Goal: Task Accomplishment & Management: Complete application form

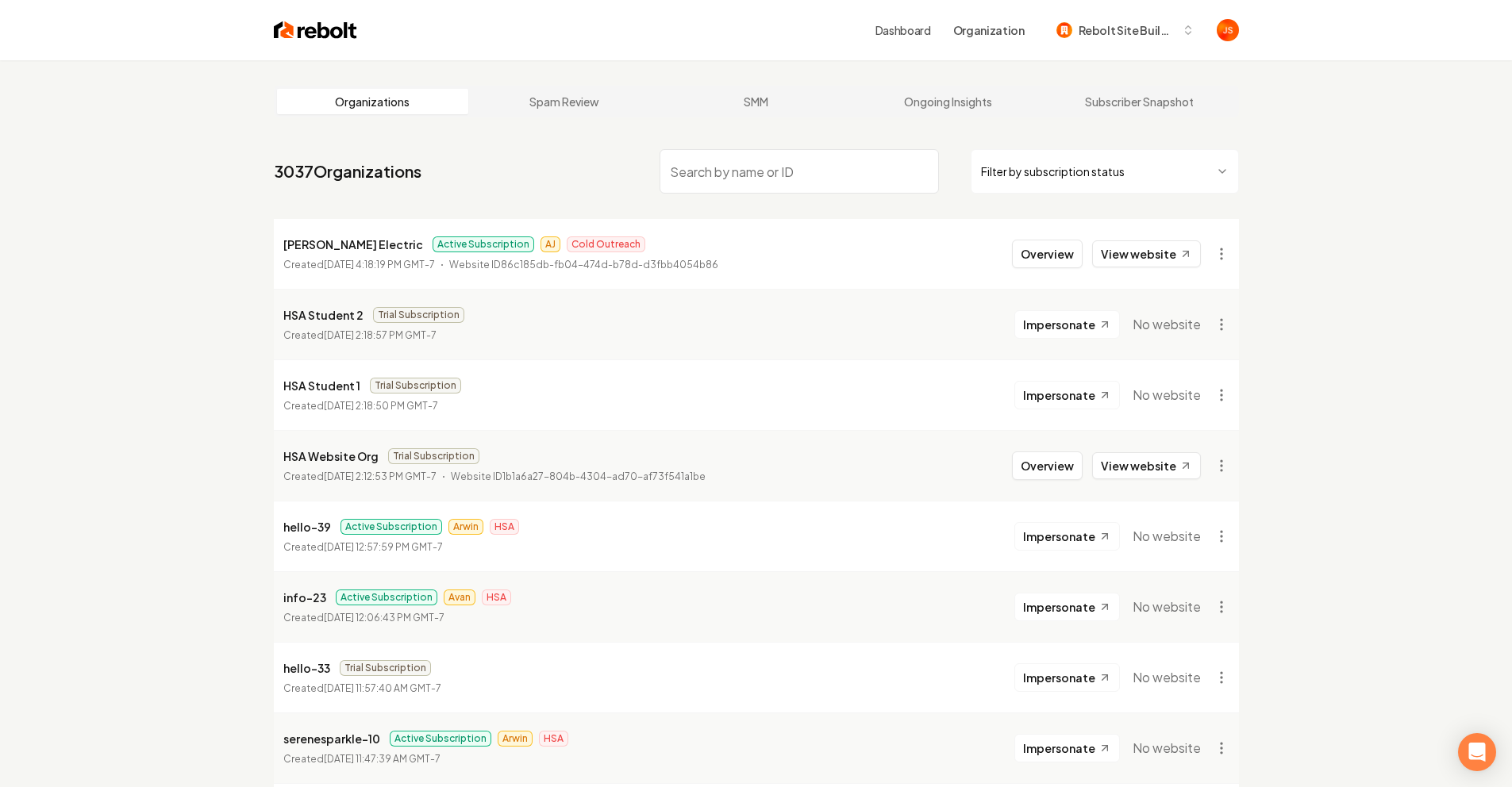
click at [979, 169] on html "Dashboard Organization Rebolt Site Builder Organizations Spam Review SMM Ongoin…" at bounding box center [756, 393] width 1512 height 787
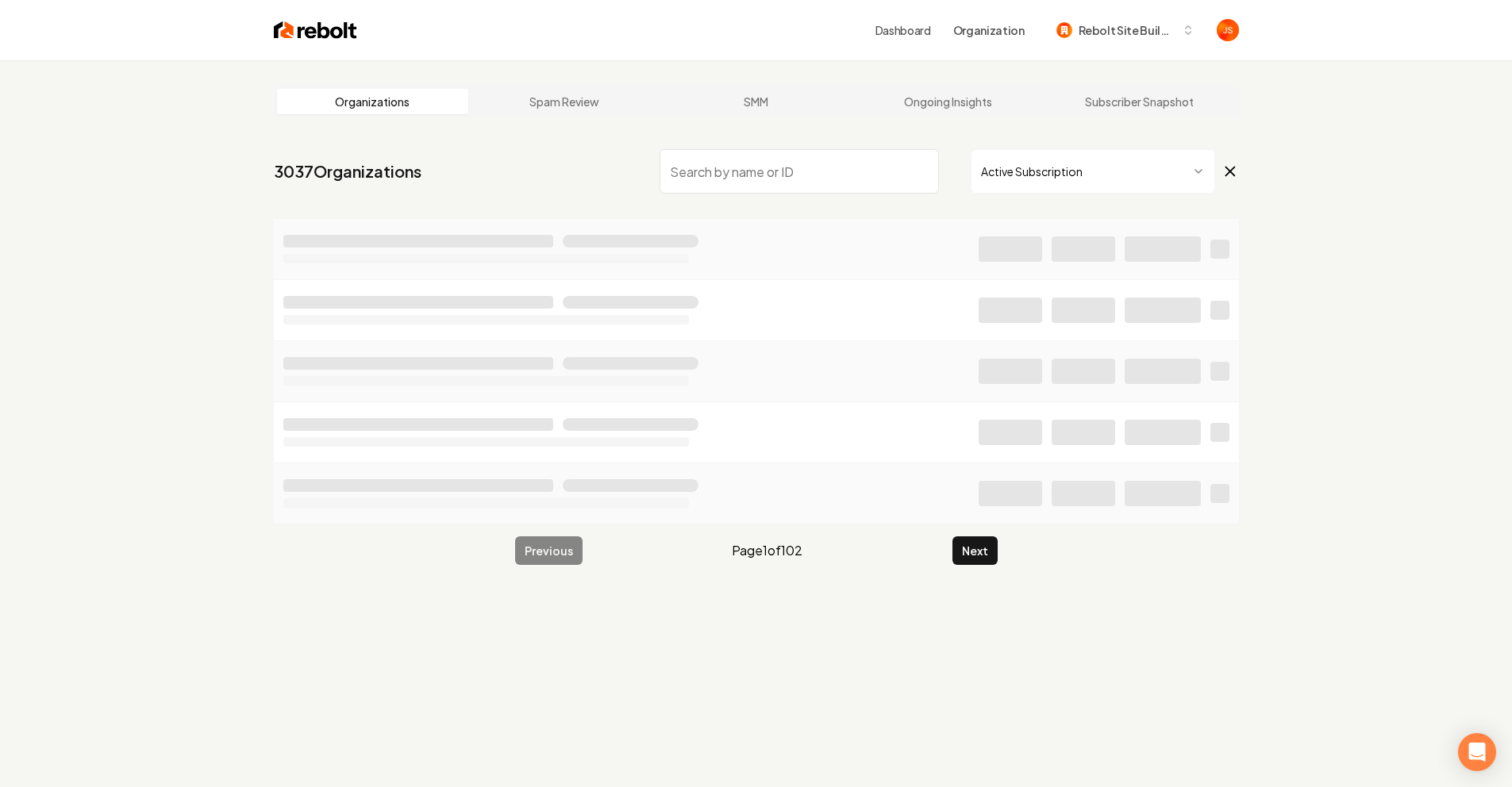
click at [788, 168] on input "search" at bounding box center [799, 171] width 280 height 44
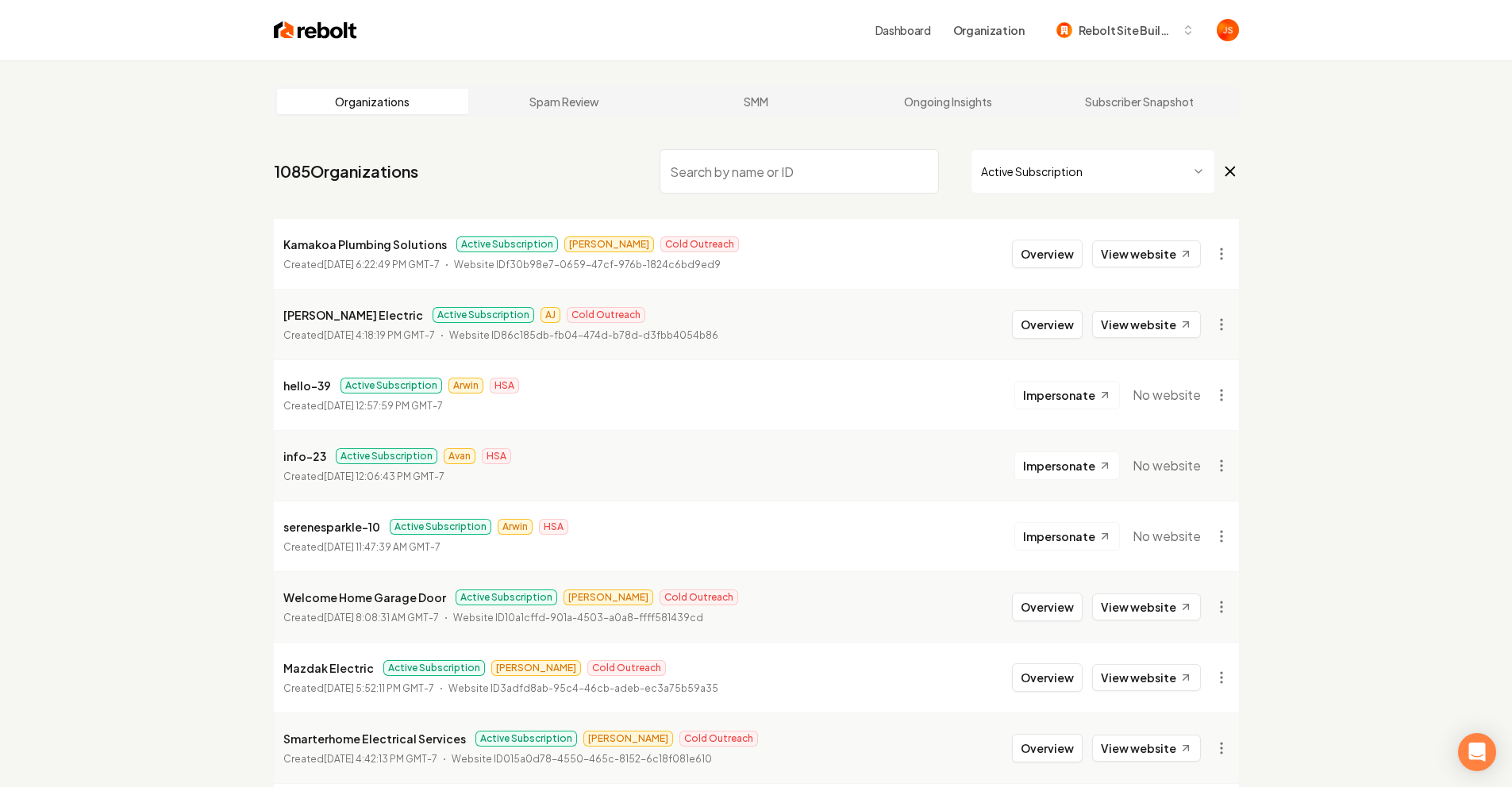
click at [1007, 154] on html "Dashboard Organization Rebolt Site Builder Organizations Spam Review SMM Ongoin…" at bounding box center [756, 393] width 1512 height 787
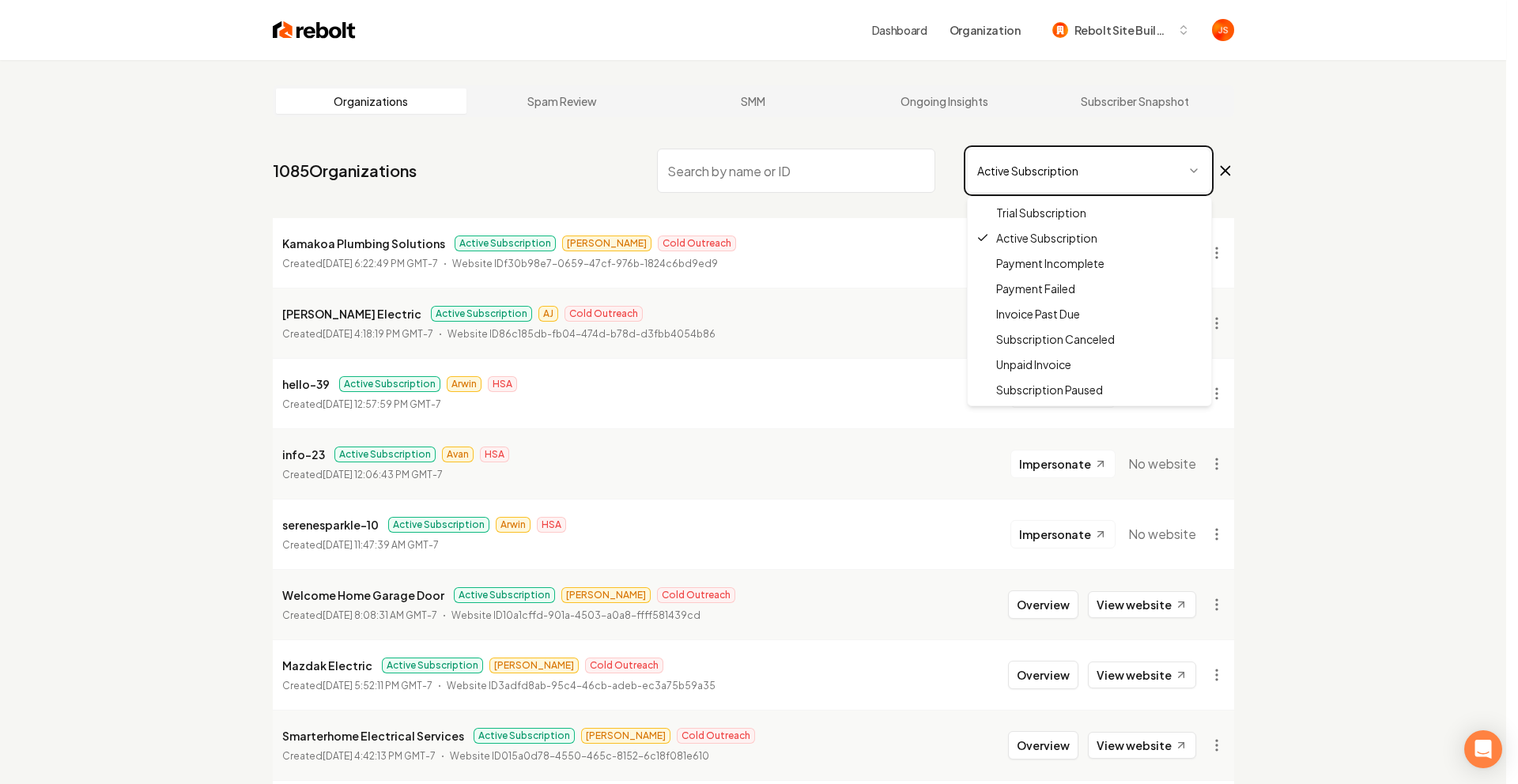
click at [796, 161] on html "Dashboard Organization Rebolt Site Builder Organizations Spam Review SMM Ongoin…" at bounding box center [759, 392] width 1518 height 784
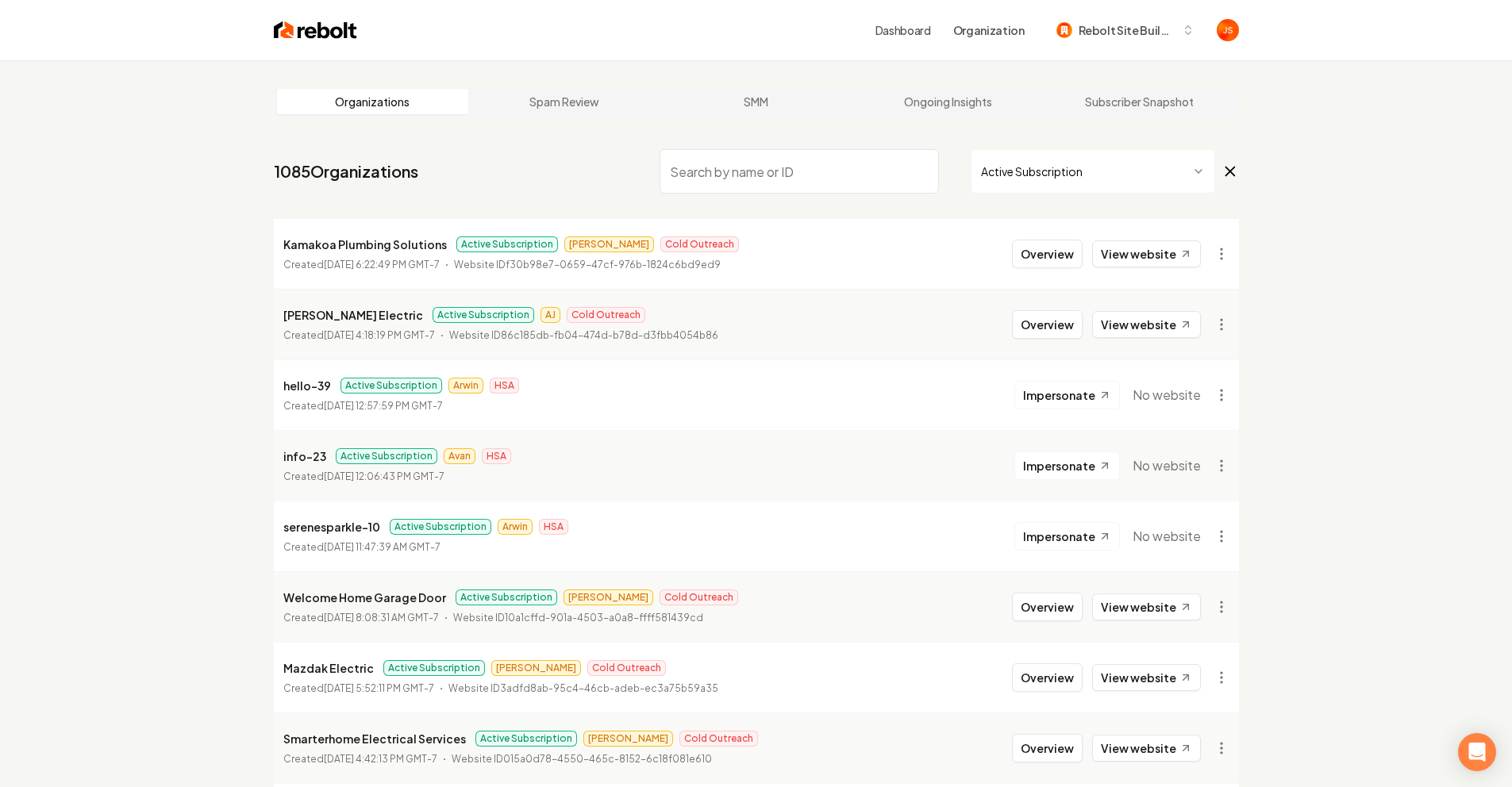
click at [788, 169] on input "search" at bounding box center [799, 171] width 280 height 44
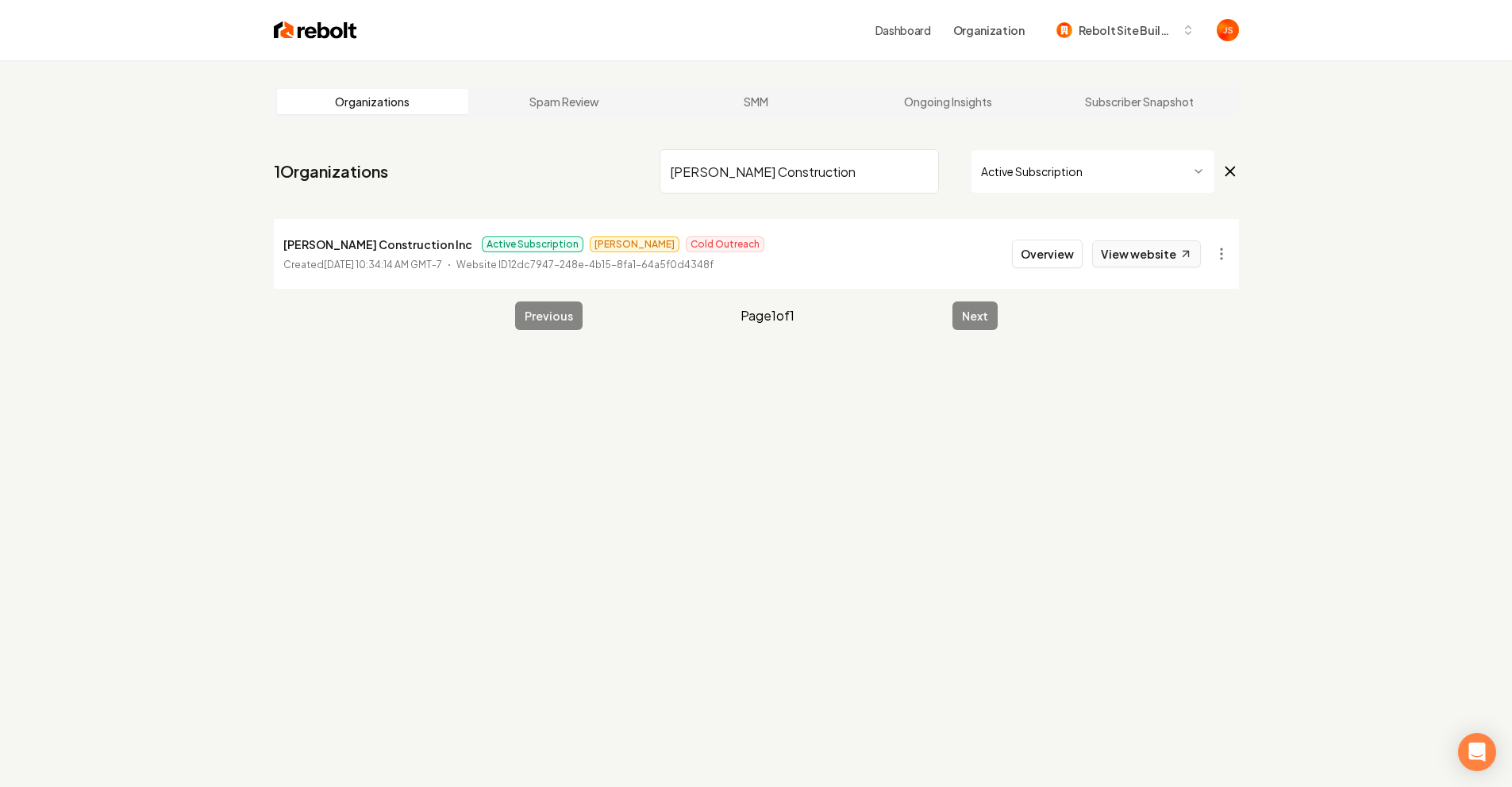
type input "Karp Construction"
click at [1108, 250] on link "View website" at bounding box center [1146, 254] width 109 height 27
click at [923, 169] on input "Karp Construction" at bounding box center [799, 171] width 280 height 44
type input "Langdon"
click at [1029, 256] on button "Overview" at bounding box center [1047, 254] width 71 height 28
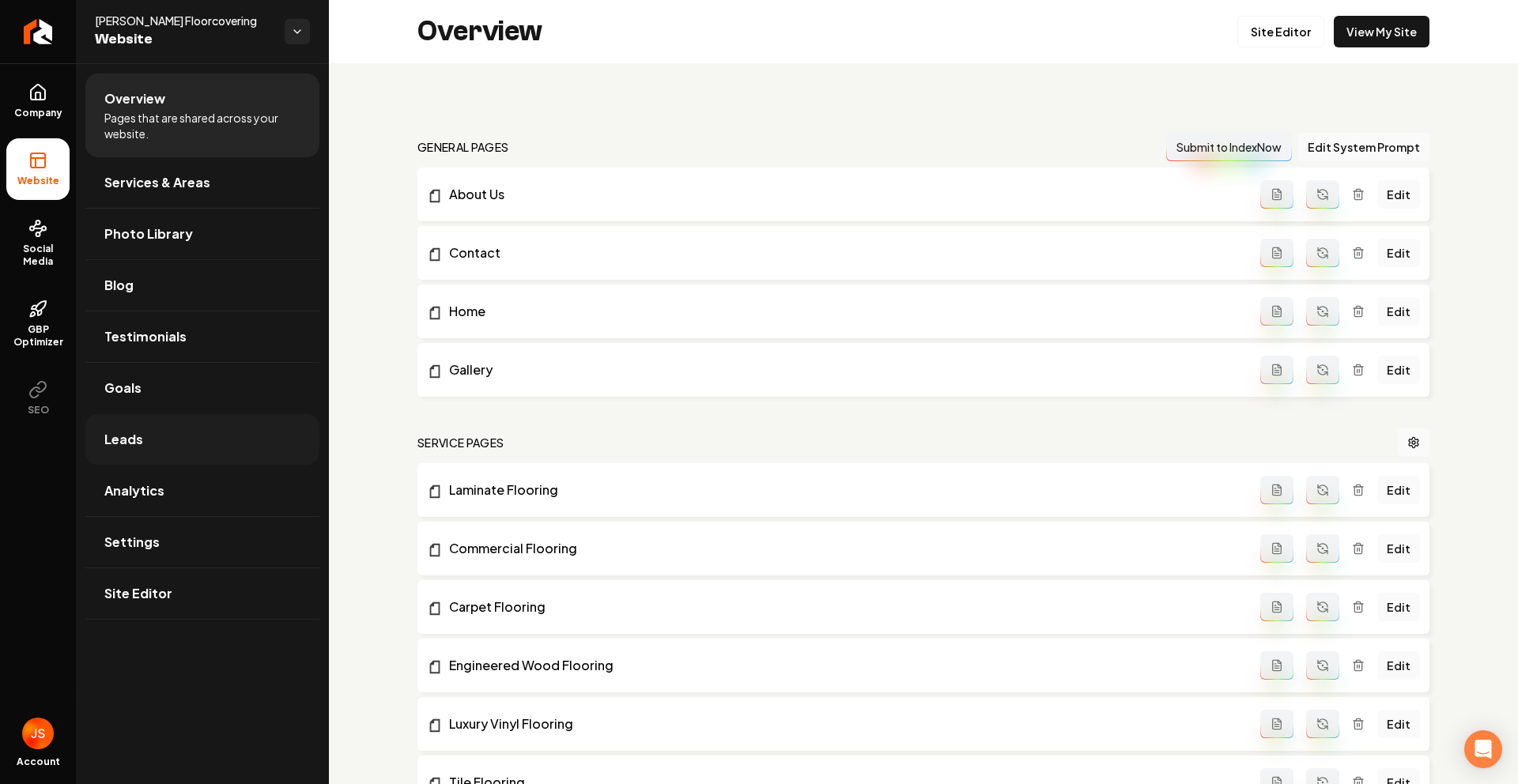
click at [198, 445] on link "Leads" at bounding box center [202, 439] width 234 height 51
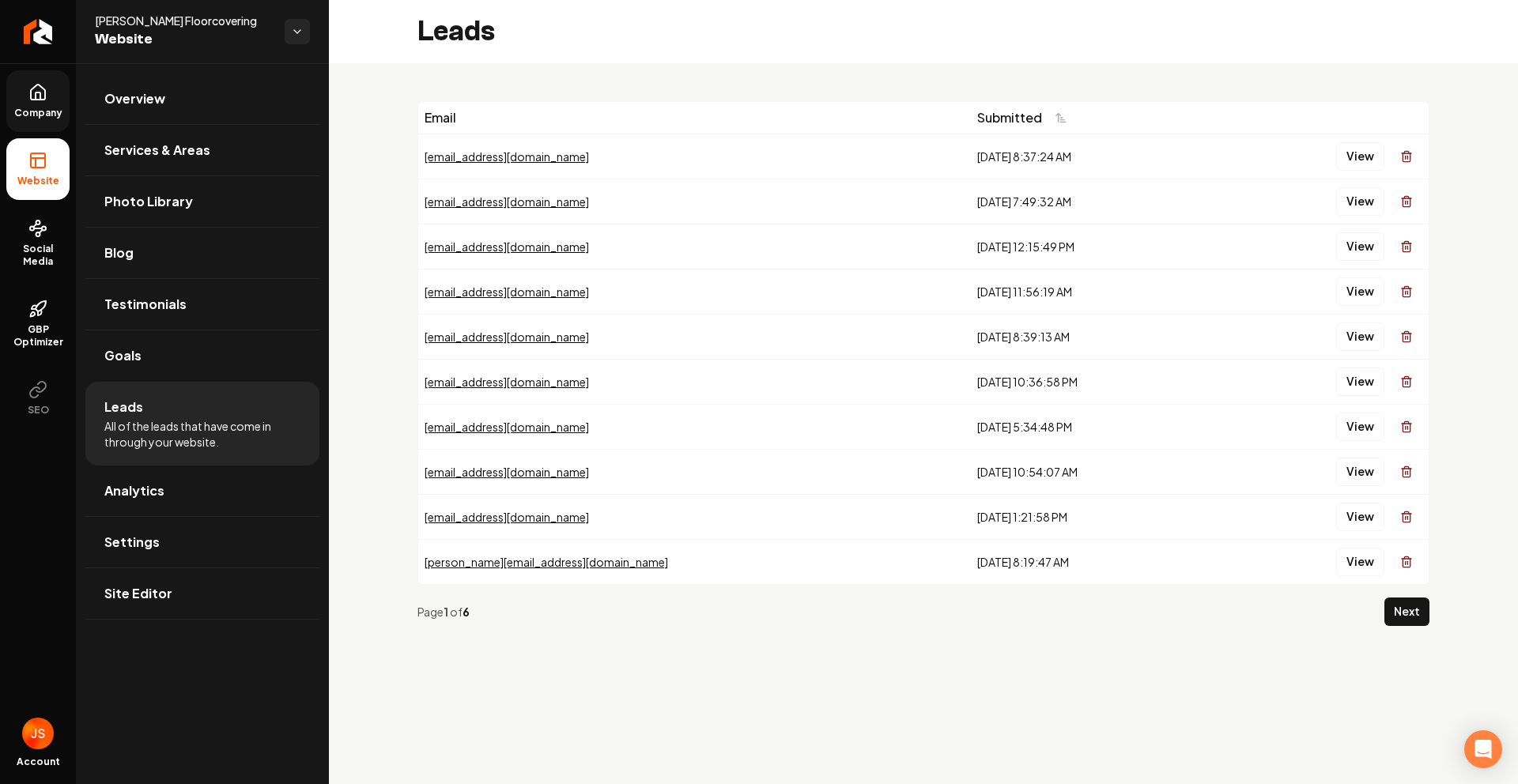
click at [25, 98] on link "Company" at bounding box center [38, 101] width 63 height 62
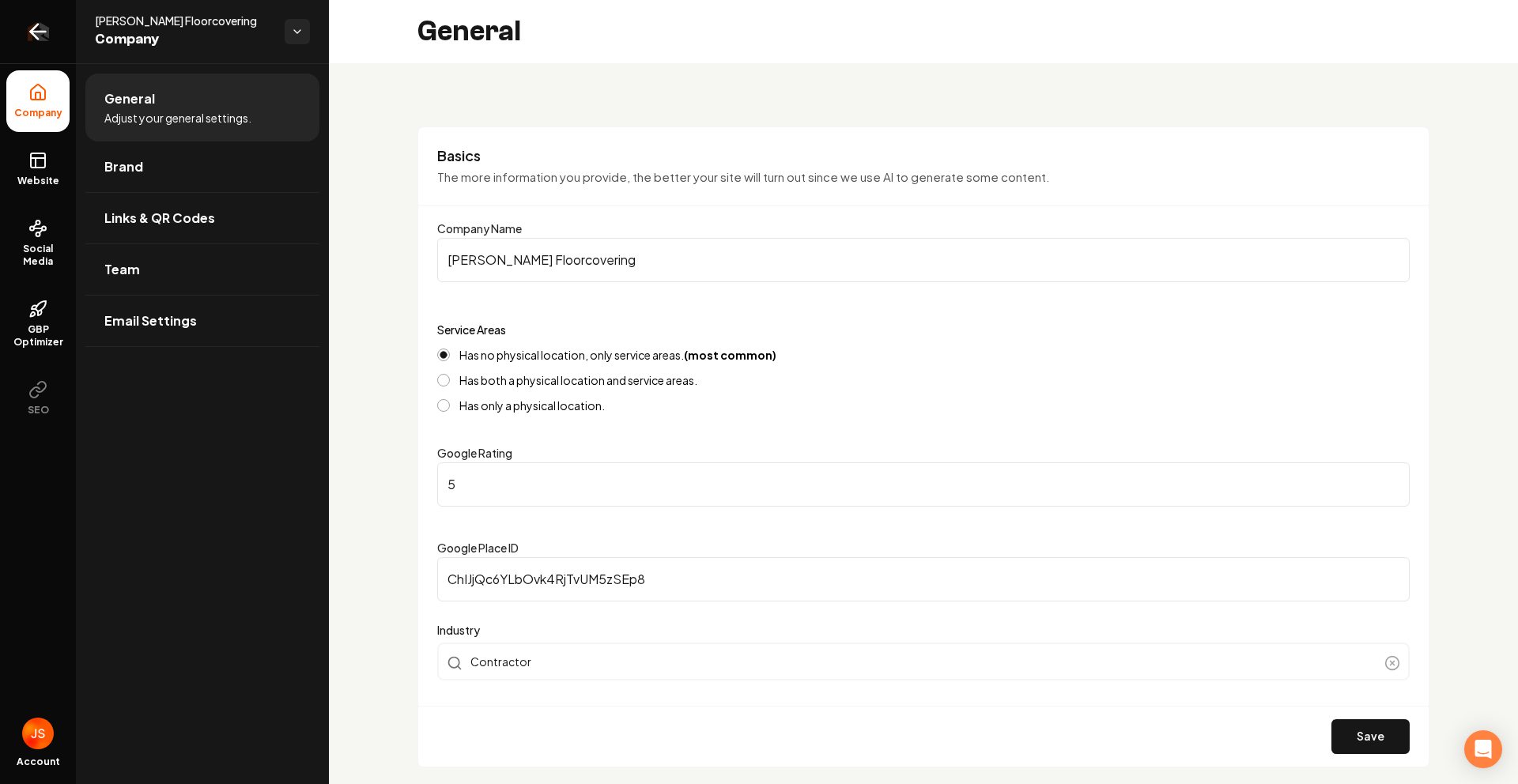
click at [27, 17] on link "Return to dashboard" at bounding box center [37, 32] width 76 height 63
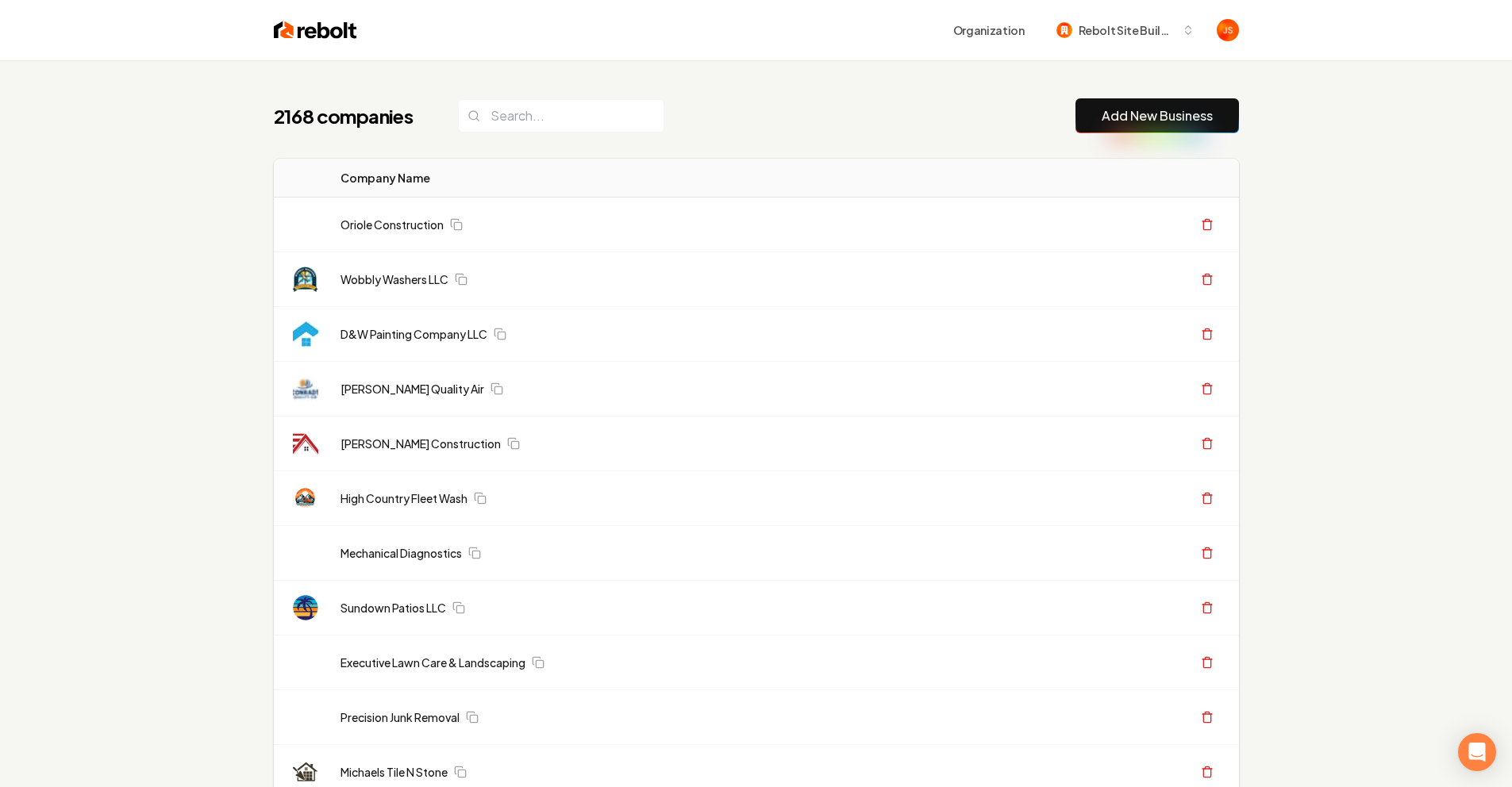
click at [741, 104] on div "2168 companies Add New Business" at bounding box center [756, 116] width 965 height 35
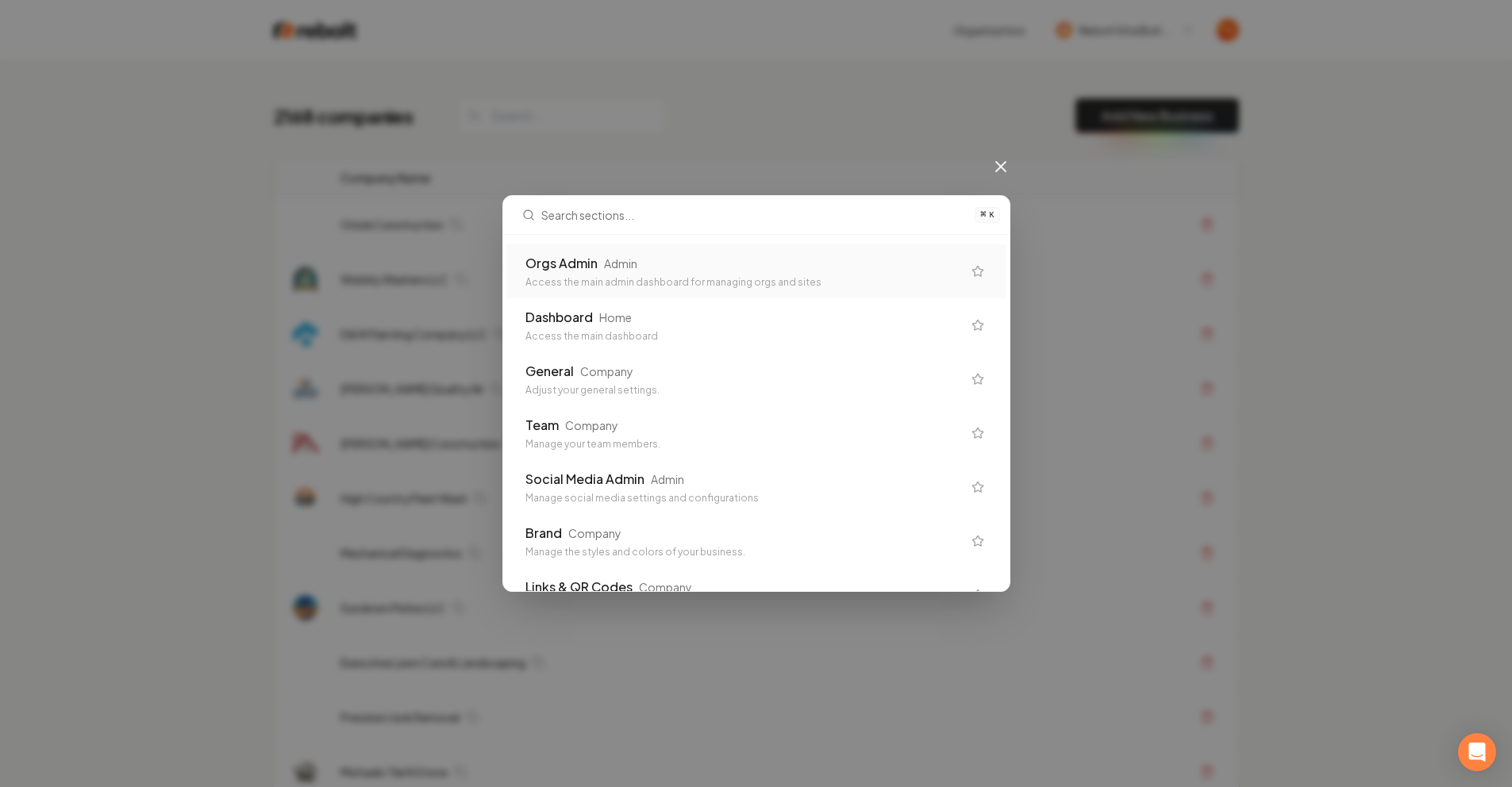
click at [684, 272] on div "Orgs Admin Admin" at bounding box center [743, 263] width 437 height 19
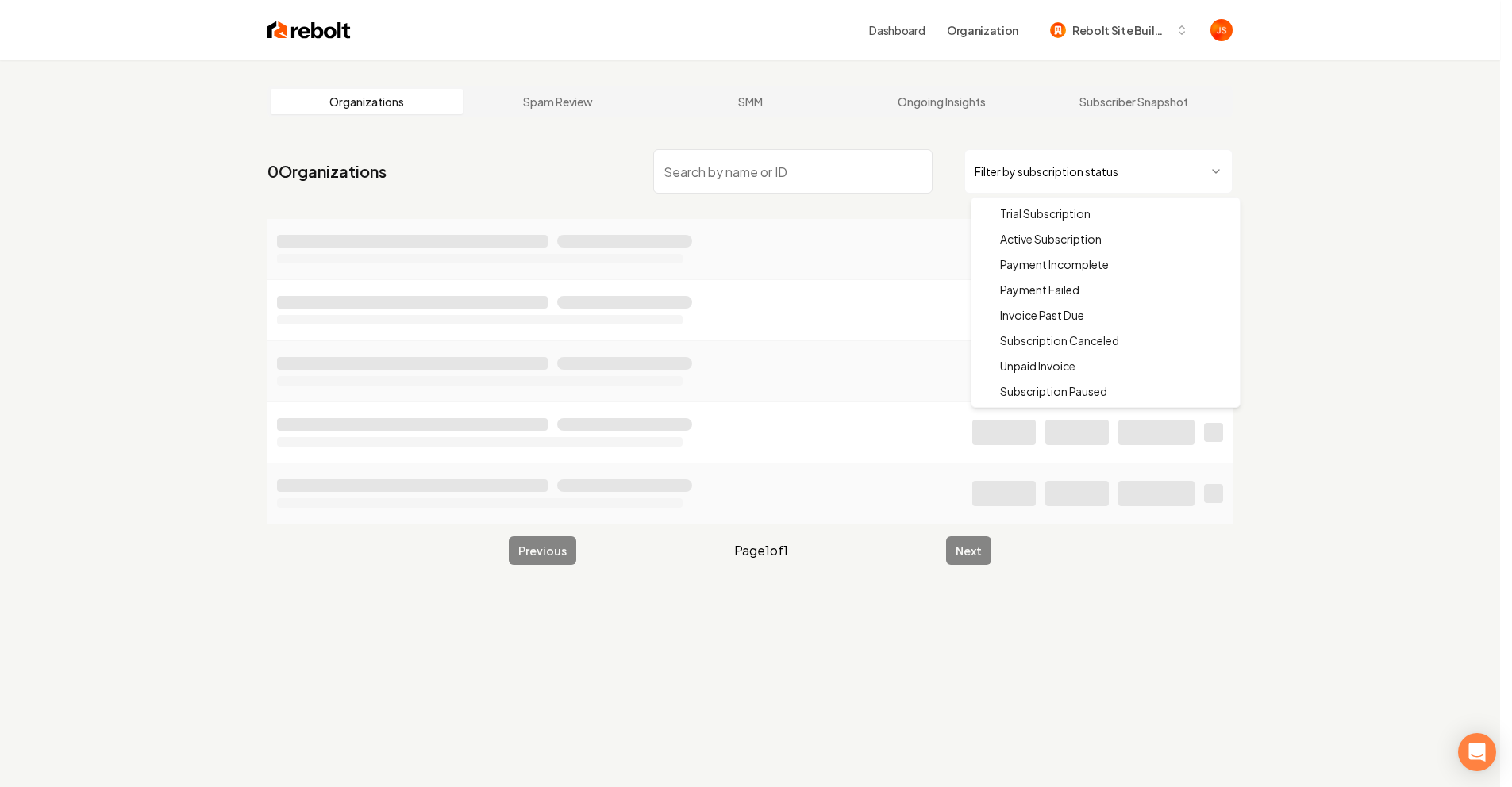
click at [1057, 184] on html "Dashboard Organization Rebolt Site Builder Organizations Spam Review SMM Ongoin…" at bounding box center [756, 393] width 1512 height 787
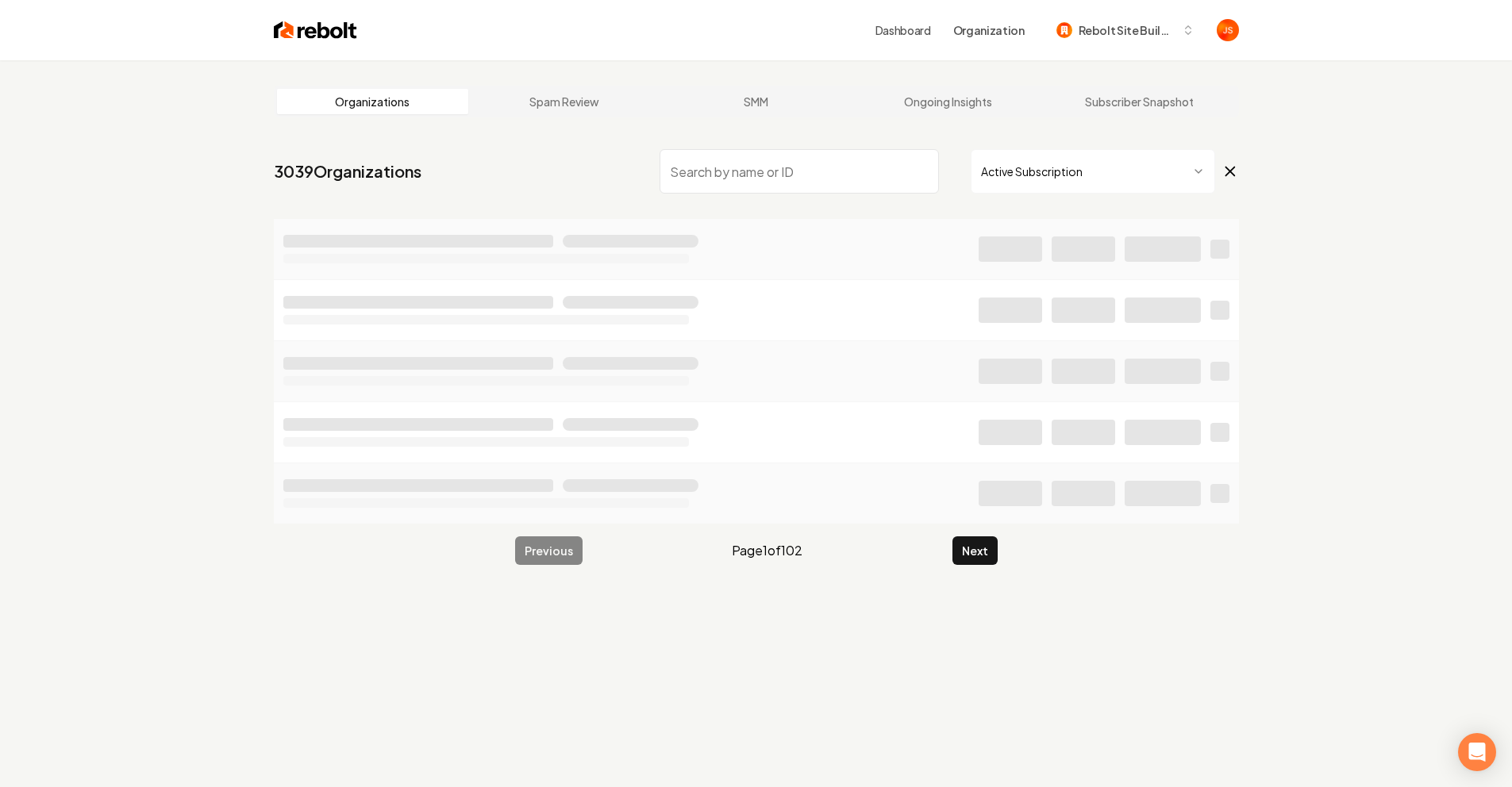
click at [842, 159] on input "search" at bounding box center [799, 171] width 280 height 44
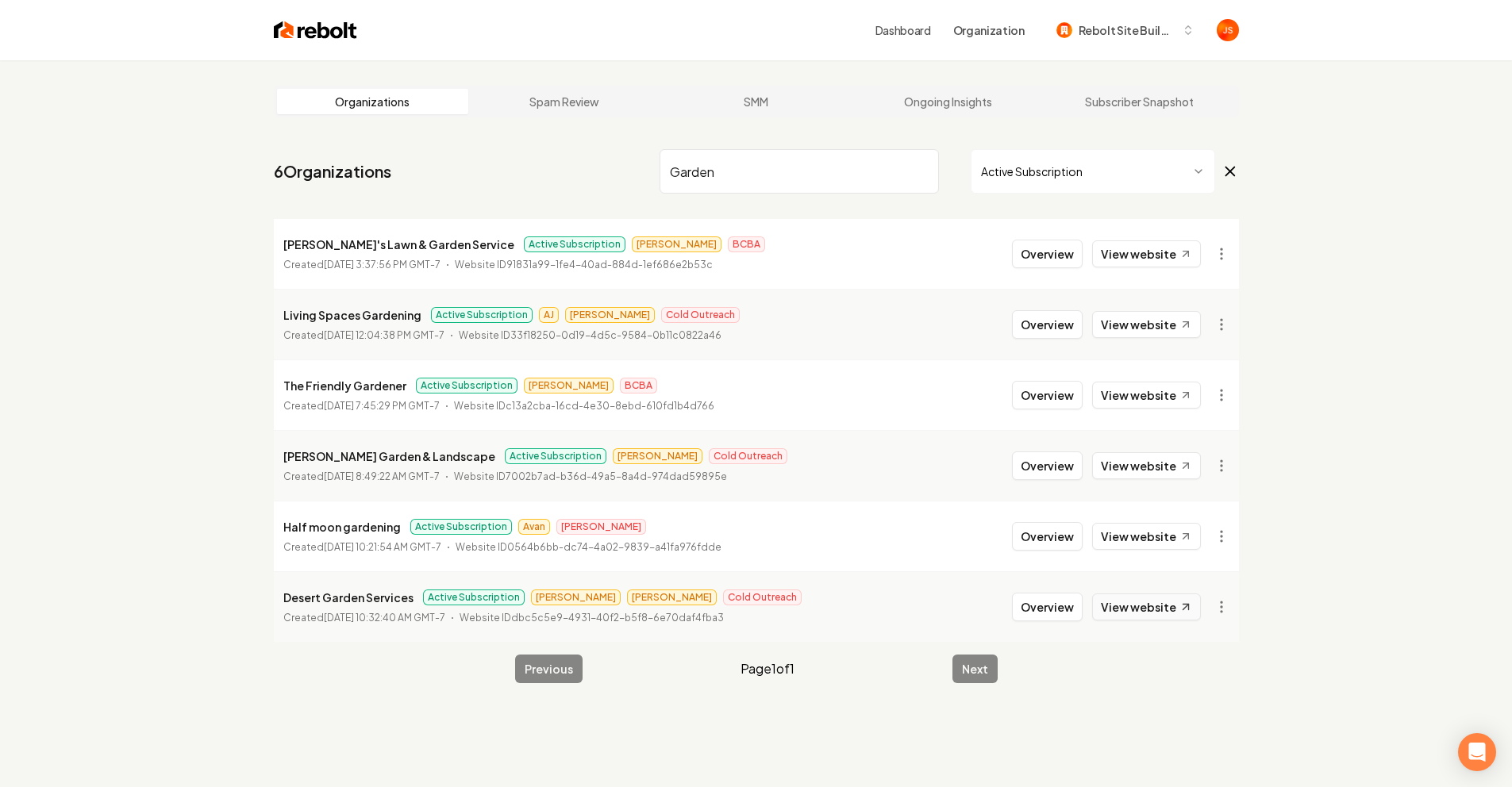
type input "Garden"
click at [1134, 603] on link "View website" at bounding box center [1146, 607] width 109 height 27
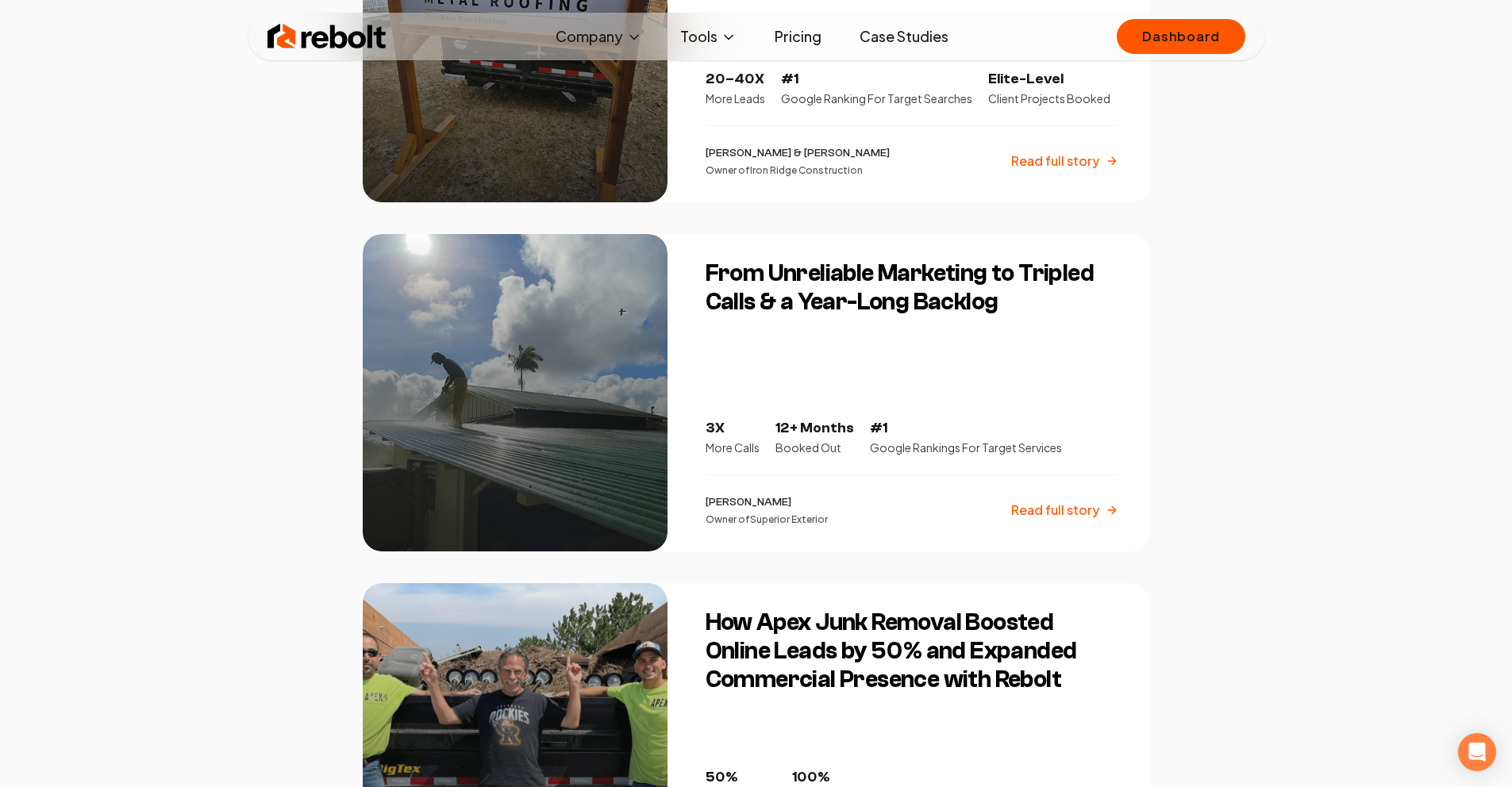
scroll to position [1053, 0]
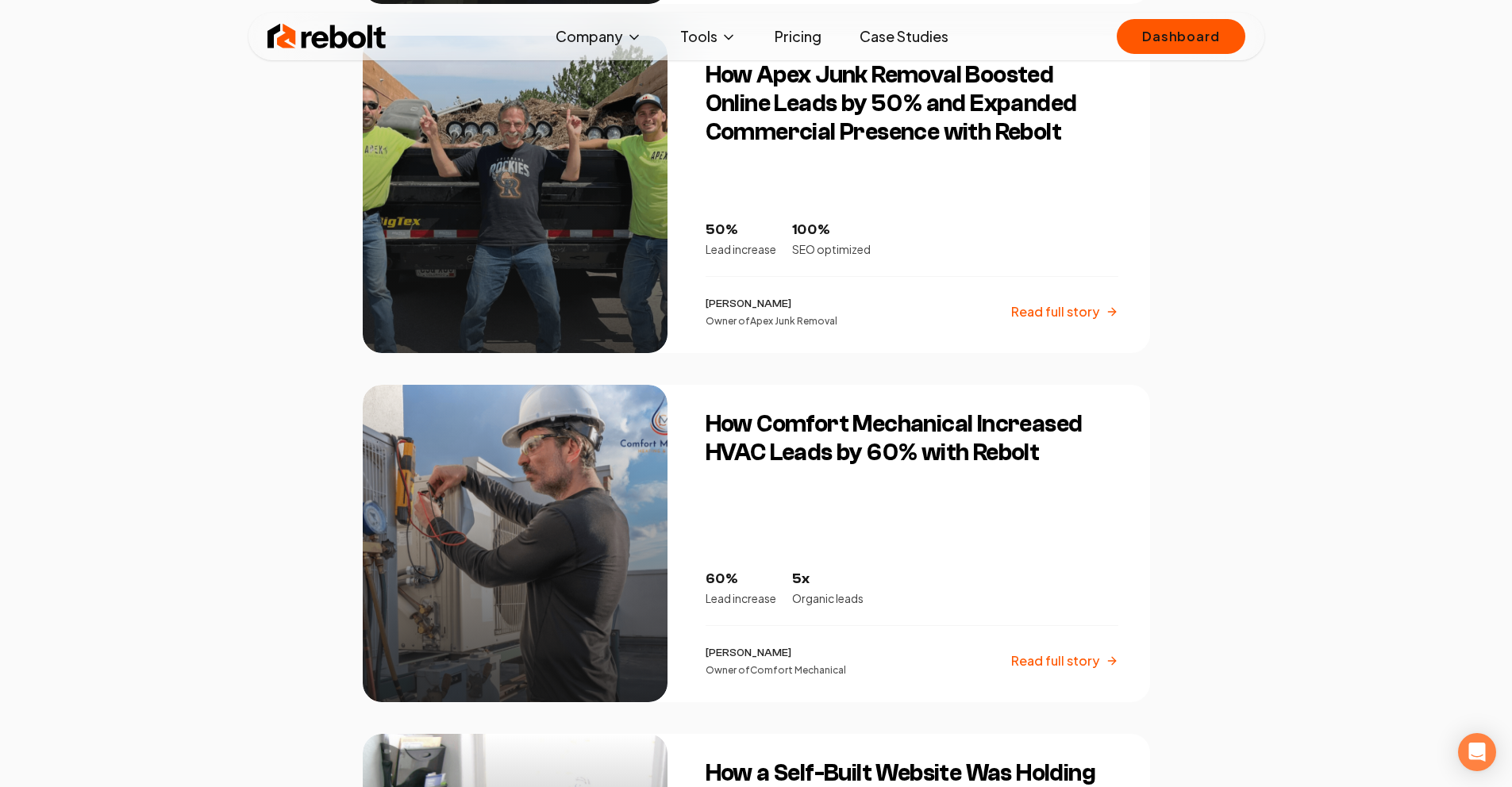
click at [304, 29] on img at bounding box center [326, 37] width 119 height 32
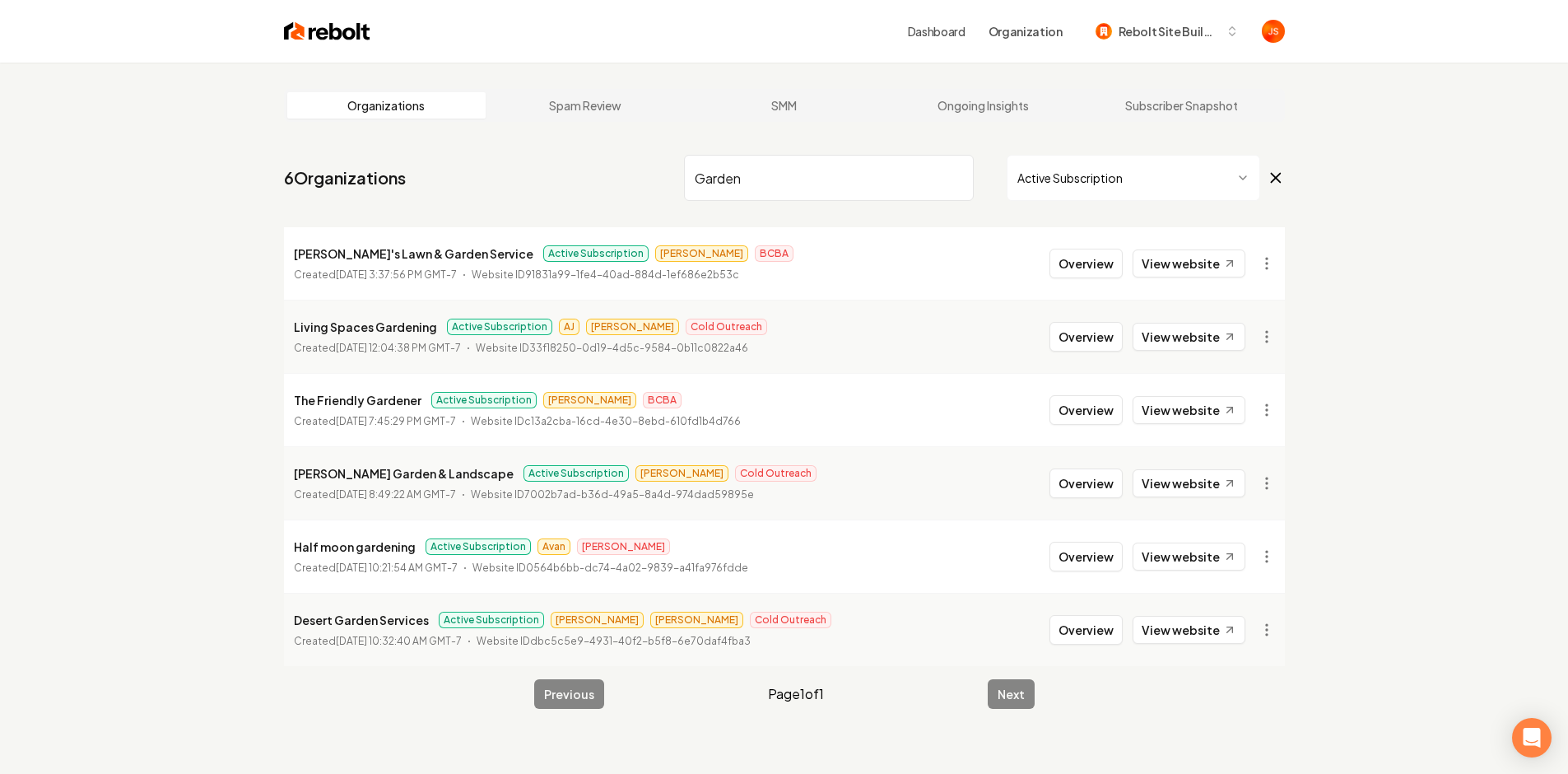
click at [868, 78] on main "Organizations Spam Review SMM Ongoing Insights Subscriber Snapshot 6 Organizati…" at bounding box center [784, 398] width 1054 height 673
click at [567, 192] on nav "6 Organizations Garden Active Subscription" at bounding box center [784, 184] width 1001 height 73
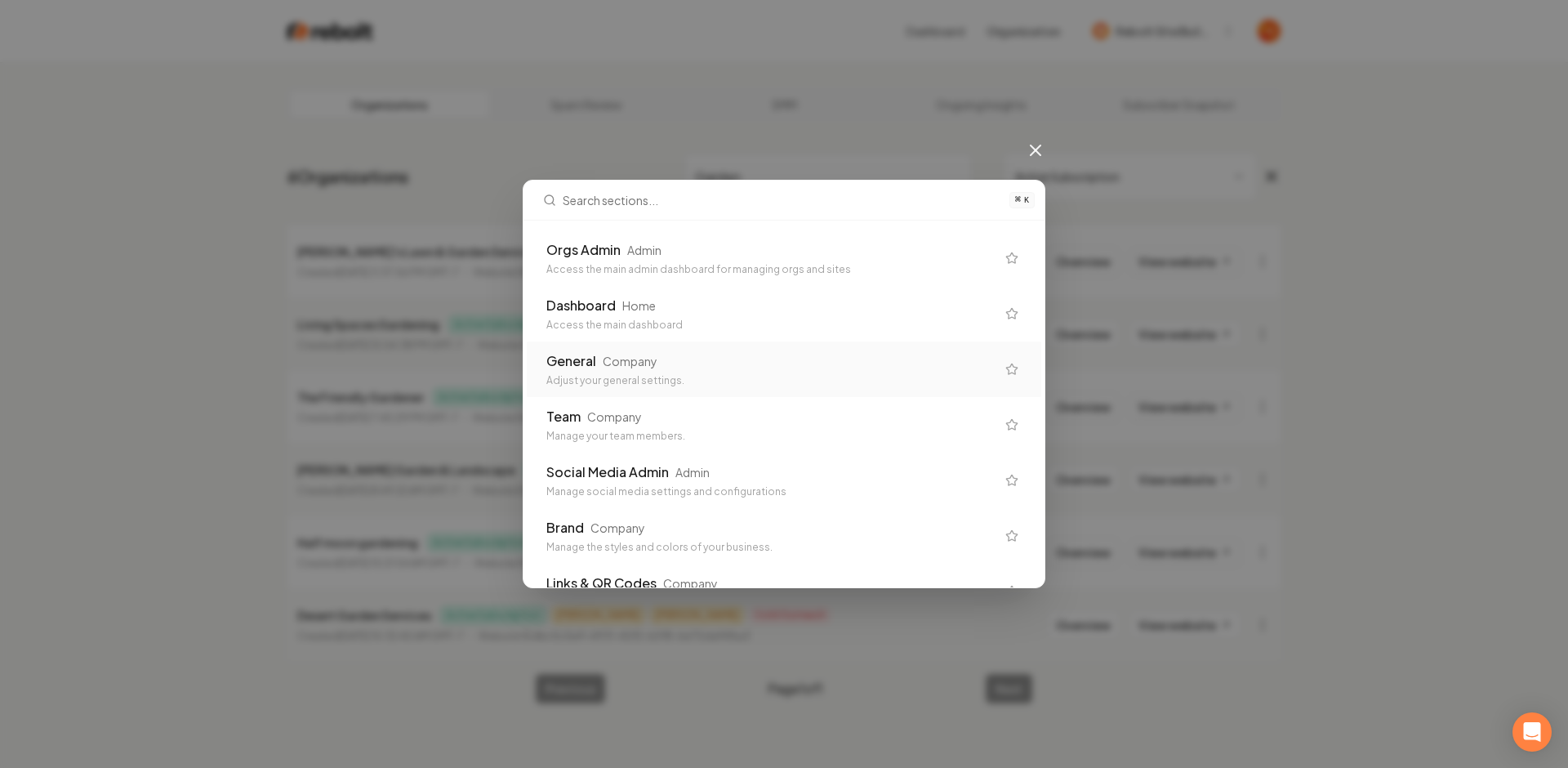
click at [636, 369] on div "General Company" at bounding box center [771, 361] width 449 height 20
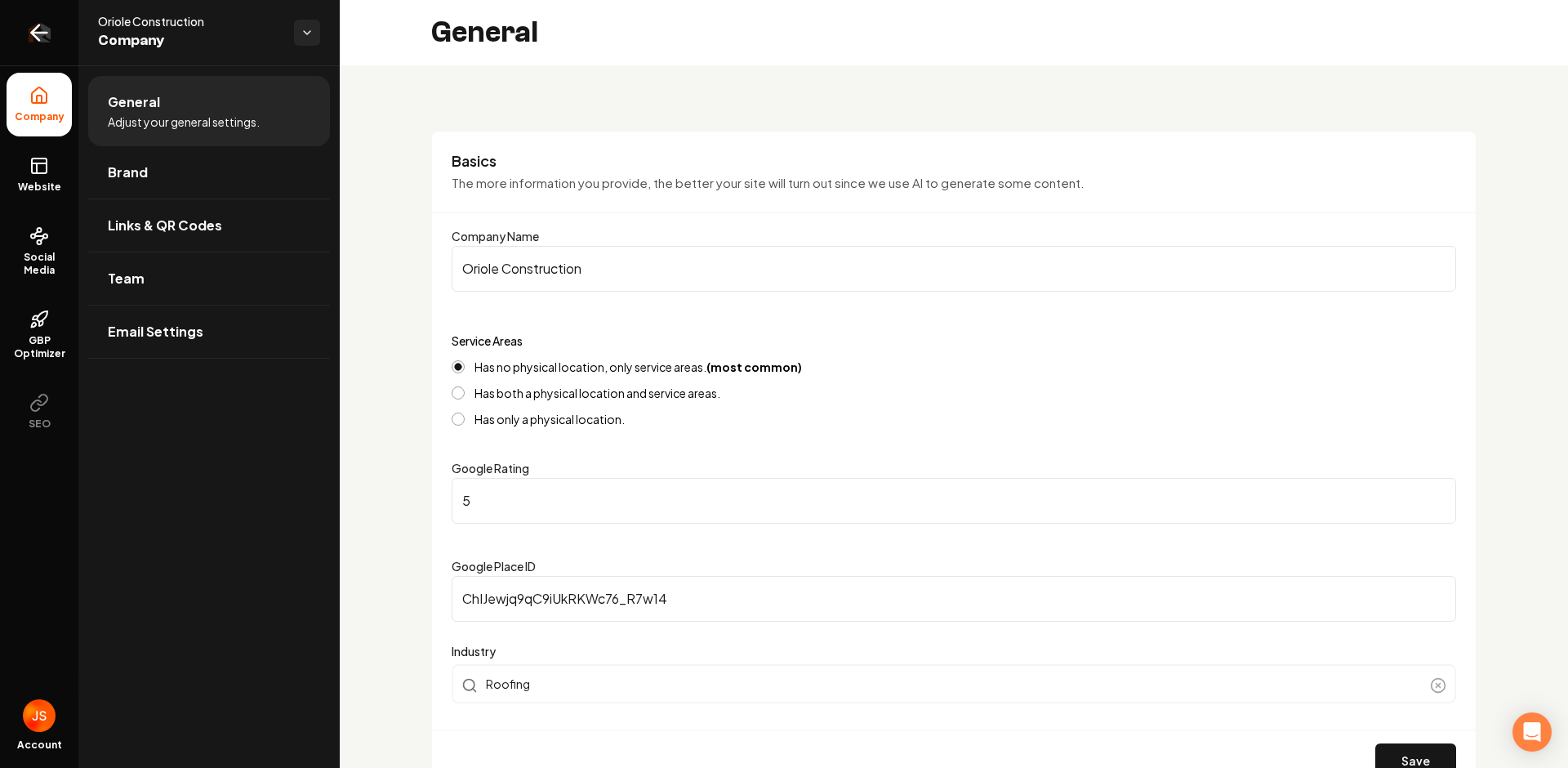
click at [34, 37] on icon "Return to dashboard" at bounding box center [39, 33] width 26 height 26
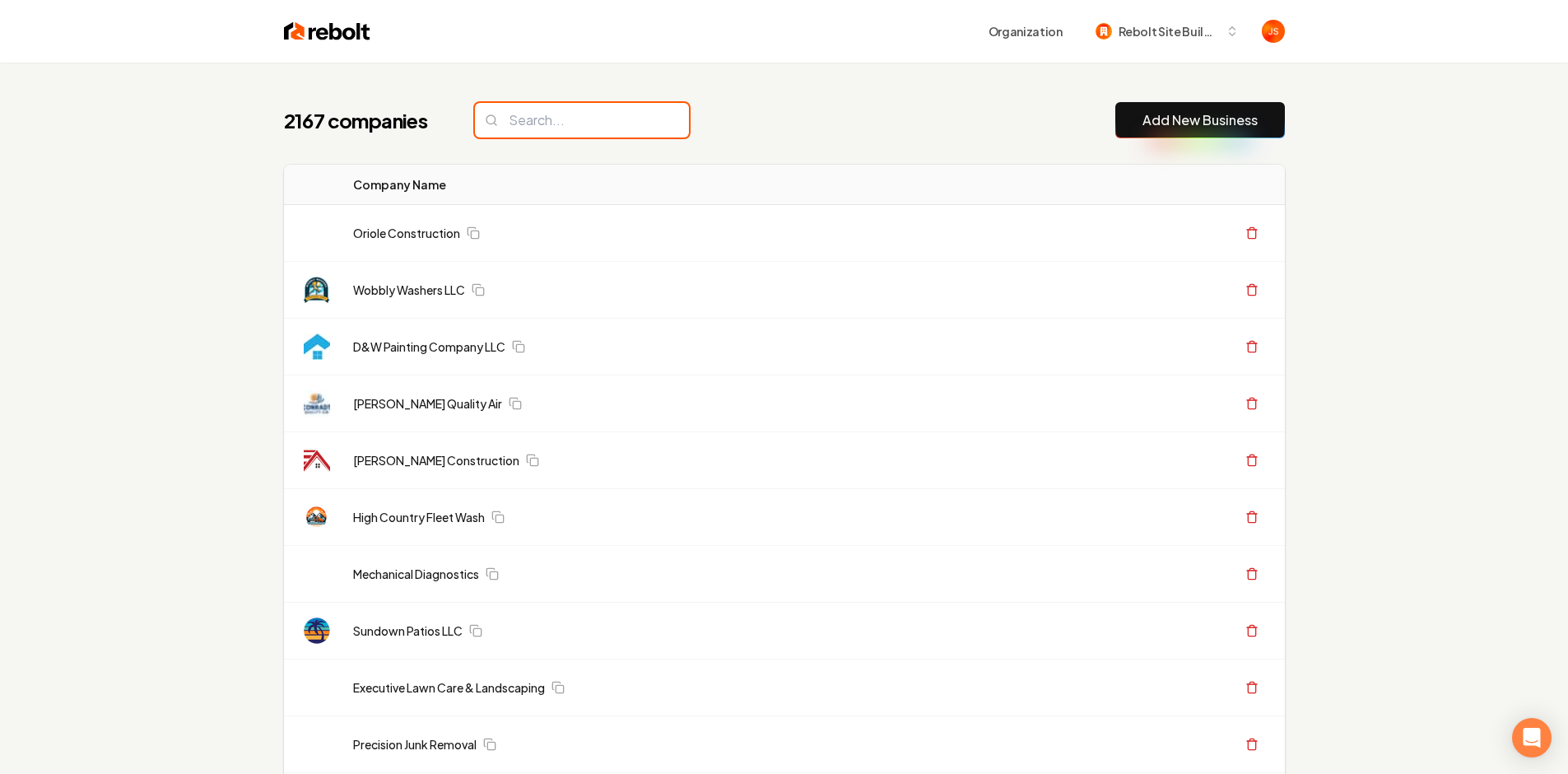
click at [507, 130] on input "search" at bounding box center [582, 120] width 214 height 35
click at [527, 123] on input "search" at bounding box center [582, 120] width 214 height 35
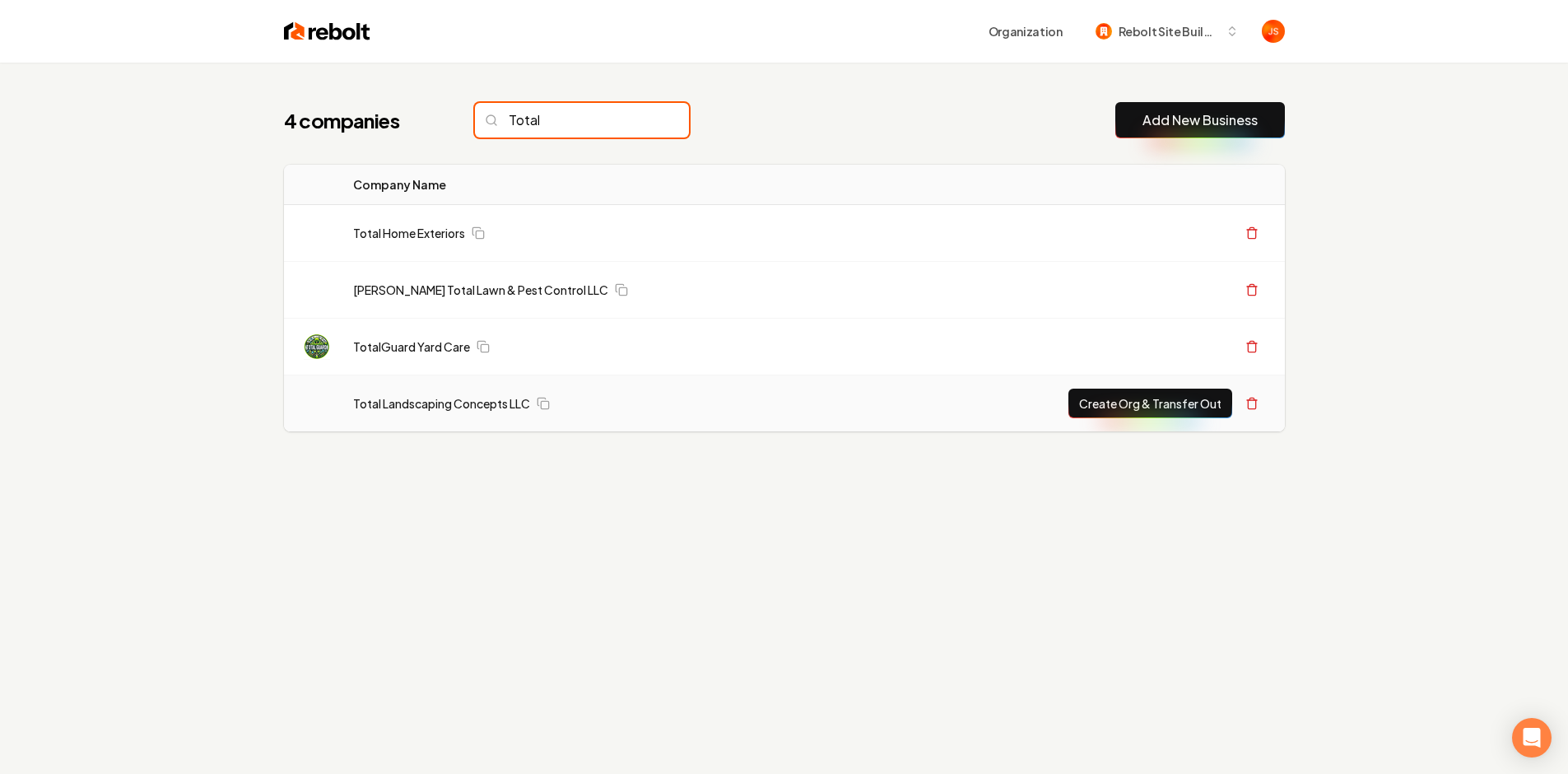
type input "Total"
click at [1176, 399] on button "Create Org & Transfer Out" at bounding box center [1150, 403] width 164 height 29
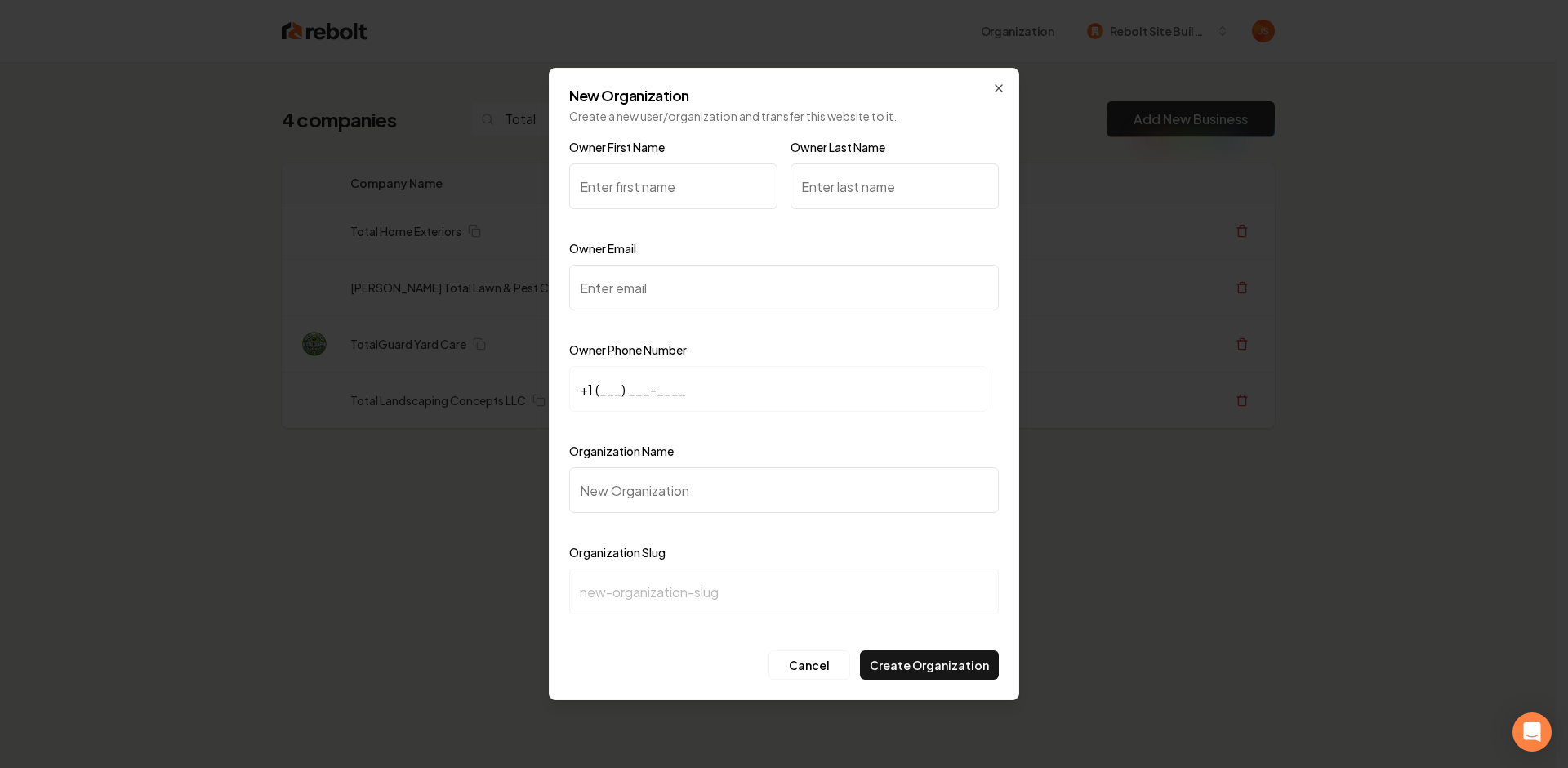
click at [617, 188] on input "Owner First Name" at bounding box center [674, 186] width 208 height 46
type input "Ken"
click at [859, 187] on input "Owner Last Name" at bounding box center [894, 186] width 208 height 46
type input "Igo"
click at [669, 277] on input "Owner Email" at bounding box center [784, 287] width 430 height 46
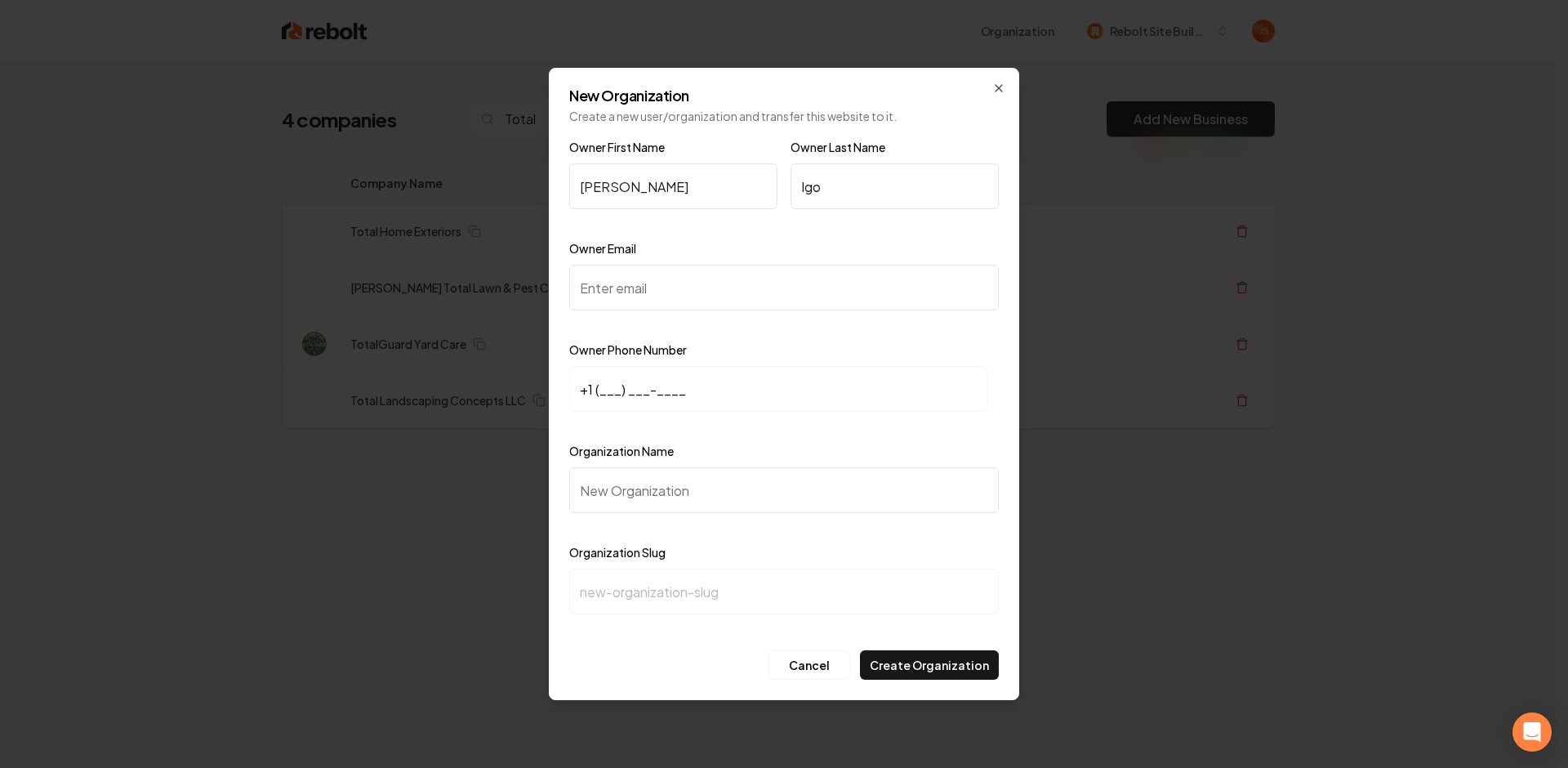
paste input "totallandscapingconcepts@yahoo.com"
type input "totallandscapingconcepts@yahoo.com"
paste input "totallandscapingconcepts@yahoo.com"
type input "totallandscapingconcepts@yahoo.com"
click at [606, 392] on input "+1 (___) ___-____" at bounding box center [778, 388] width 418 height 46
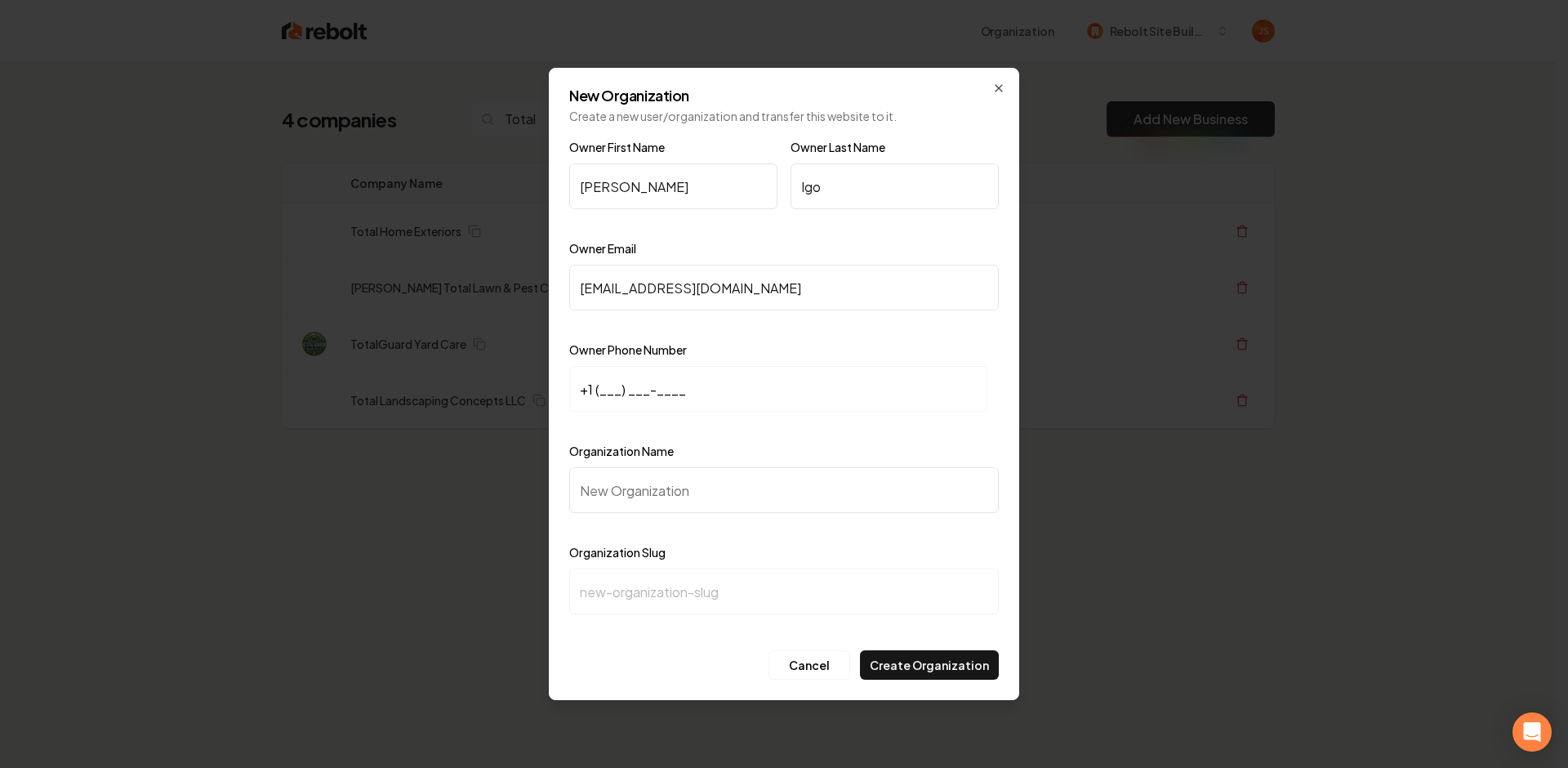
paste input "724) 448-1092"
type input "+1 (724) 448-1092"
click at [644, 485] on input "Organization Name" at bounding box center [784, 490] width 430 height 46
type input "T"
type input "t"
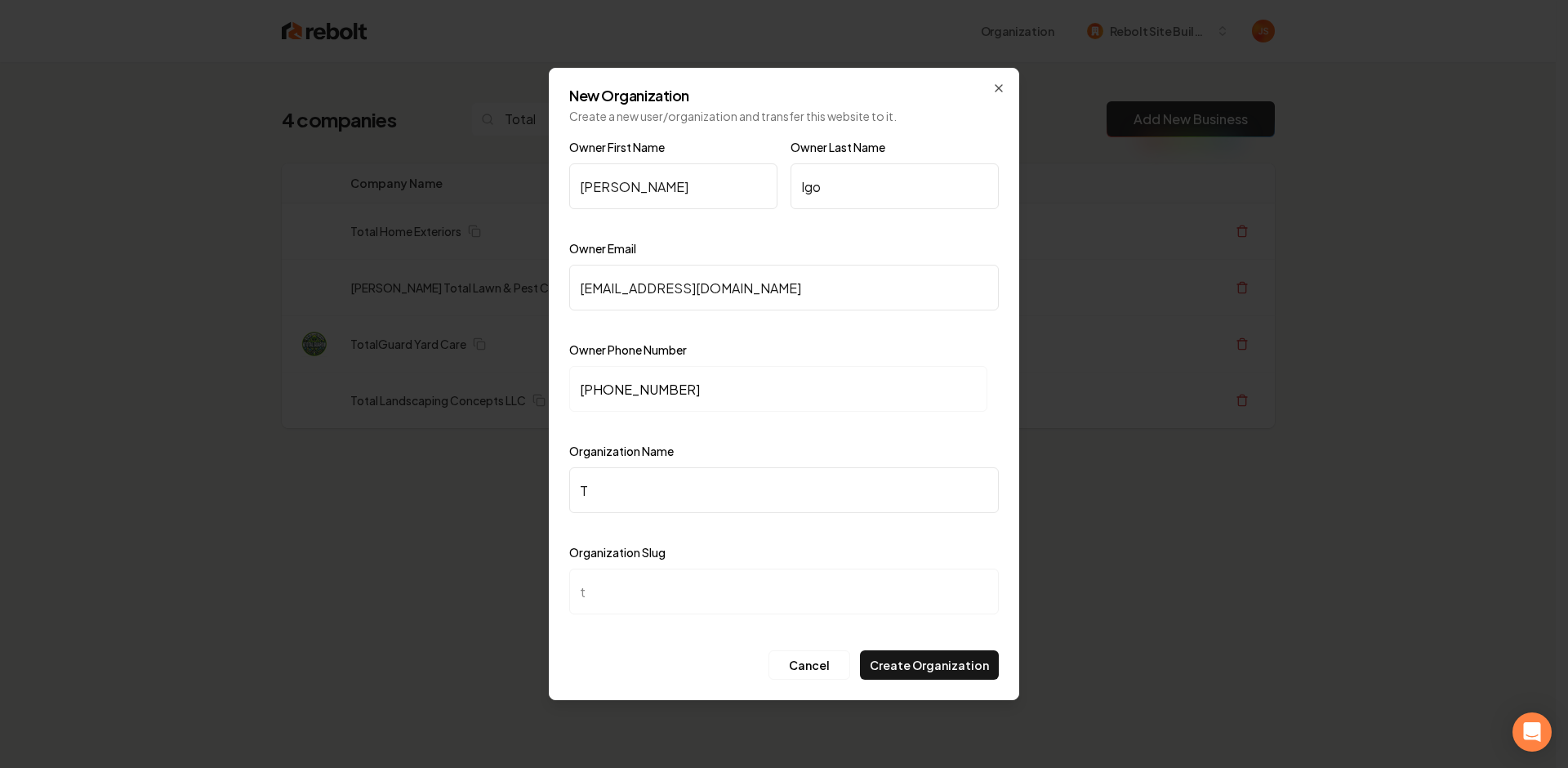
type input "To"
type input "to"
type input "Tot"
type input "tot"
type input "Tota"
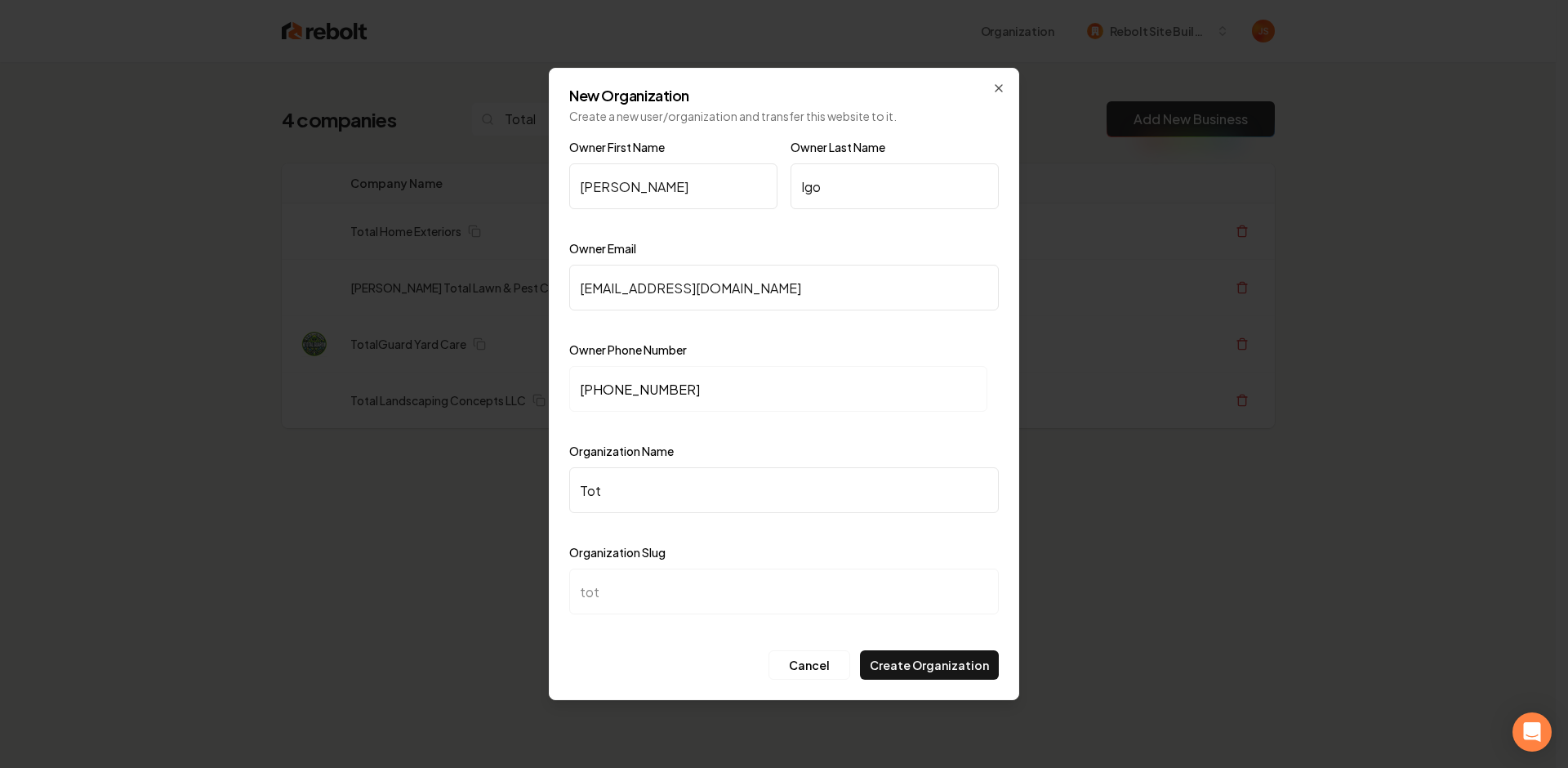
type input "tota"
type input "Total"
type input "total"
type input "Total l"
type input "total-l"
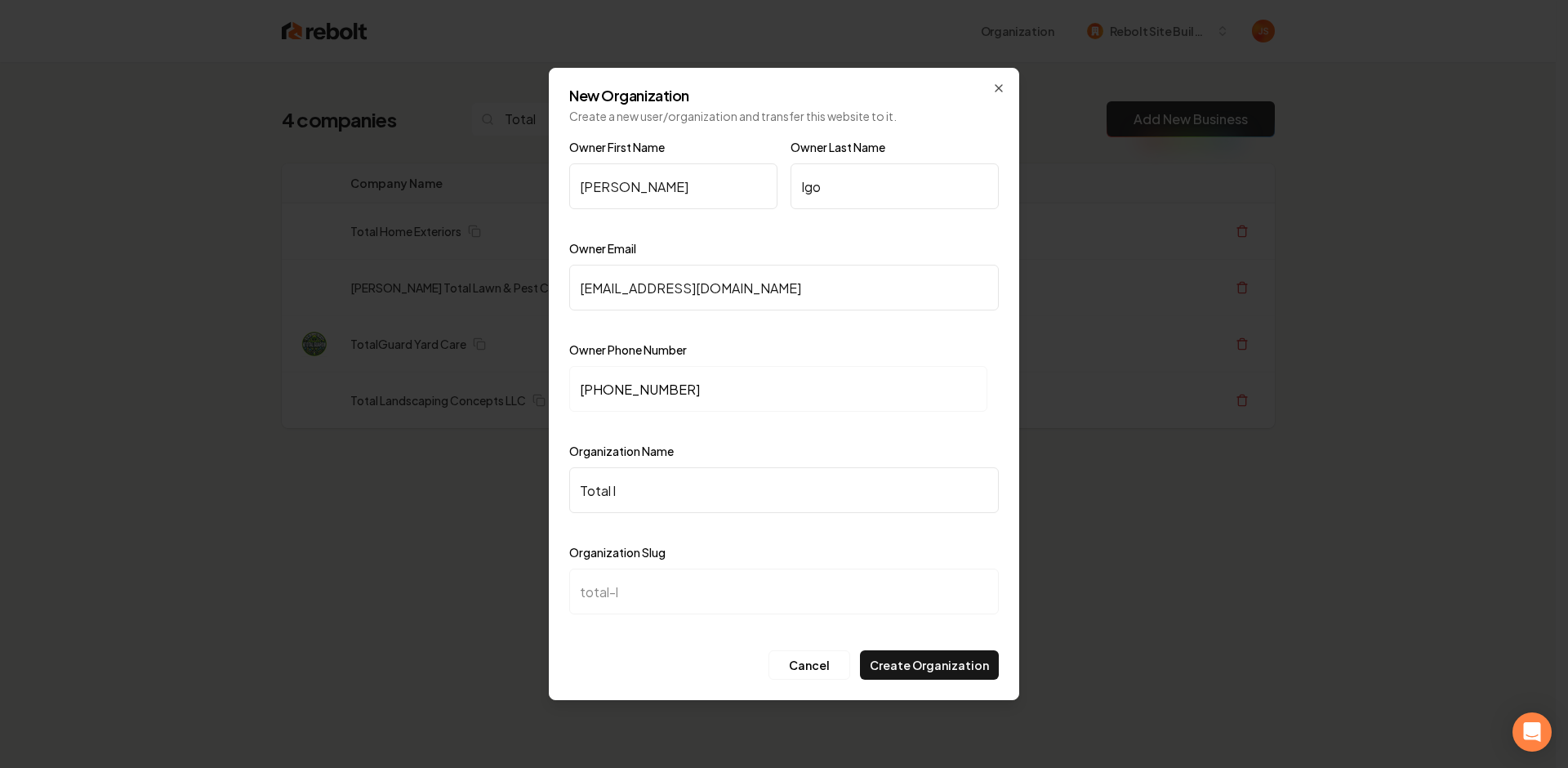
type input "Total la"
type input "total-la"
type input "Total lan"
type input "total-lan"
type input "Total land"
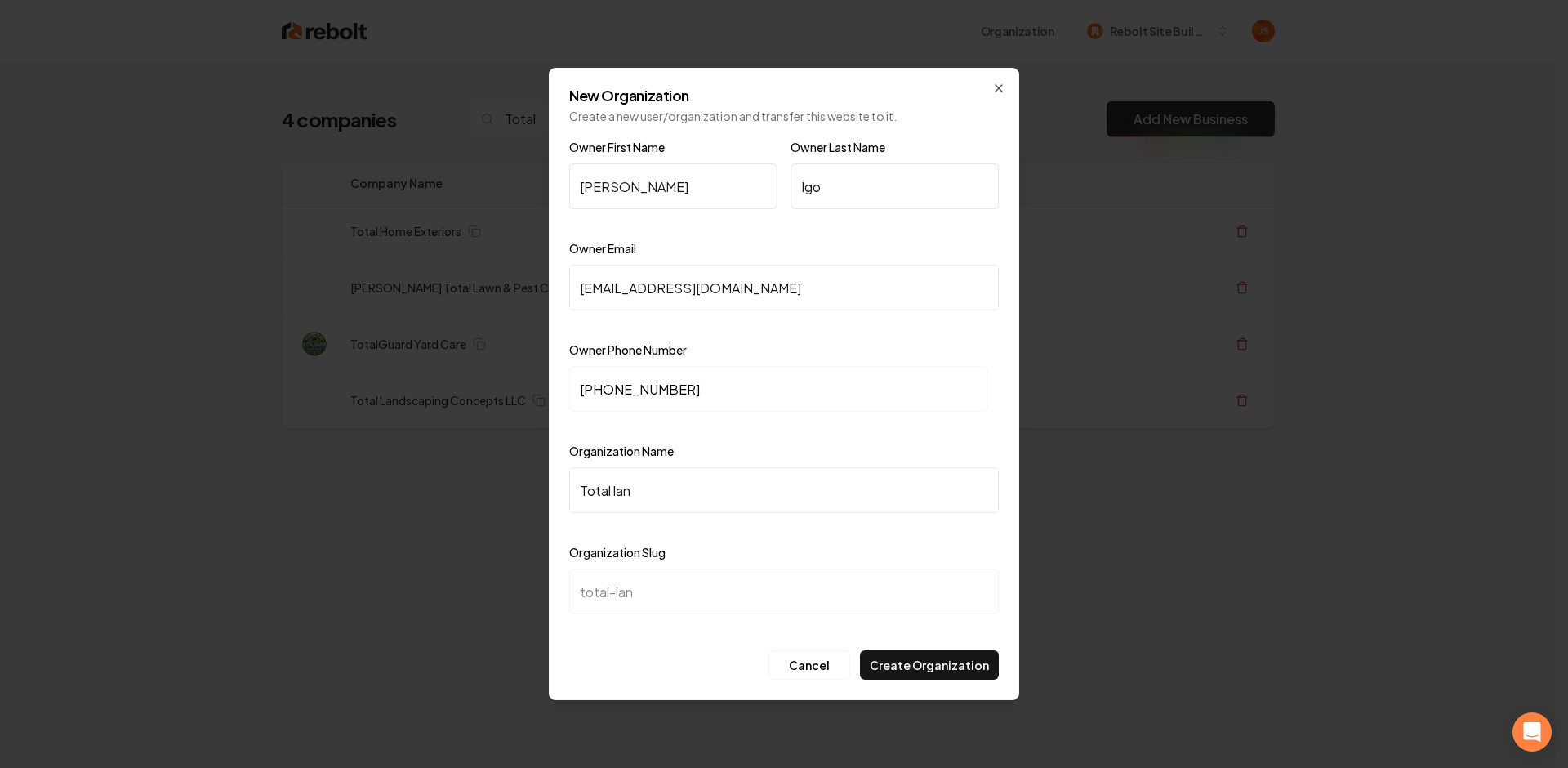
type input "total-land"
type input "Total lan"
type input "total-lan"
type input "Total la"
type input "total-la"
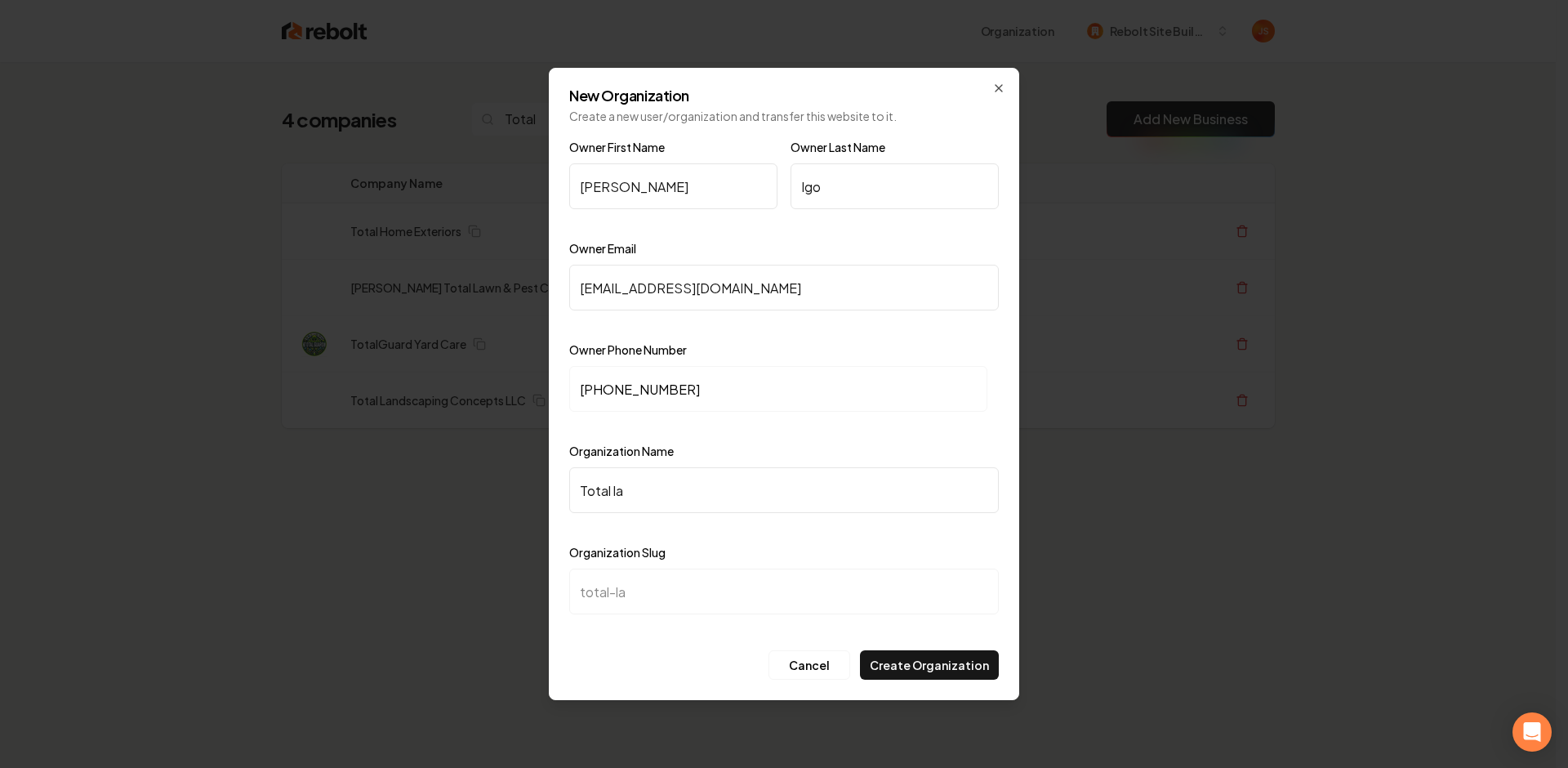
type input "Total l"
type input "total-l"
type input "Total"
type input "total"
type input "Total L"
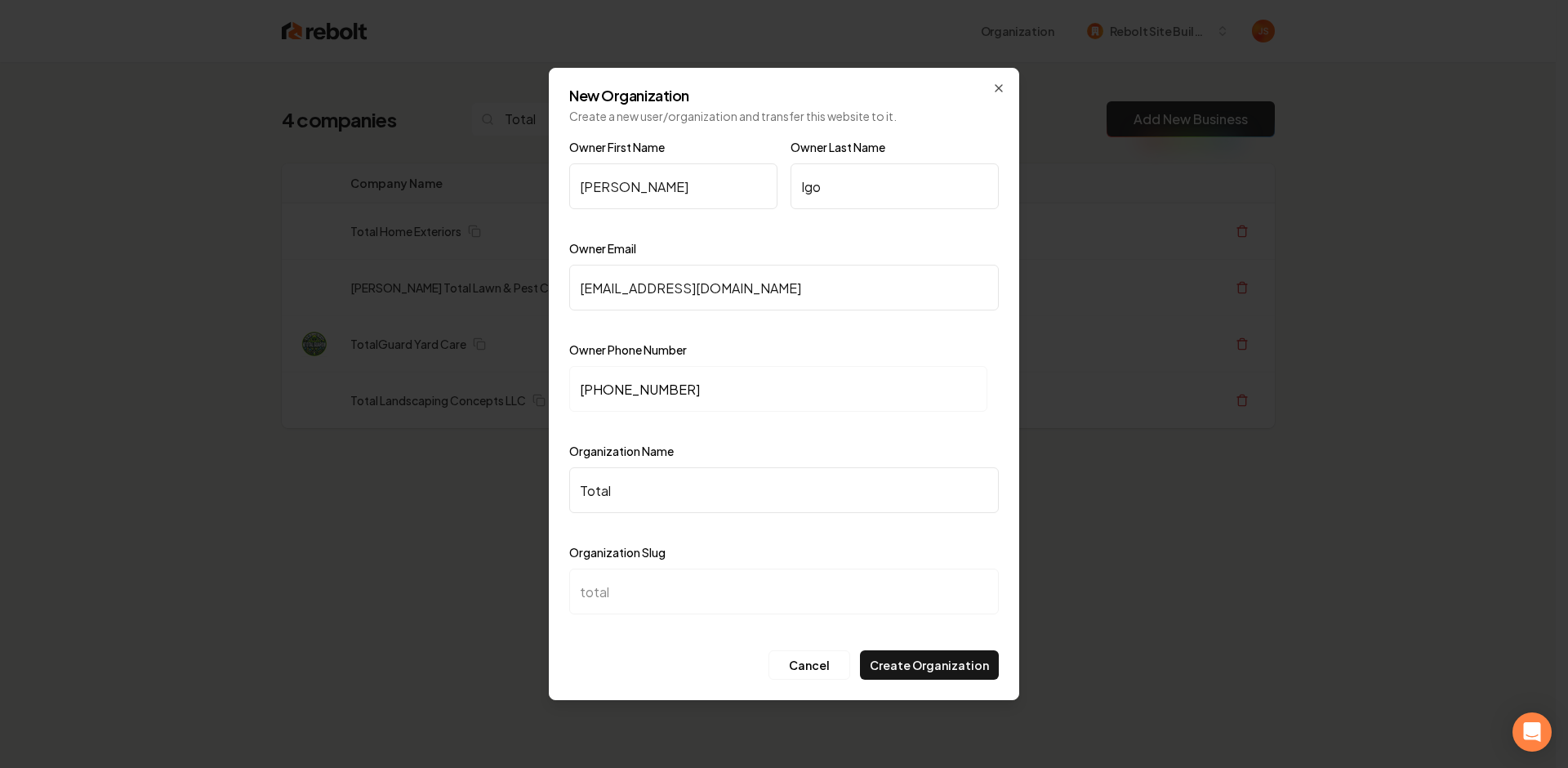
type input "total-l"
type input "Total La"
type input "total-la"
type input "Total Lad"
type input "total-lad"
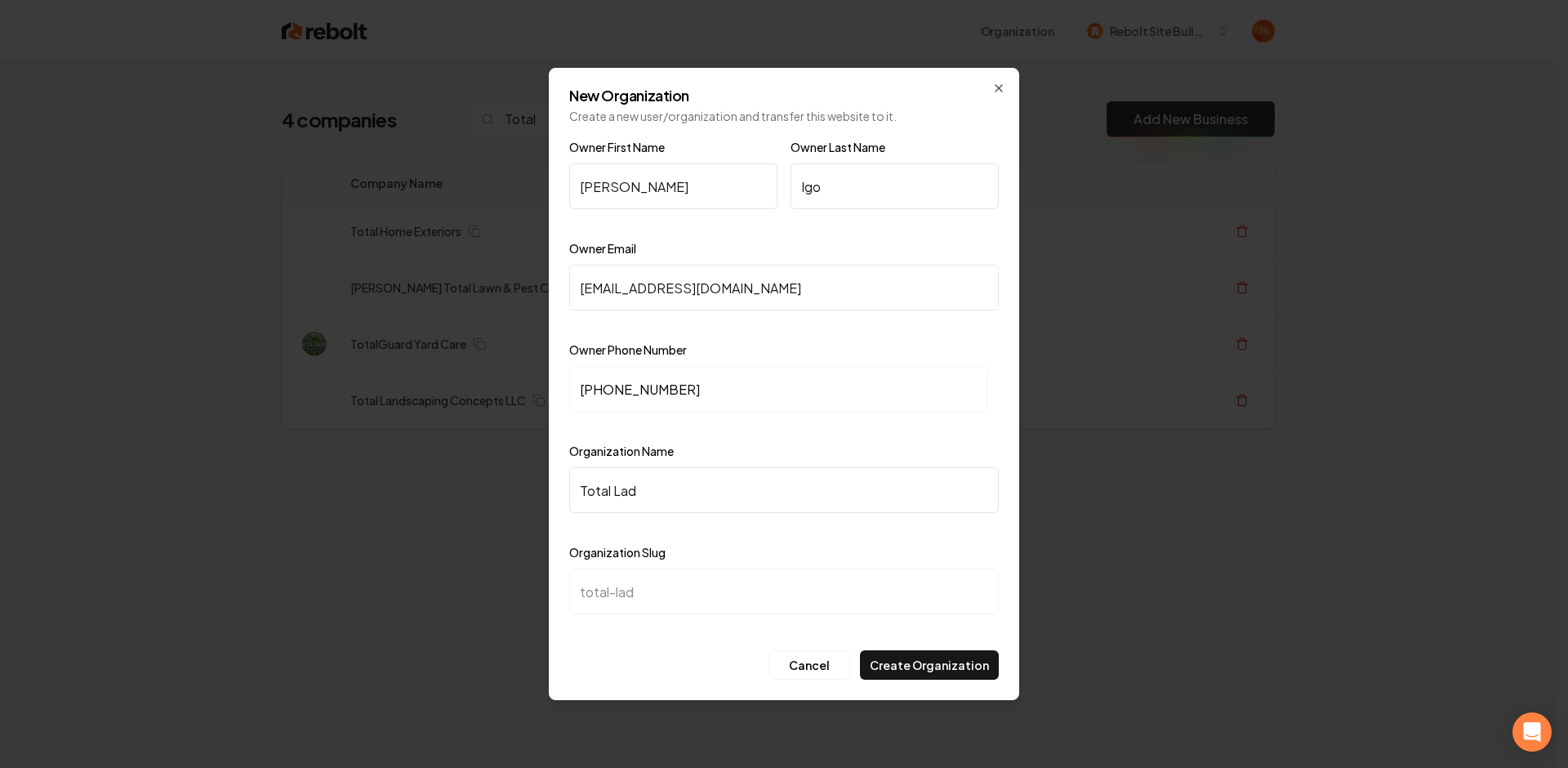
type input "Total La"
type input "total-la"
type input "Total Lan"
type input "total-lan"
type input "Total Land"
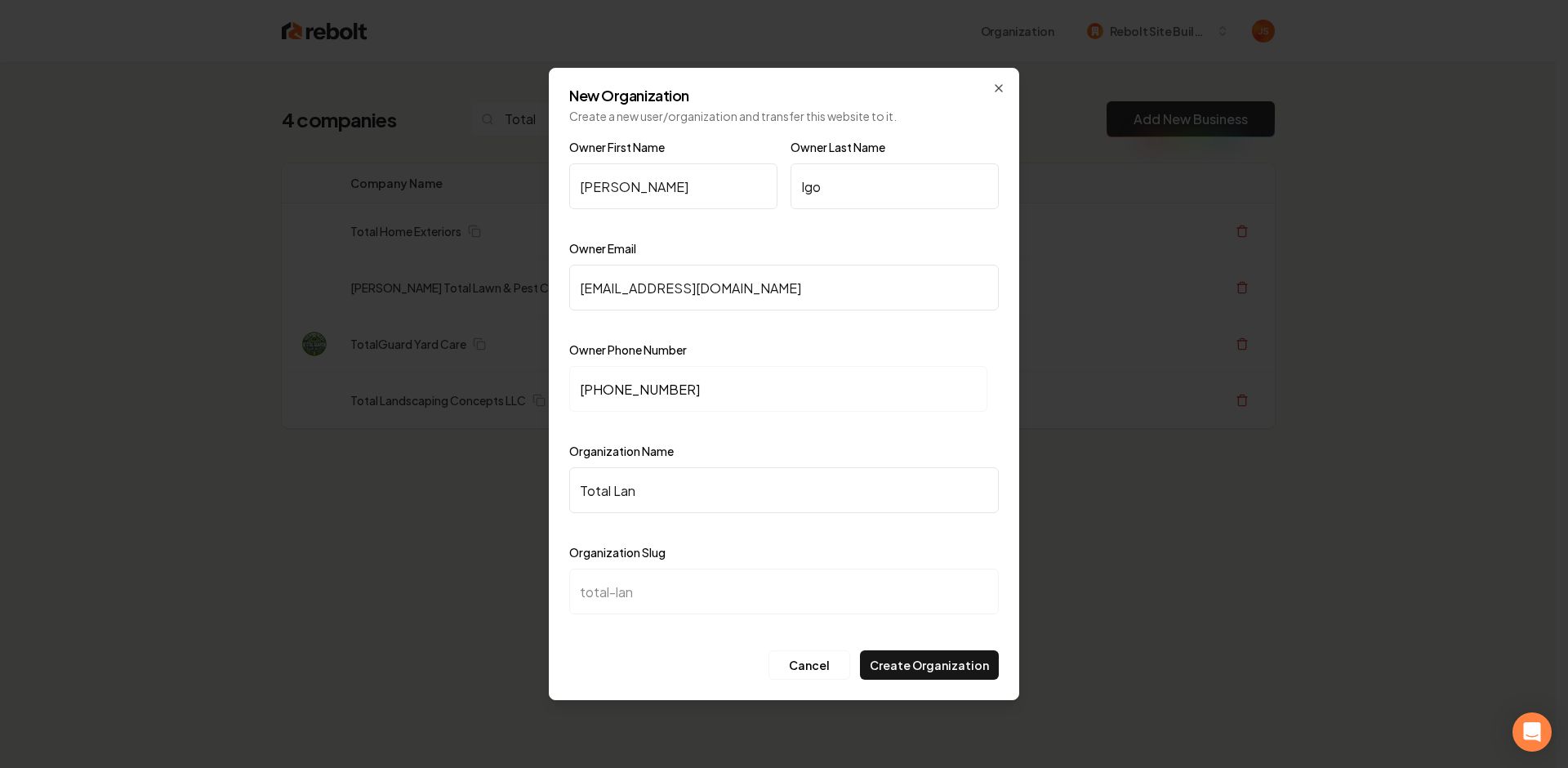
type input "total-land"
type input "Total Lands"
type input "total-lands"
type input "Total Landsc"
type input "total-landsc"
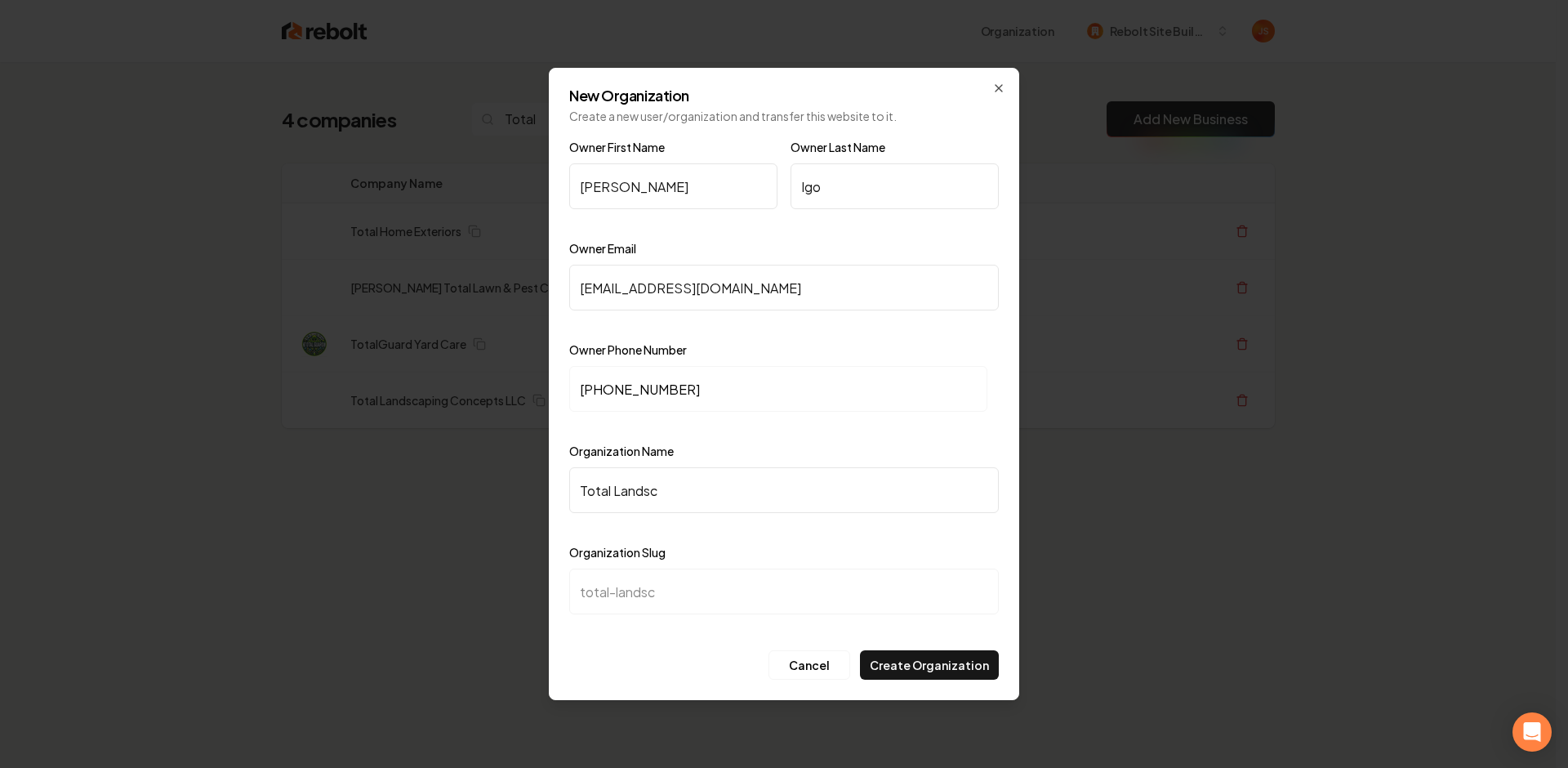
type input "Total Landsca"
type input "total-landsca"
type input "Total Landscap"
type input "total-landscap"
type input "Total Landscapi"
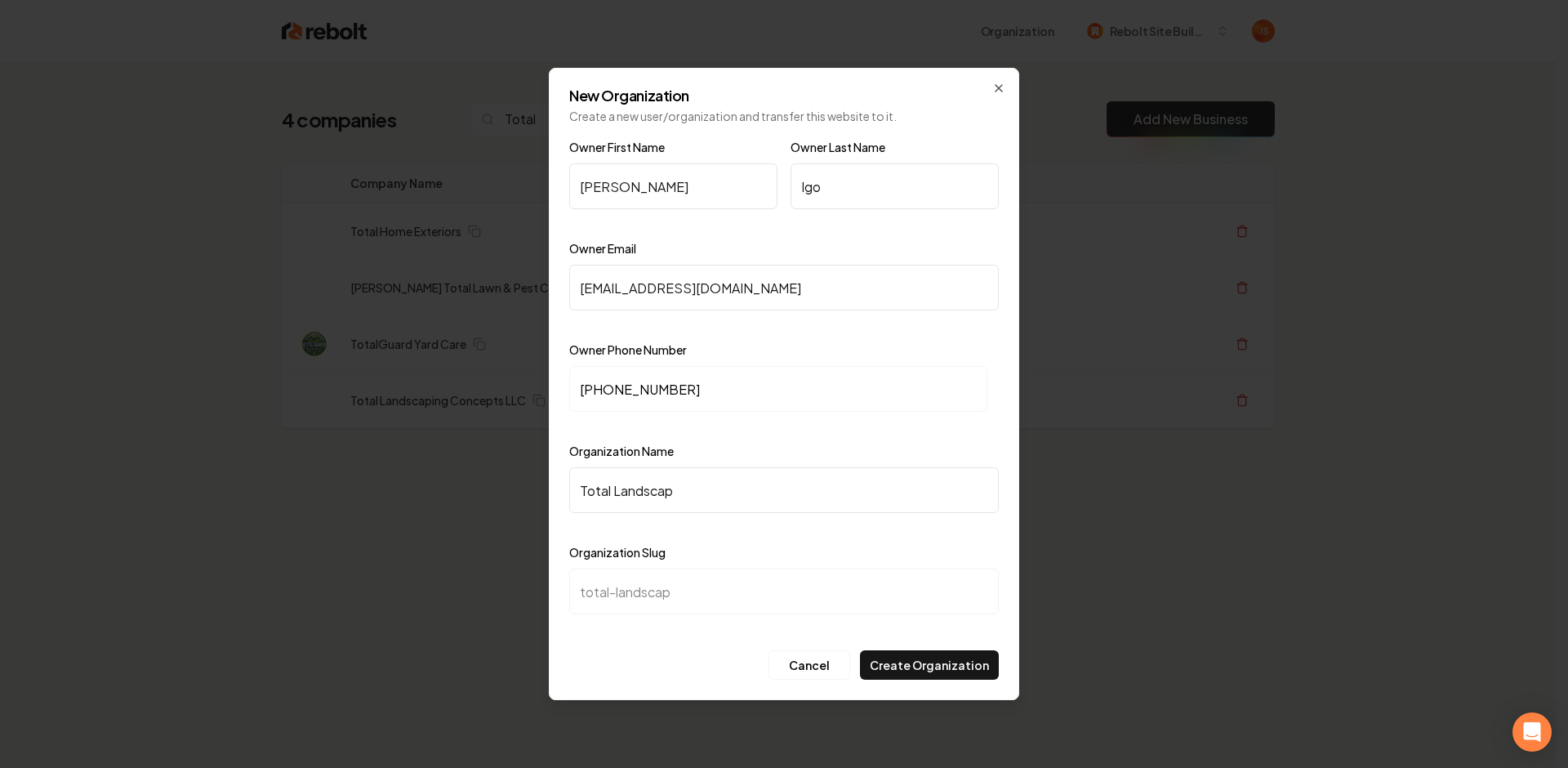
type input "total-landscapi"
type input "Total Landscapin"
type input "total-landscapin"
type input "Total Landscaping"
type input "total-landscaping"
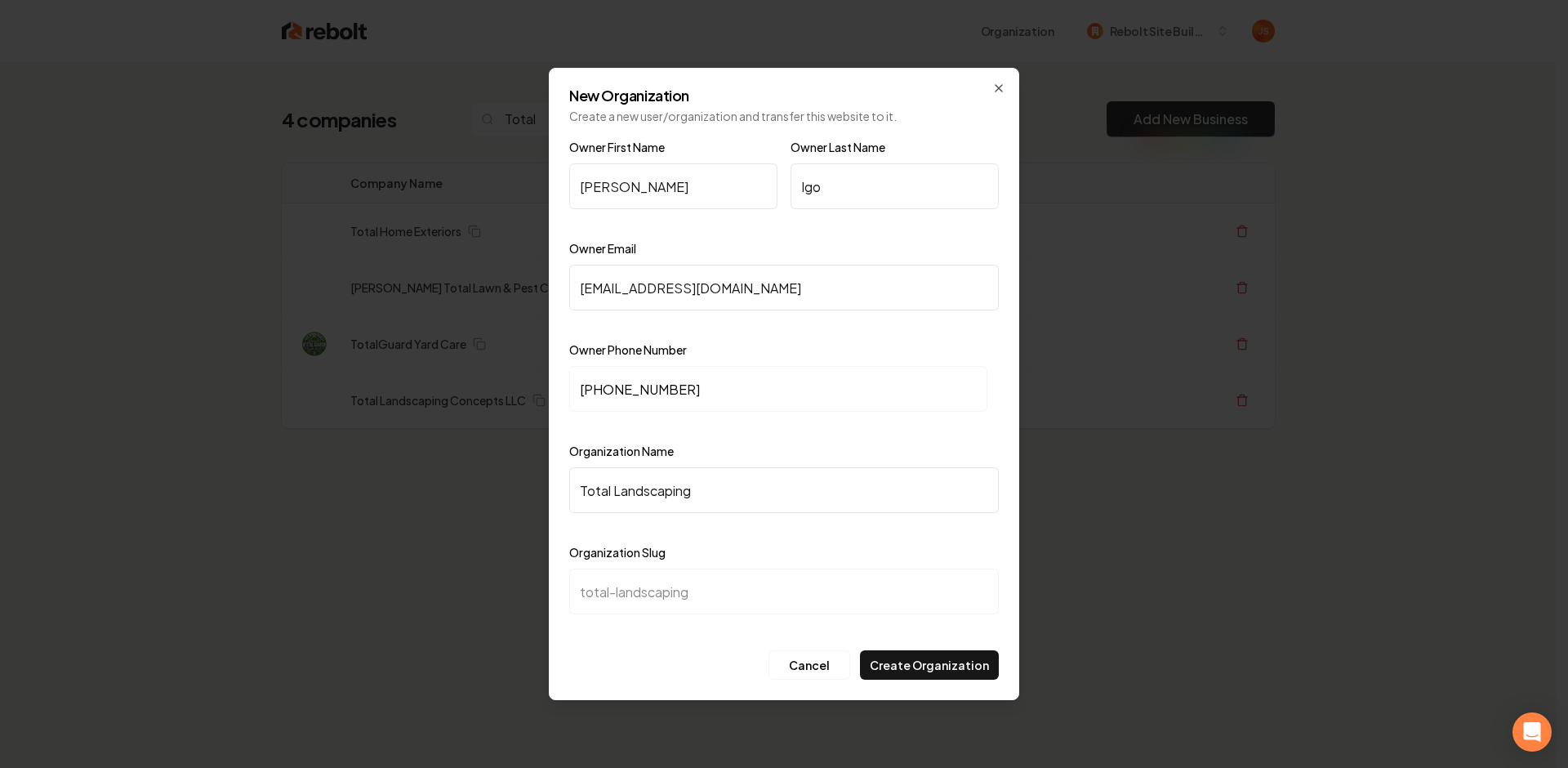
type input "Total Landscaping C"
type input "total-landscaping-c"
type input "Total Landscaping Co"
type input "total-landscaping-co"
type input "Total Landscaping Con"
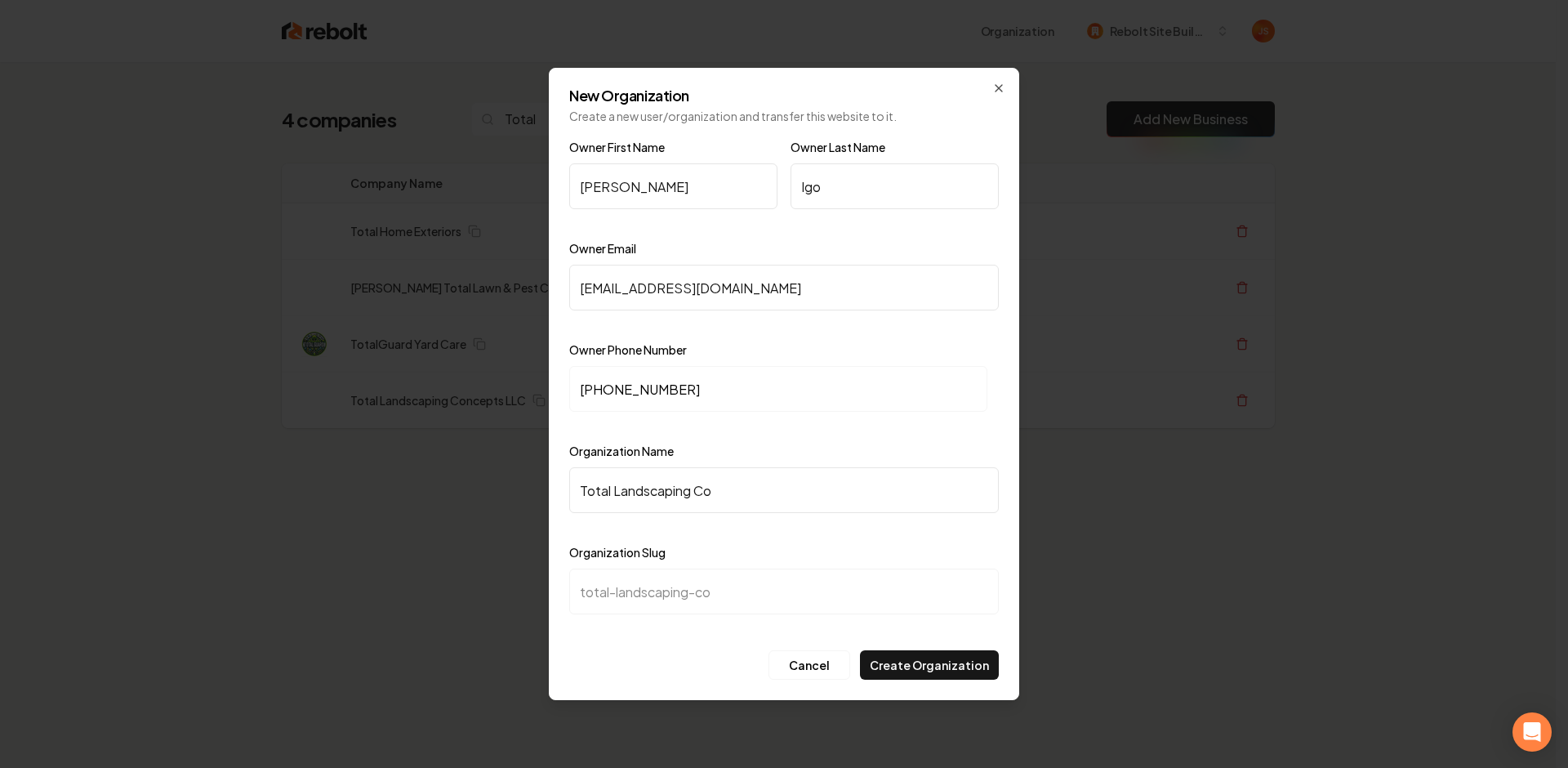
type input "total-landscaping-con"
type input "Total Landscaping Conc"
type input "total-landscaping-conc"
type input "Total Landscaping Conce"
type input "total-landscaping-conce"
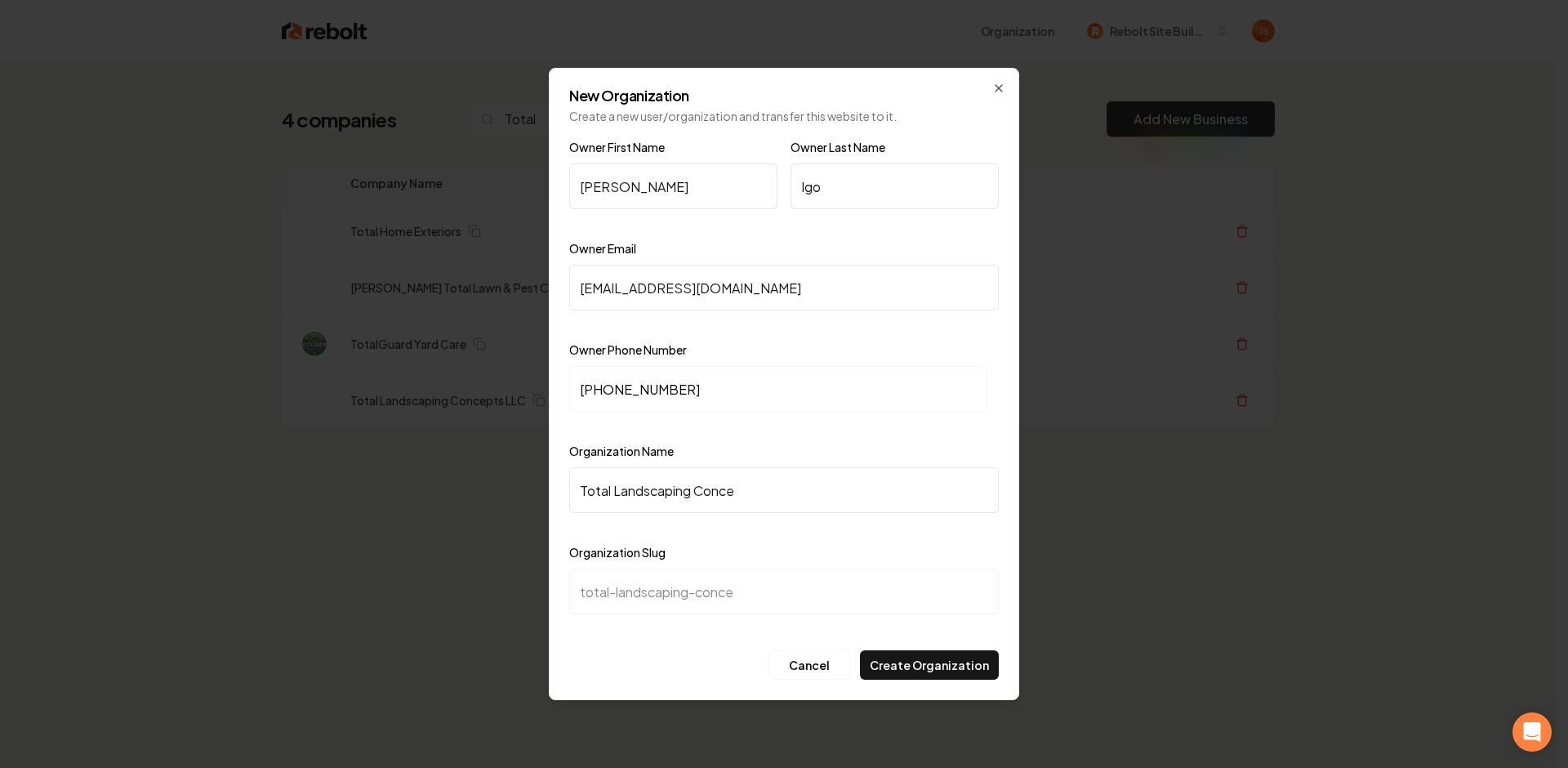
type input "Total Landscaping Concep"
type input "total-landscaping-concep"
type input "Total Landscaping Concept"
type input "total-landscaping-concept"
type input "Total Landscaping Concepts"
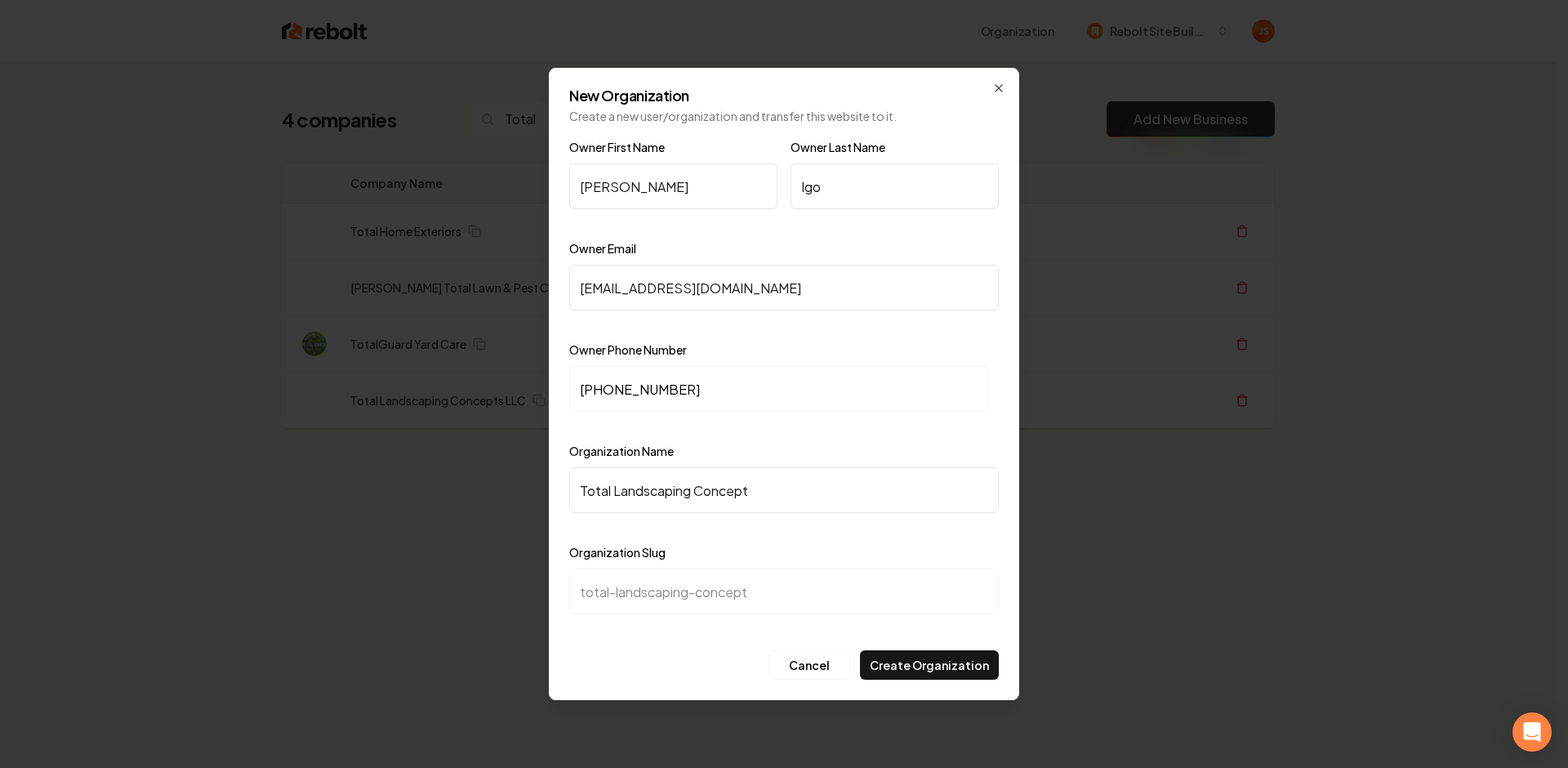
type input "total-landscaping-concepts"
type input "Total Landscaping Concepts"
click at [943, 652] on button "Create Organization" at bounding box center [930, 665] width 139 height 29
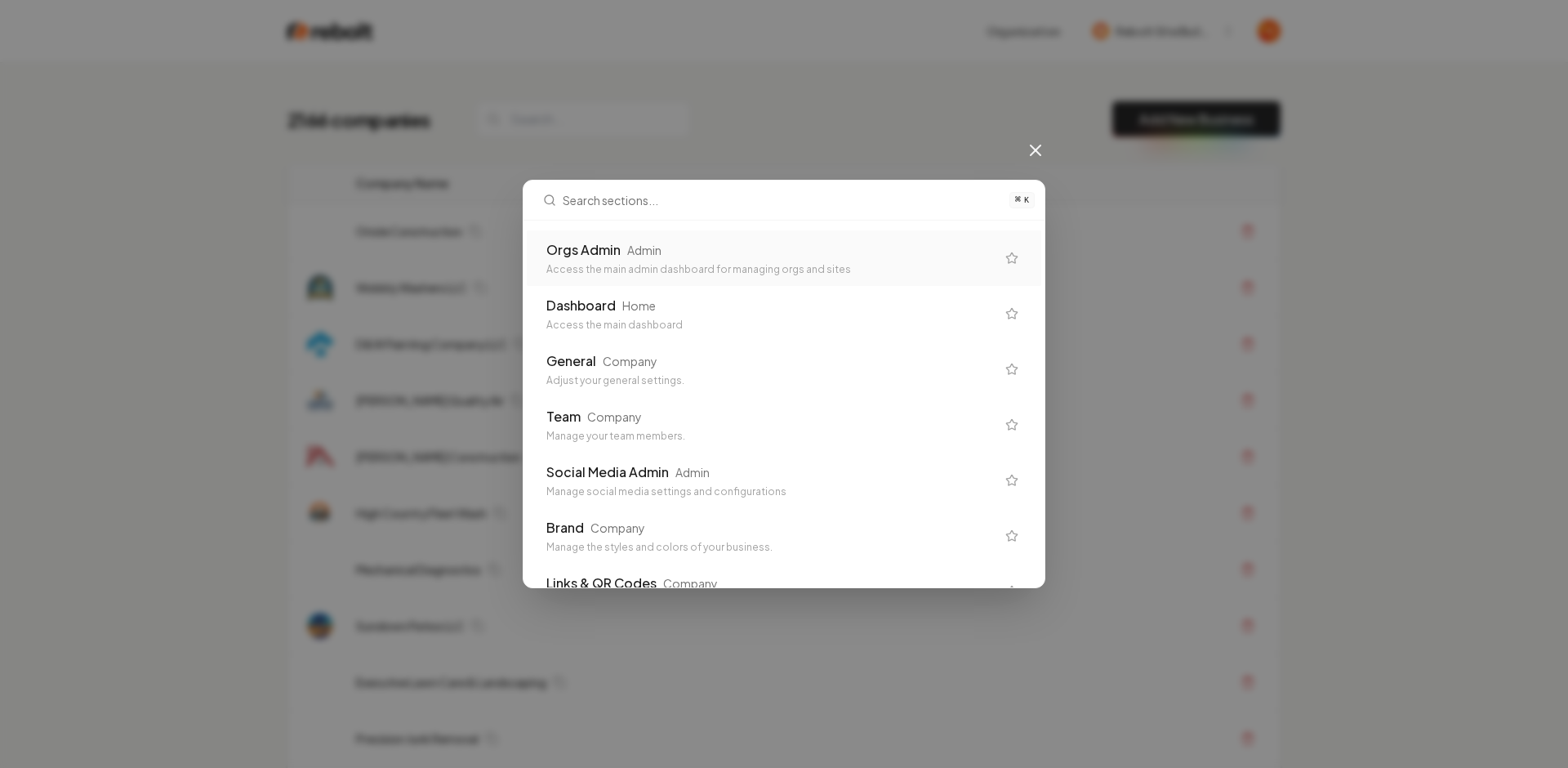
click at [803, 233] on div "Orgs Admin Admin Access the main admin dashboard for managing orgs and sites" at bounding box center [784, 258] width 515 height 56
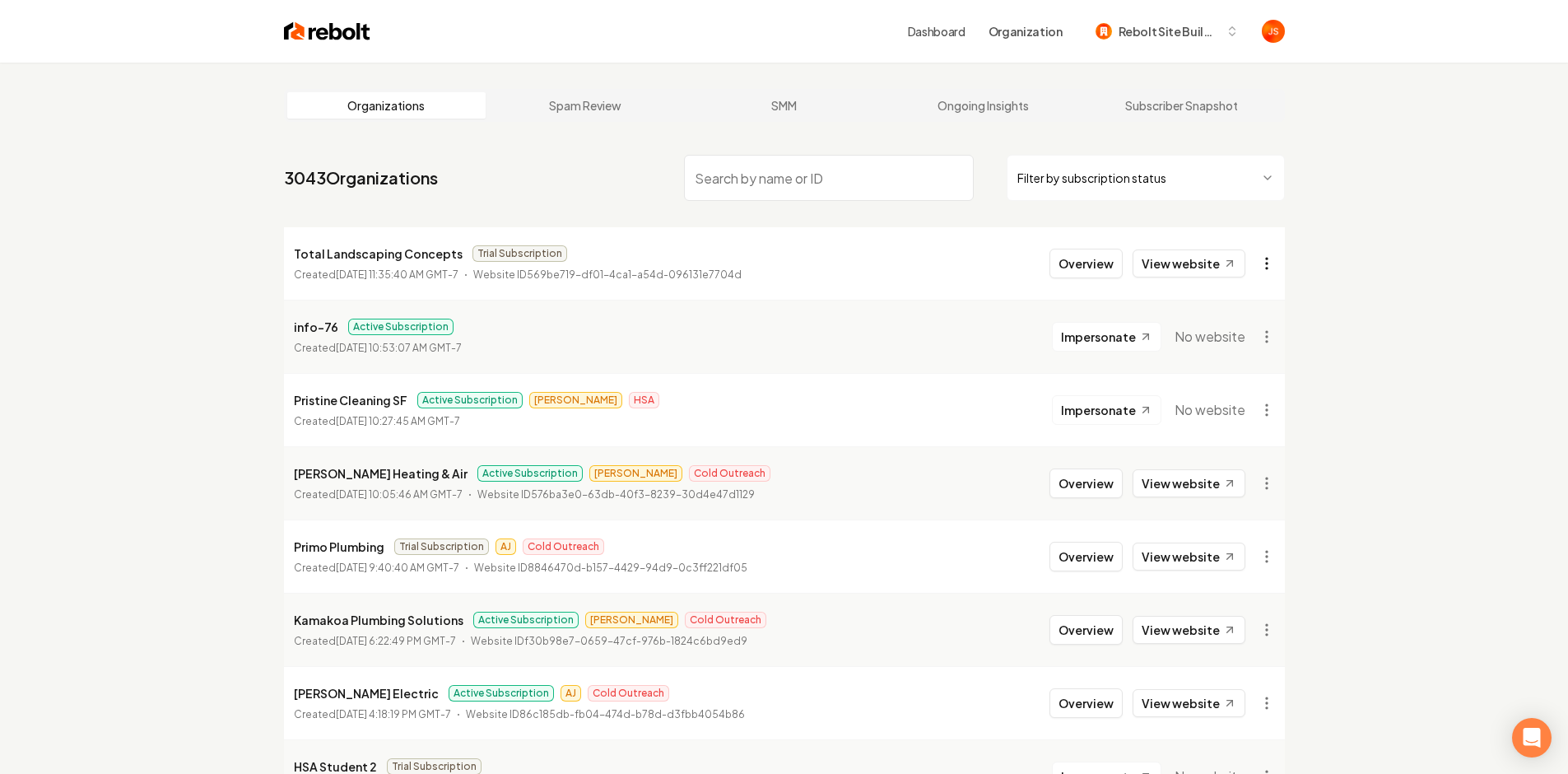
click at [1263, 262] on html "Dashboard Organization Rebolt Site Builder Organizations Spam Review SMM Ongoin…" at bounding box center [784, 387] width 1568 height 774
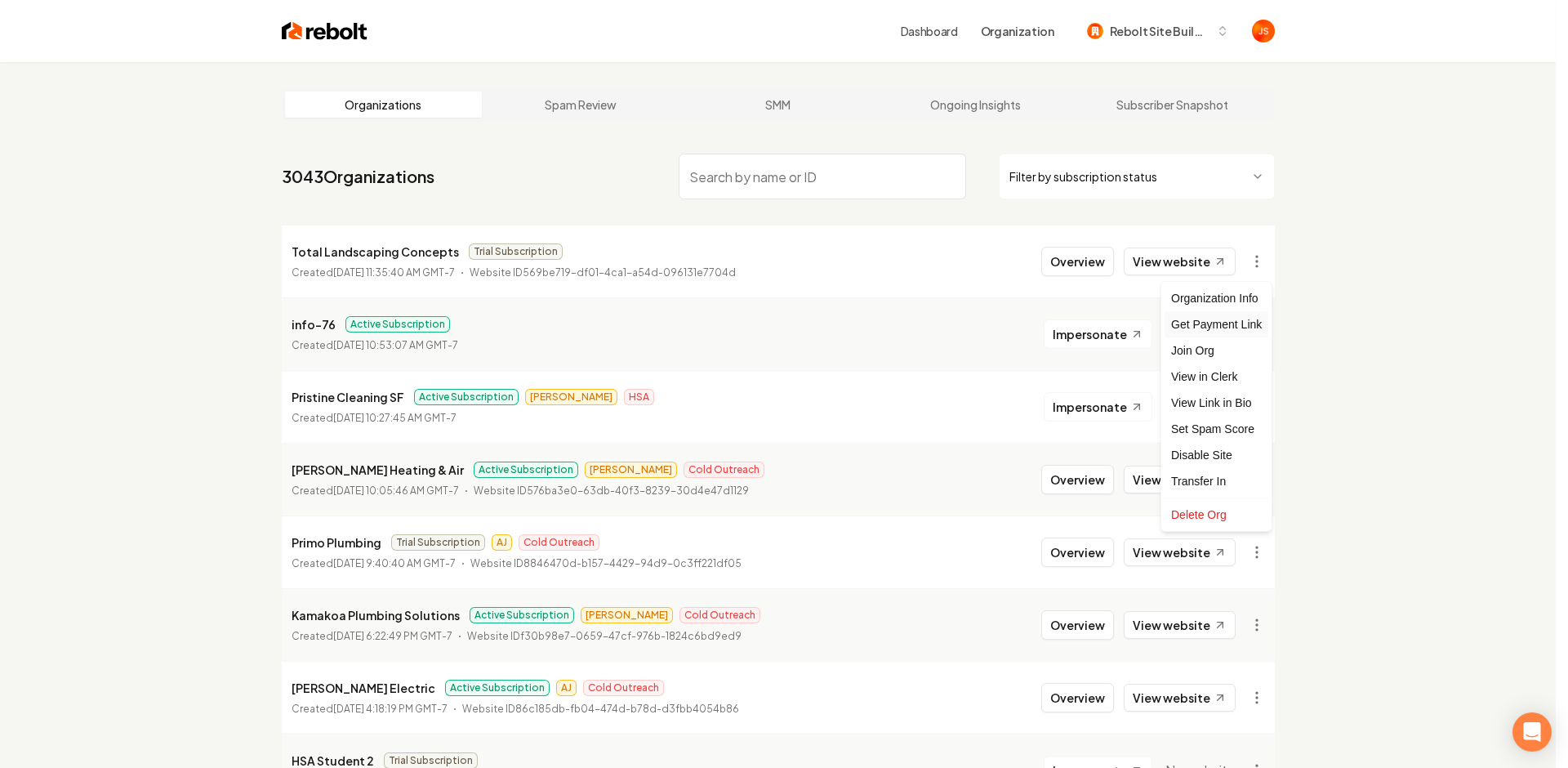
click at [1207, 320] on div "Get Payment Link" at bounding box center [1217, 324] width 104 height 26
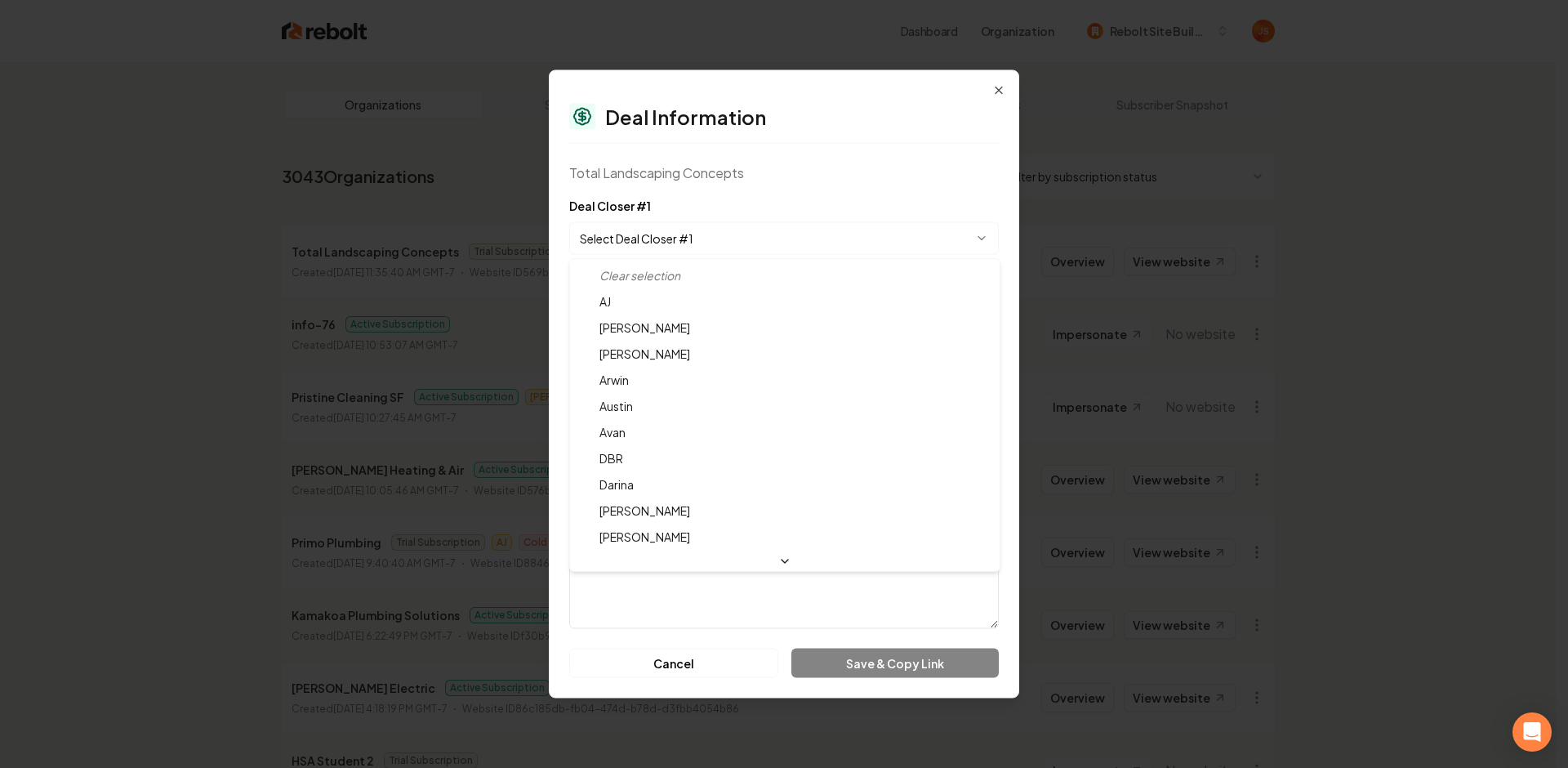
click at [677, 237] on body "Dashboard Organization Rebolt Site Builder Organizations Spam Review SMM Ongoin…" at bounding box center [778, 384] width 1556 height 768
select select "**********"
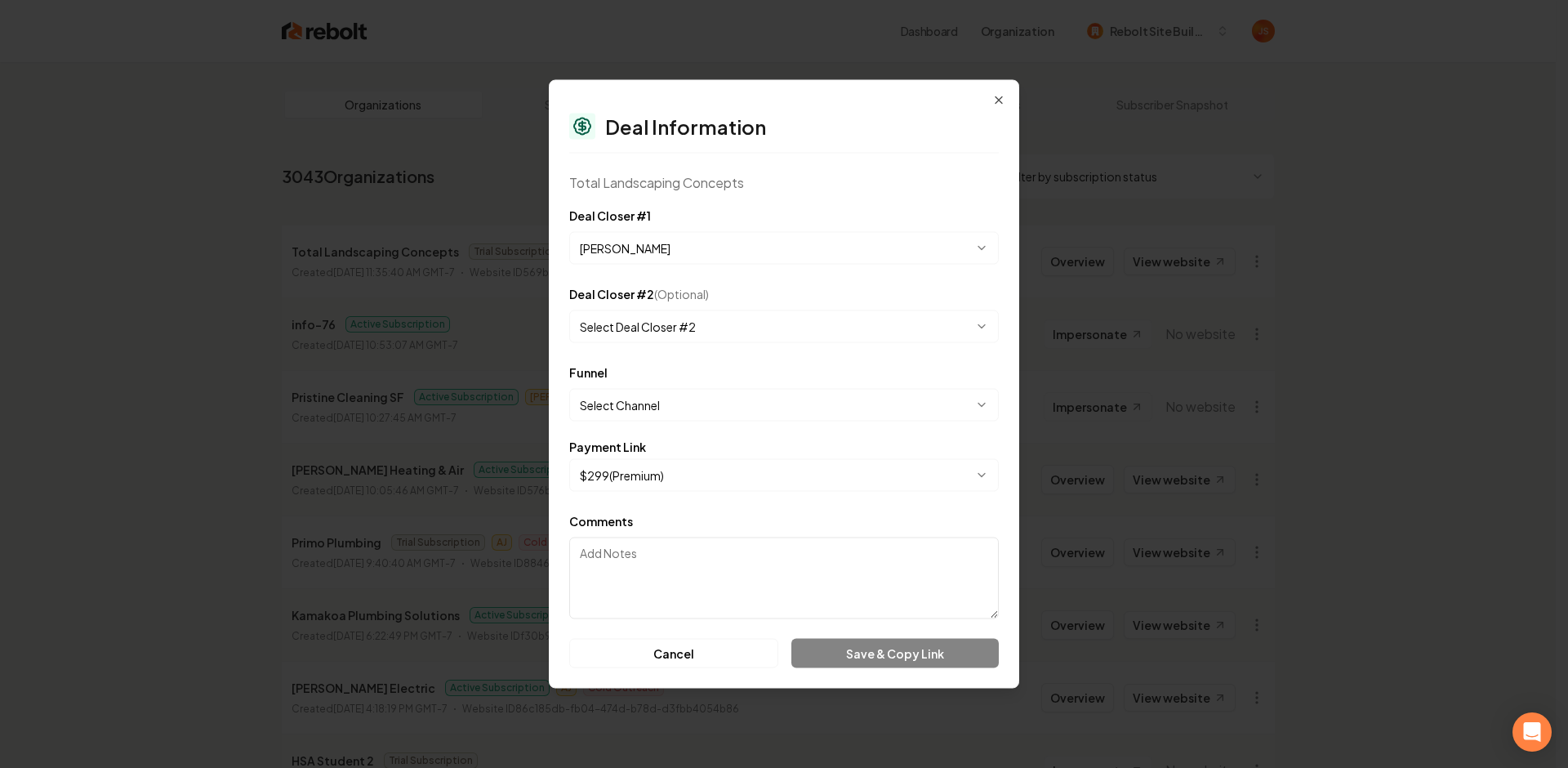
click at [642, 405] on body "Dashboard Organization Rebolt Site Builder Organizations Spam Review SMM Ongoin…" at bounding box center [778, 384] width 1556 height 768
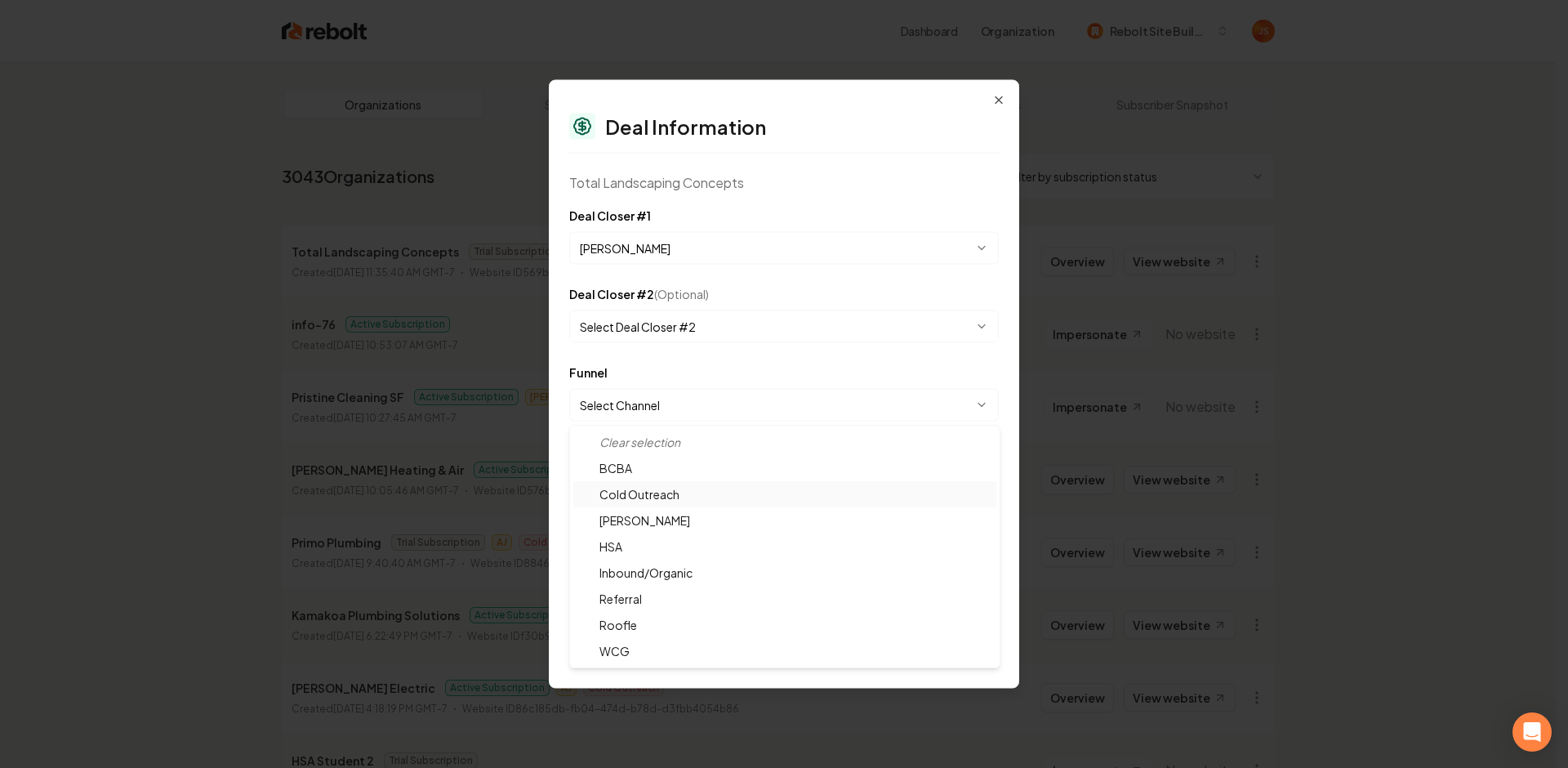
select select "**********"
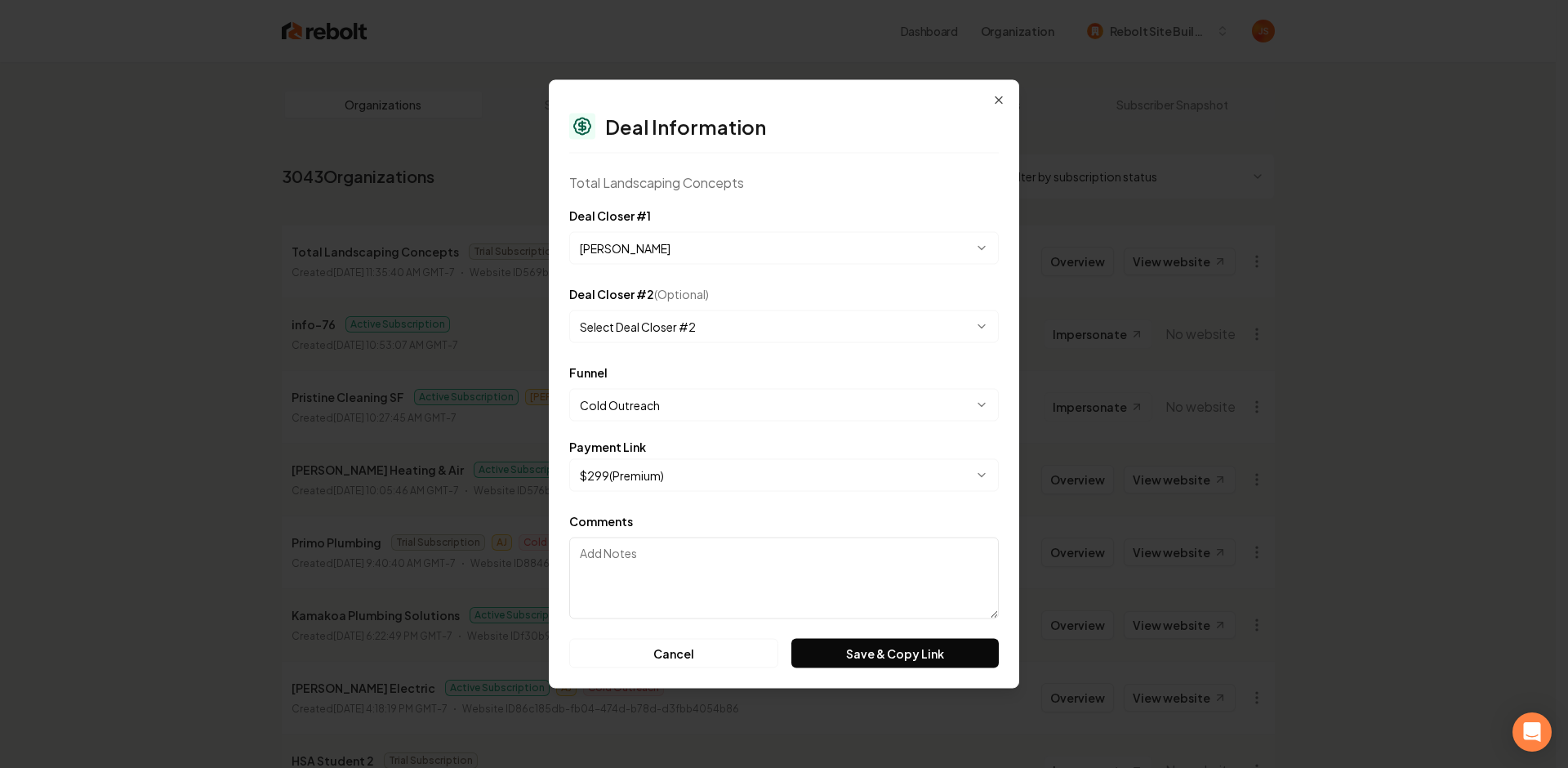
click at [679, 480] on body "Dashboard Organization Rebolt Site Builder Organizations Spam Review SMM Ongoin…" at bounding box center [778, 384] width 1556 height 768
click at [852, 658] on button "Save & Copy Link" at bounding box center [894, 653] width 207 height 29
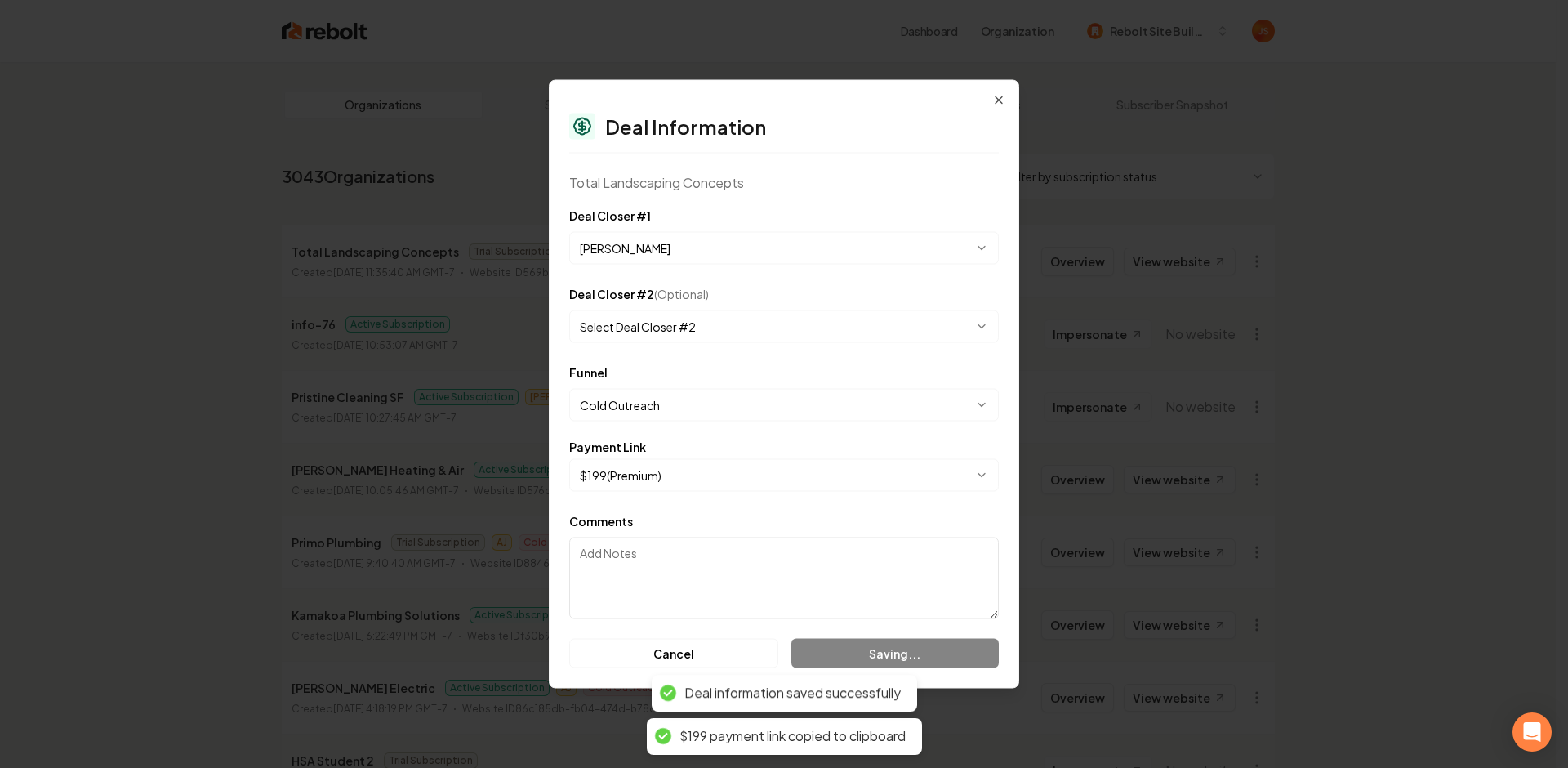
select select "**********"
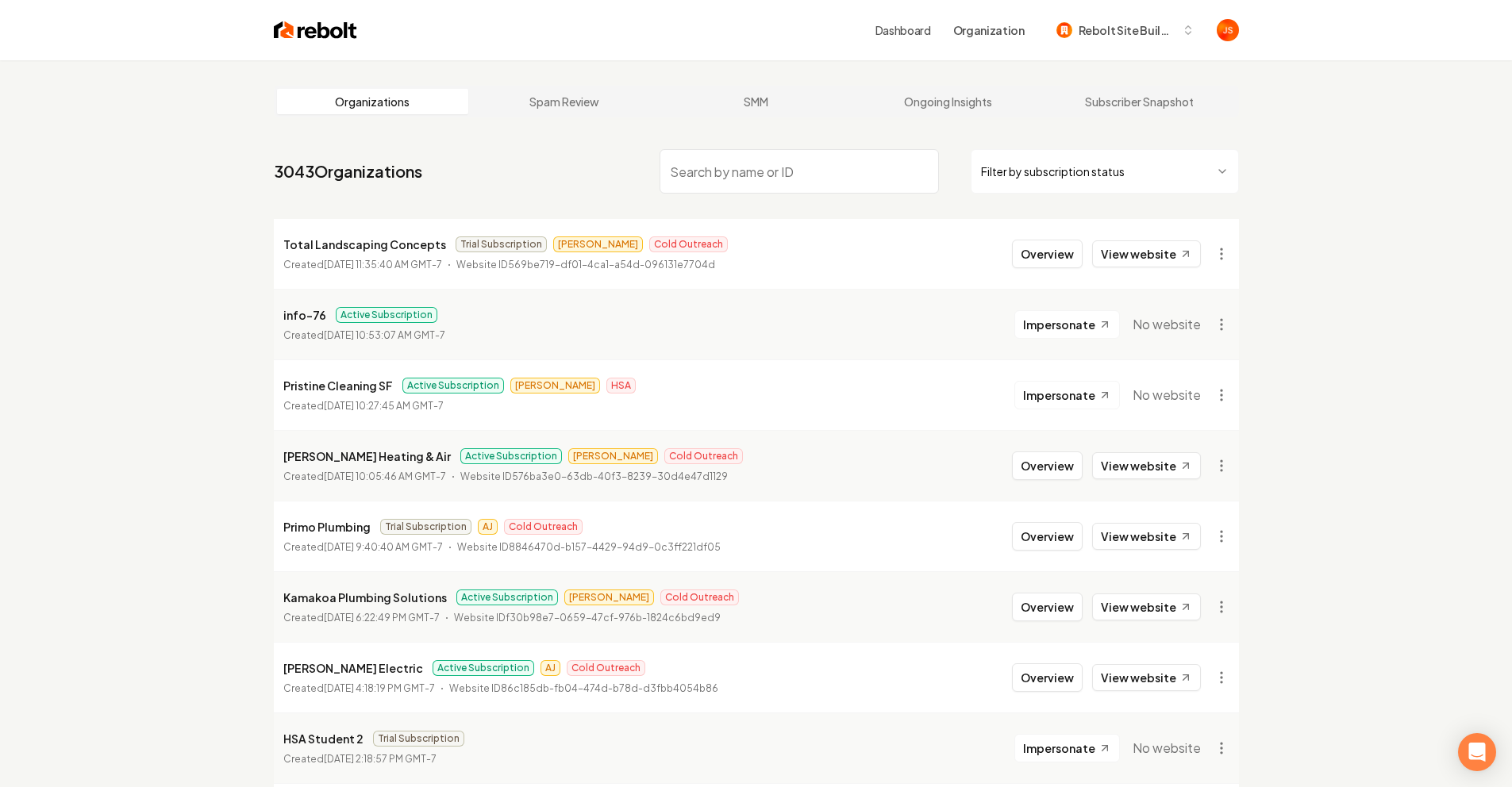
drag, startPoint x: 1023, startPoint y: 250, endPoint x: 716, endPoint y: 222, distance: 308.3
click at [720, 224] on li "Total Landscaping Concepts Trial Subscription James Cold Outreach Created Augus…" at bounding box center [756, 254] width 965 height 70
click at [1037, 178] on html "Dashboard Organization Rebolt Site Builder Organizations Spam Review SMM Ongoin…" at bounding box center [756, 393] width 1512 height 787
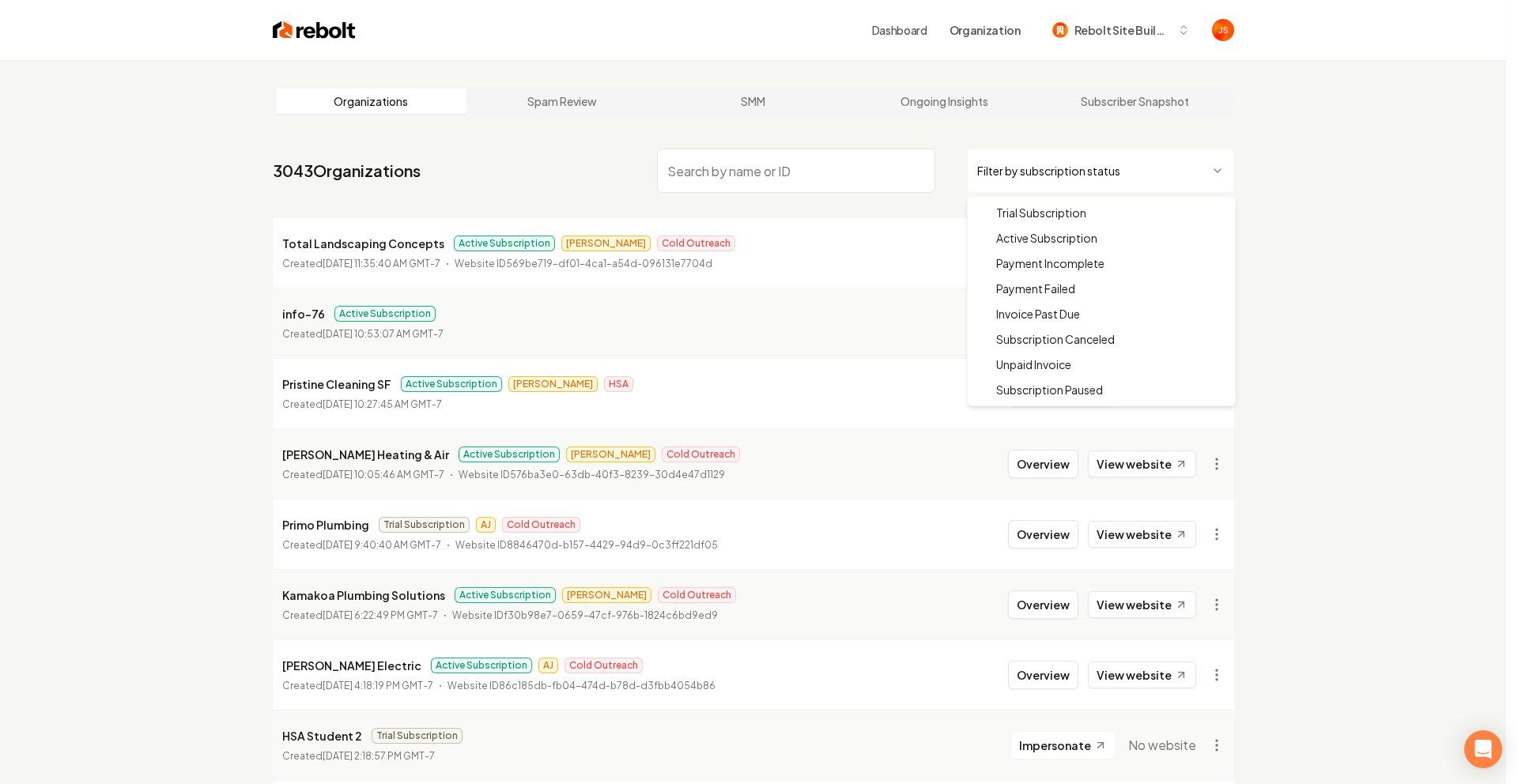
drag, startPoint x: 1017, startPoint y: 238, endPoint x: 809, endPoint y: 213, distance: 209.5
click at [762, 243] on html "Dashboard Organization Rebolt Site Builder Organizations Spam Review SMM Ongoin…" at bounding box center [759, 392] width 1518 height 784
drag, startPoint x: 811, startPoint y: 210, endPoint x: 825, endPoint y: 207, distance: 14.3
click at [811, 210] on html "Dashboard Organization Rebolt Site Builder Organizations Spam Review SMM Ongoin…" at bounding box center [753, 392] width 1506 height 784
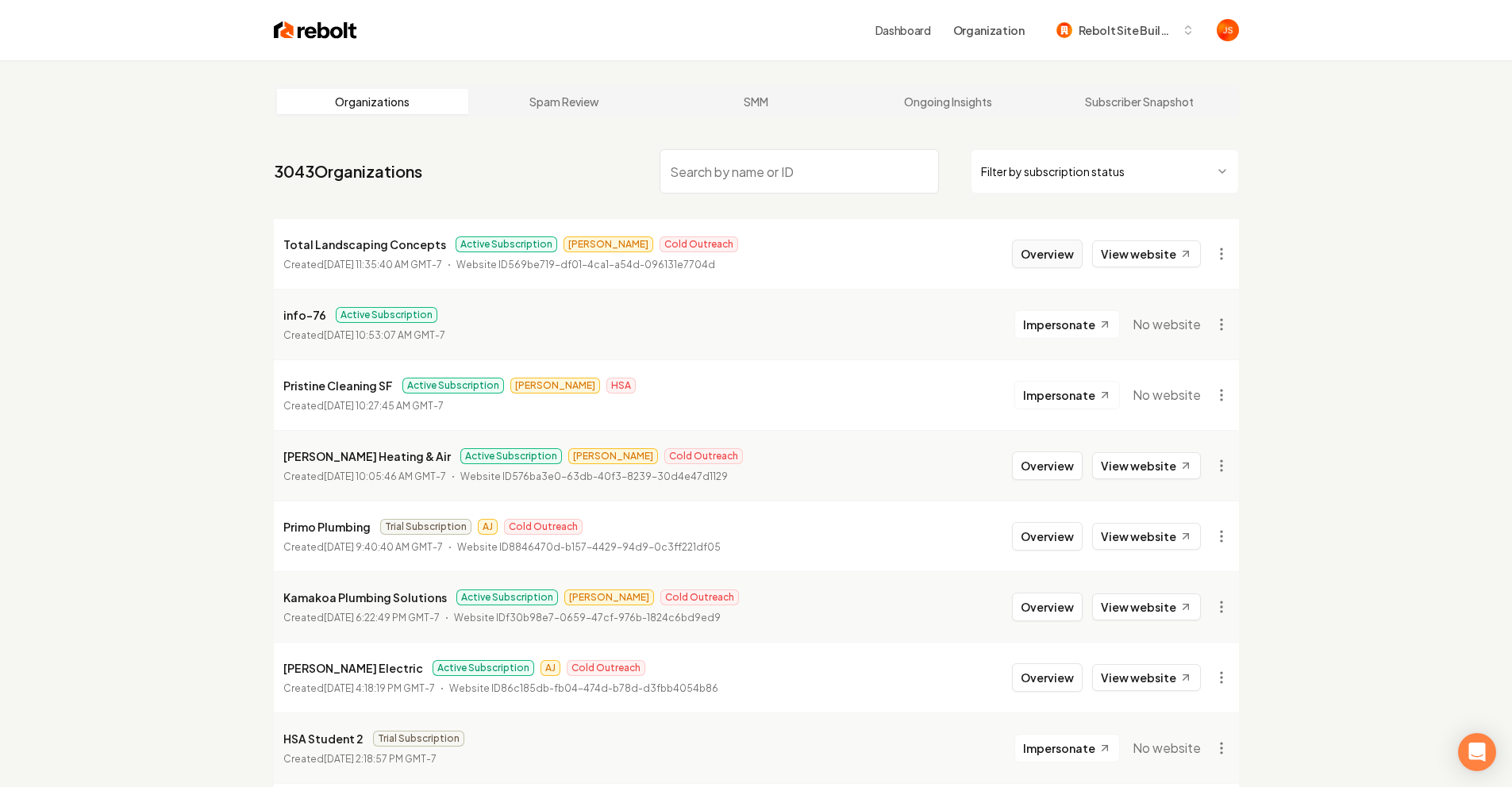
click at [1034, 254] on button "Overview" at bounding box center [1047, 254] width 71 height 28
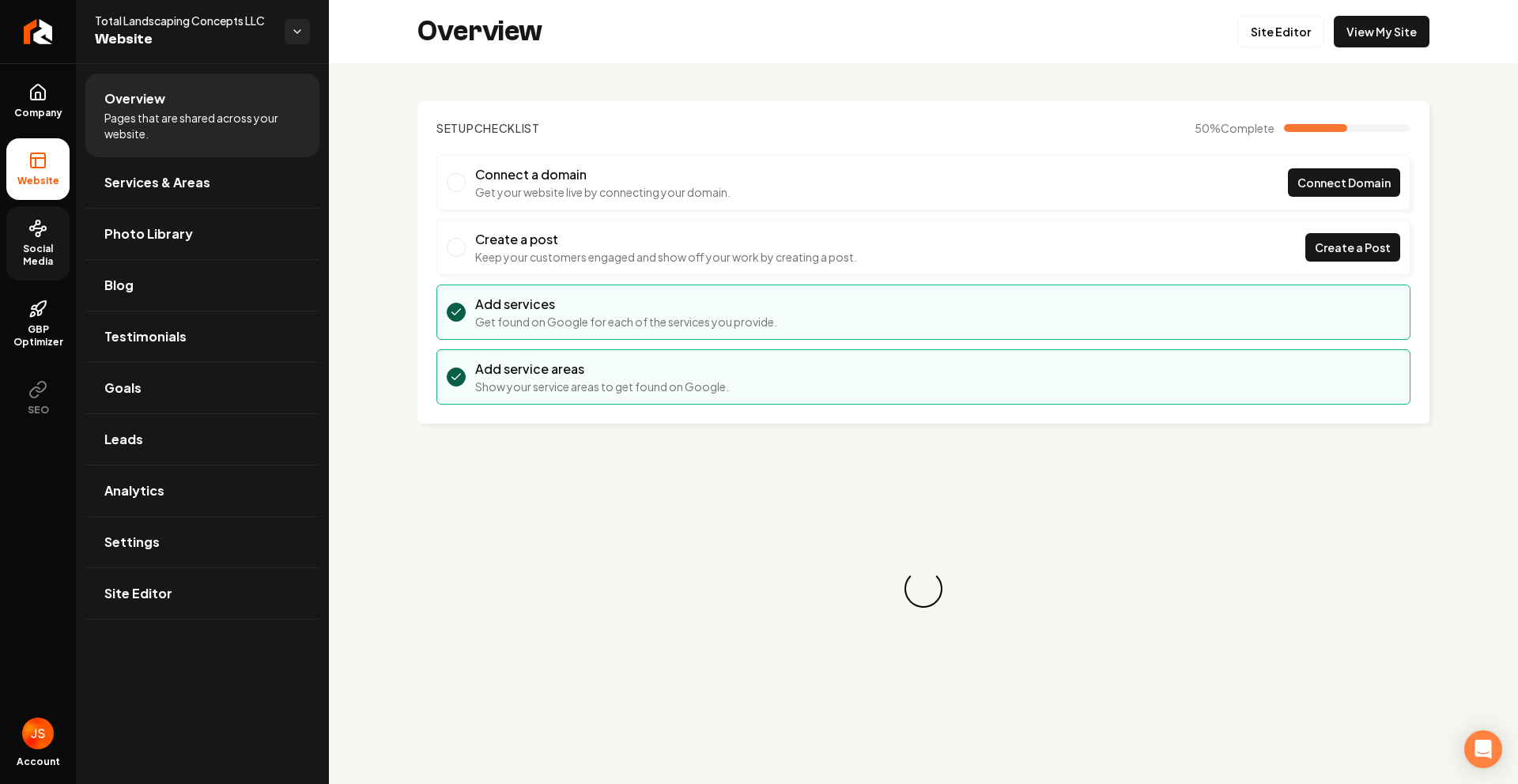
click at [47, 214] on link "Social Media" at bounding box center [38, 243] width 63 height 74
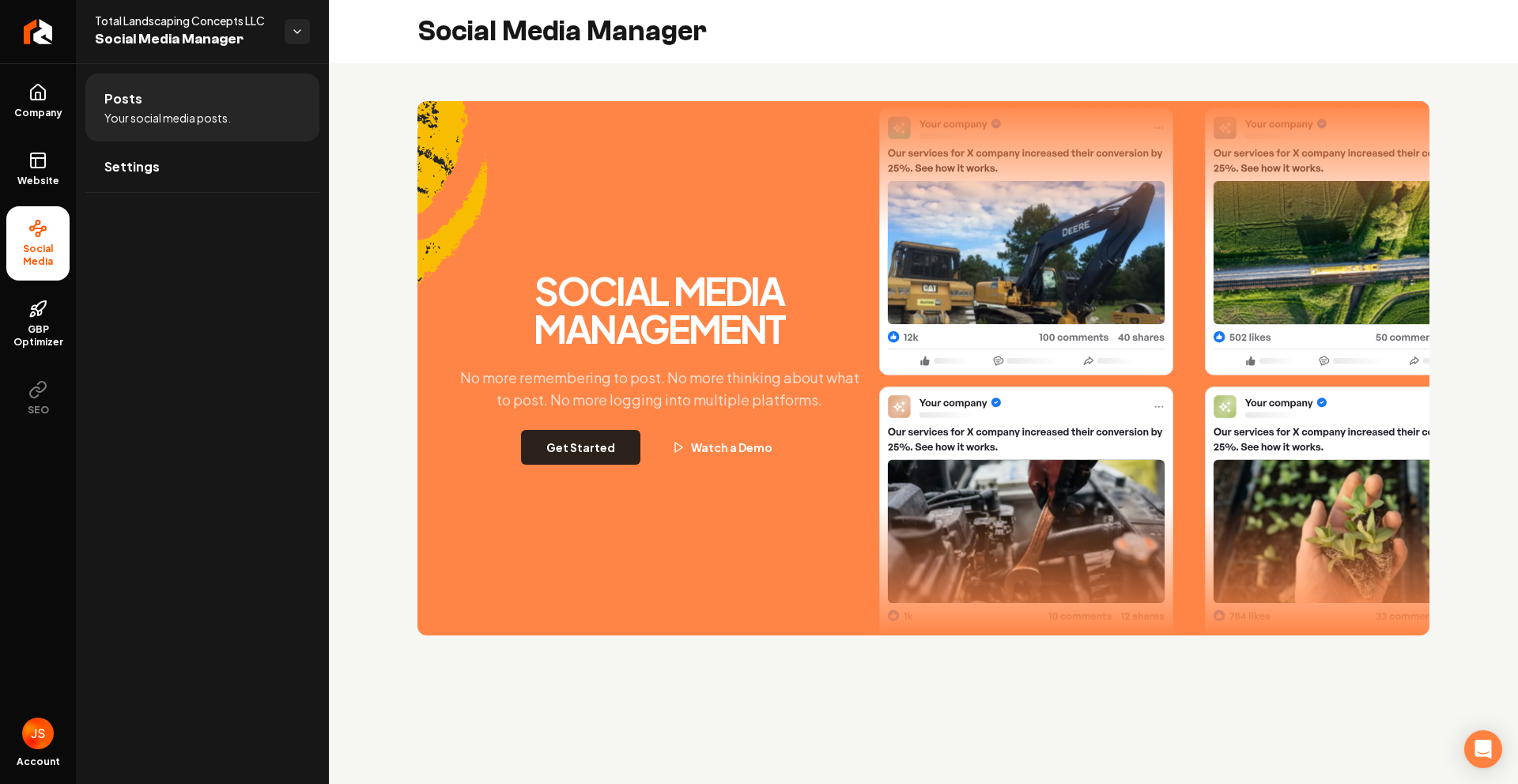
click at [574, 464] on button "Get Started" at bounding box center [581, 447] width 120 height 35
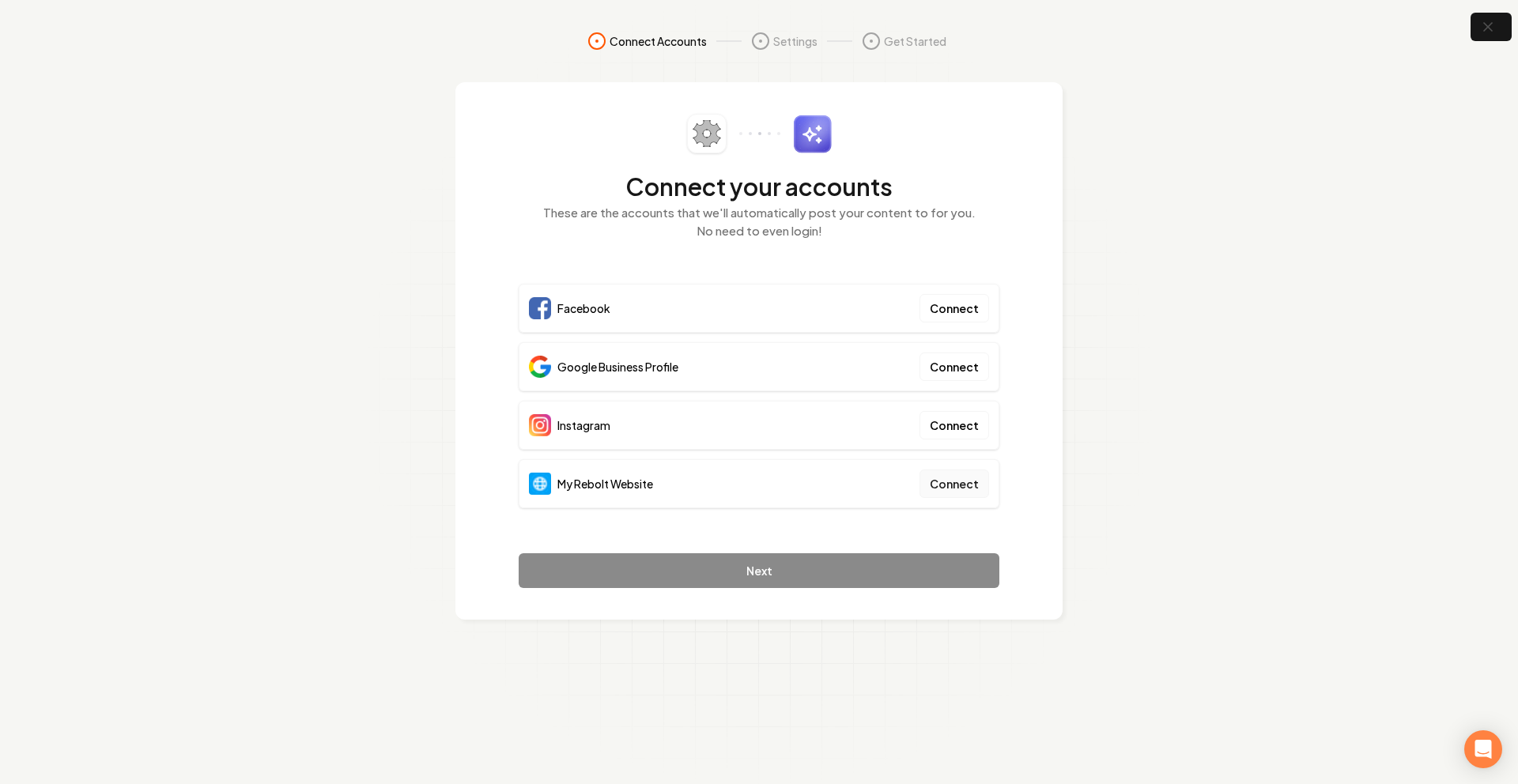
click at [972, 486] on button "Connect" at bounding box center [955, 484] width 70 height 28
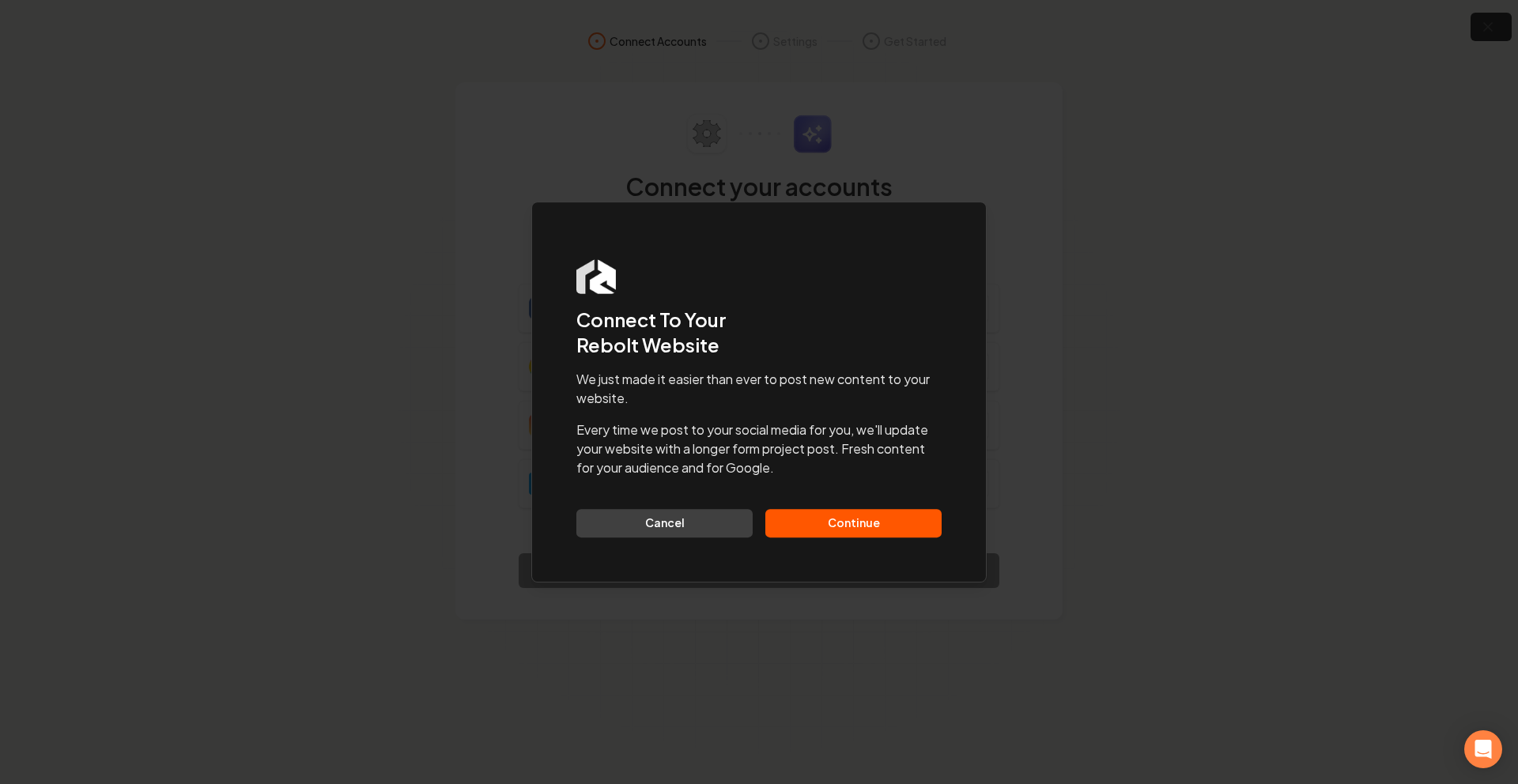
click at [889, 519] on button "Continue" at bounding box center [853, 523] width 176 height 28
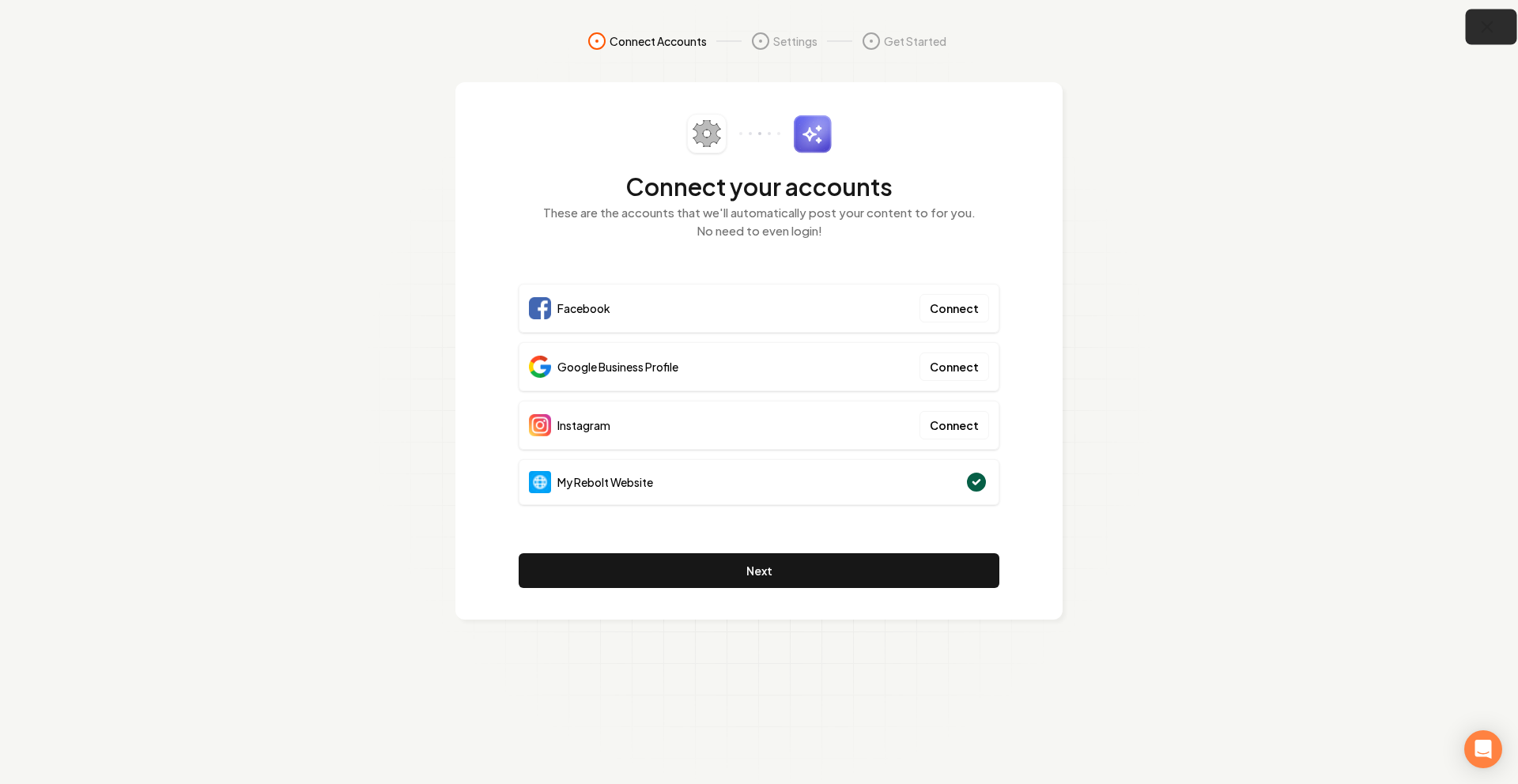
click at [1496, 26] on icon "button" at bounding box center [1488, 27] width 20 height 20
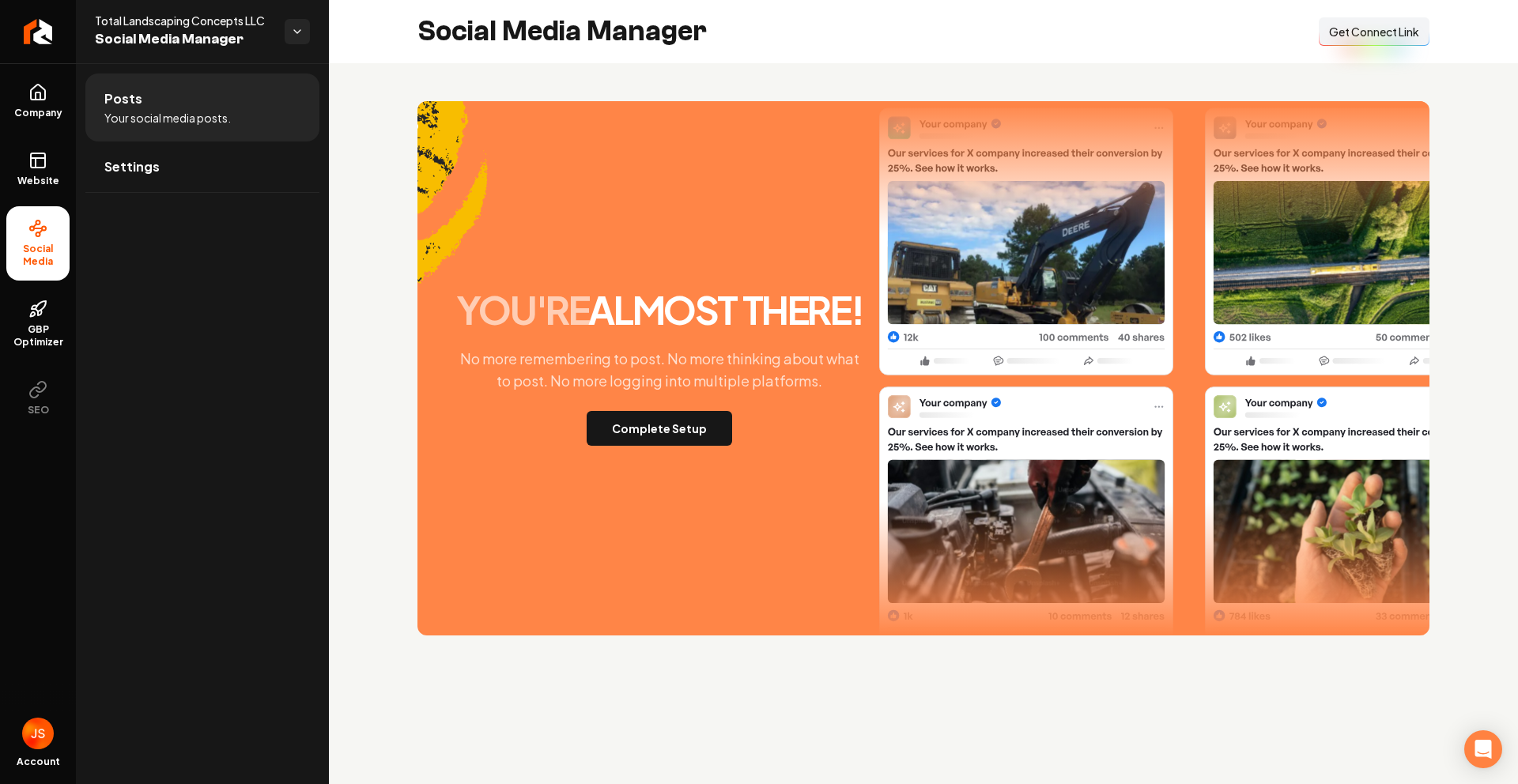
click at [1342, 29] on span "Get Connect Link" at bounding box center [1374, 32] width 90 height 16
click at [665, 420] on button "Complete Setup" at bounding box center [659, 428] width 146 height 35
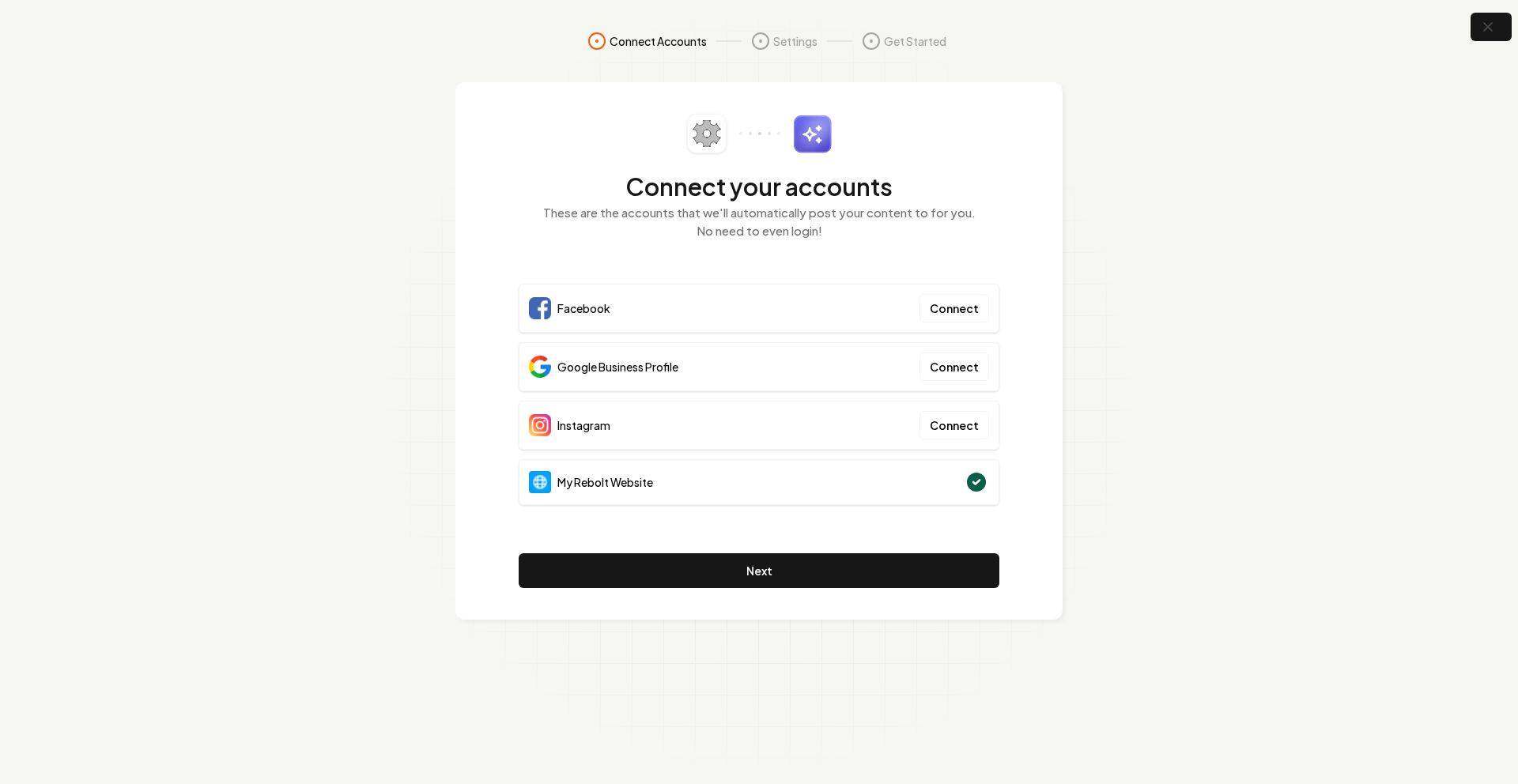
click at [1215, 346] on section "Connect Accounts Settings Get Started Connect your accounts These are the accou…" at bounding box center [759, 392] width 1518 height 784
click at [1331, 330] on section "Connect Accounts Settings Get Started Connect your accounts These are the accou…" at bounding box center [759, 392] width 1518 height 784
click at [1330, 330] on section "Connect Accounts Settings Get Started Connect your accounts These are the accou…" at bounding box center [759, 392] width 1518 height 784
click at [1323, 332] on section "Connect Accounts Settings Get Started Connect your accounts These are the accou…" at bounding box center [759, 392] width 1518 height 784
click at [1220, 368] on section "Connect Accounts Settings Get Started Connect your accounts These are the accou…" at bounding box center [759, 392] width 1518 height 784
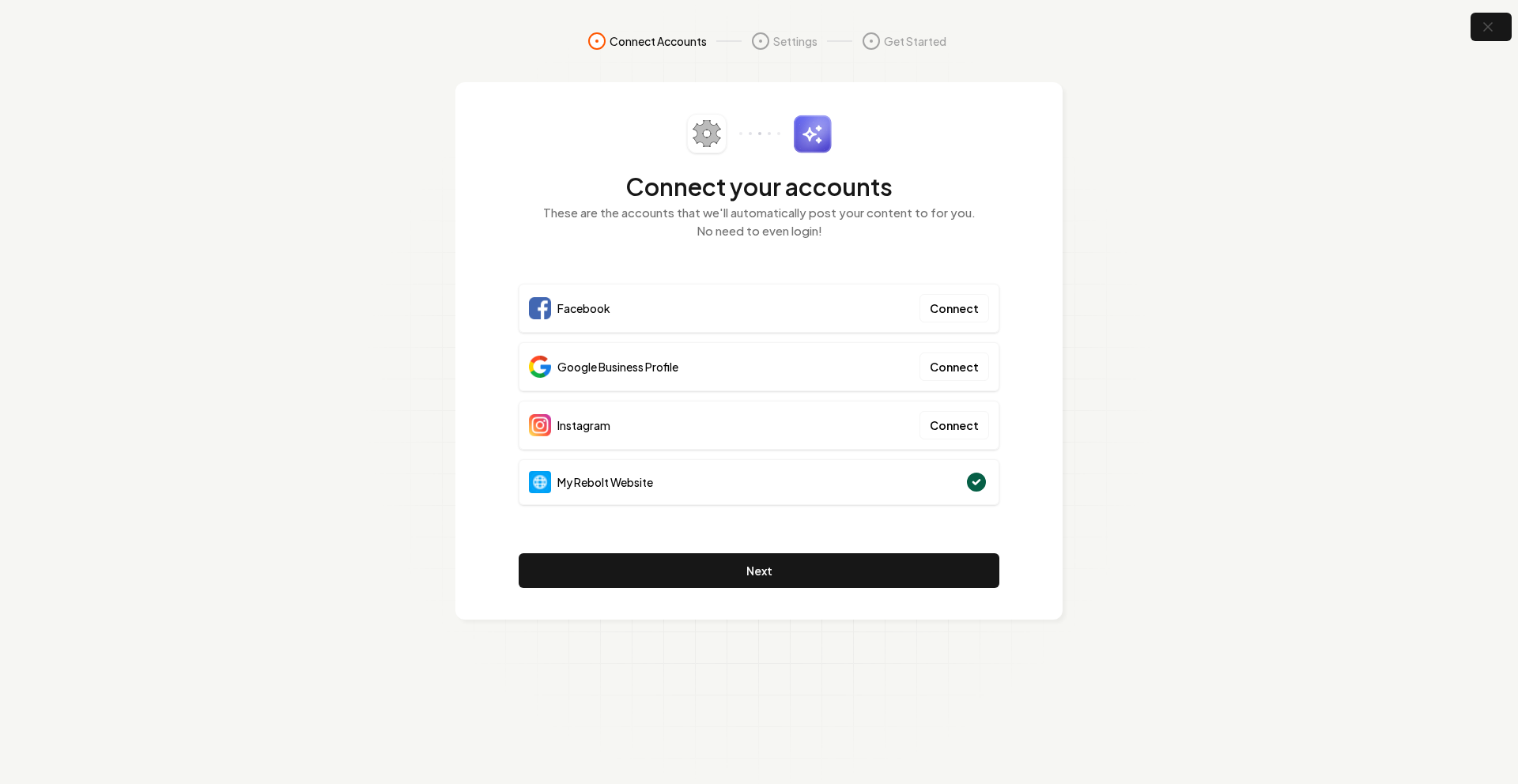
click at [1209, 365] on section "Connect Accounts Settings Get Started Connect your accounts These are the accou…" at bounding box center [759, 392] width 1518 height 784
click at [1483, 30] on icon "button" at bounding box center [1487, 27] width 10 height 10
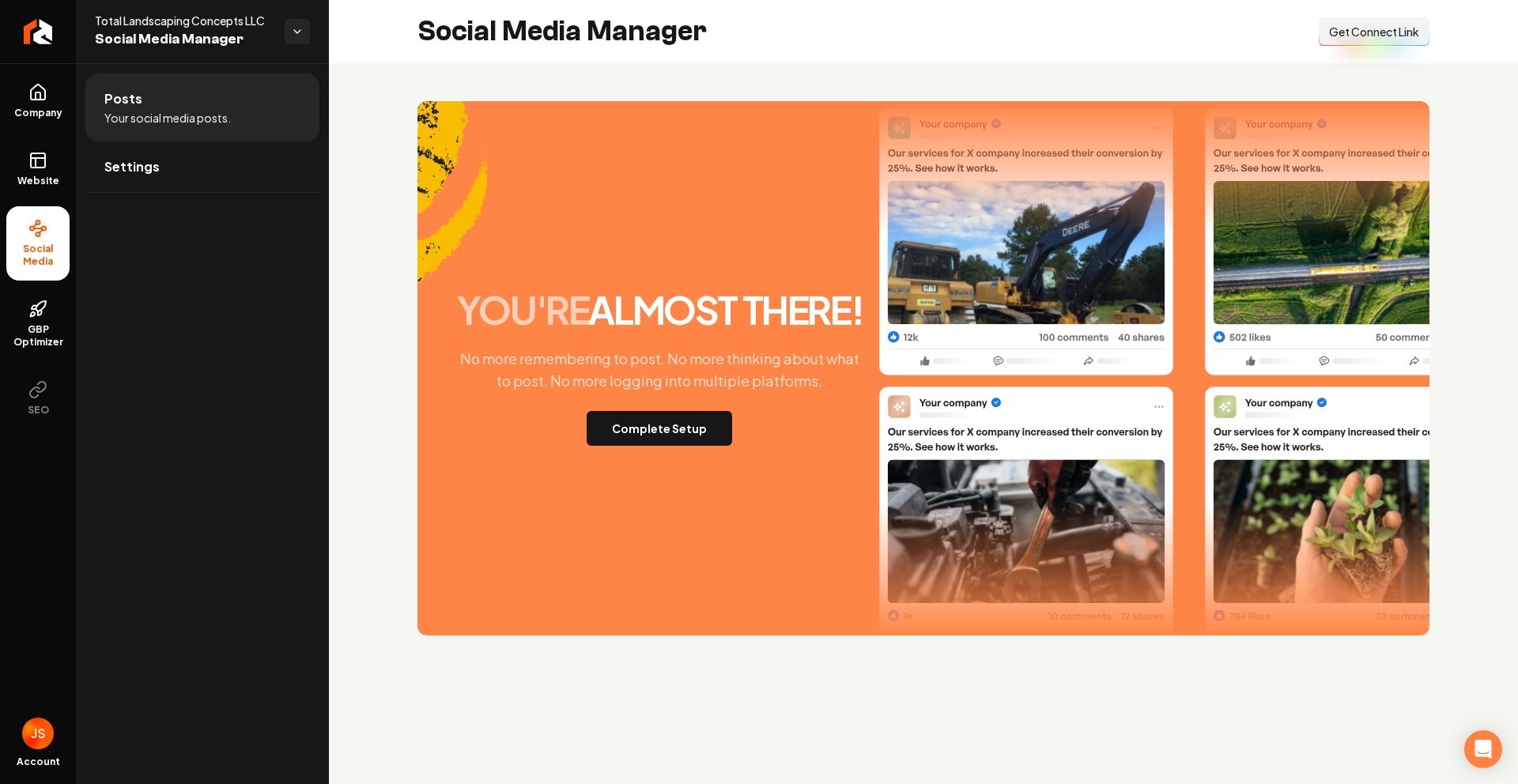
click at [1362, 36] on span "Get Connect Link" at bounding box center [1374, 32] width 90 height 16
click at [695, 424] on button "Complete Setup" at bounding box center [659, 428] width 146 height 35
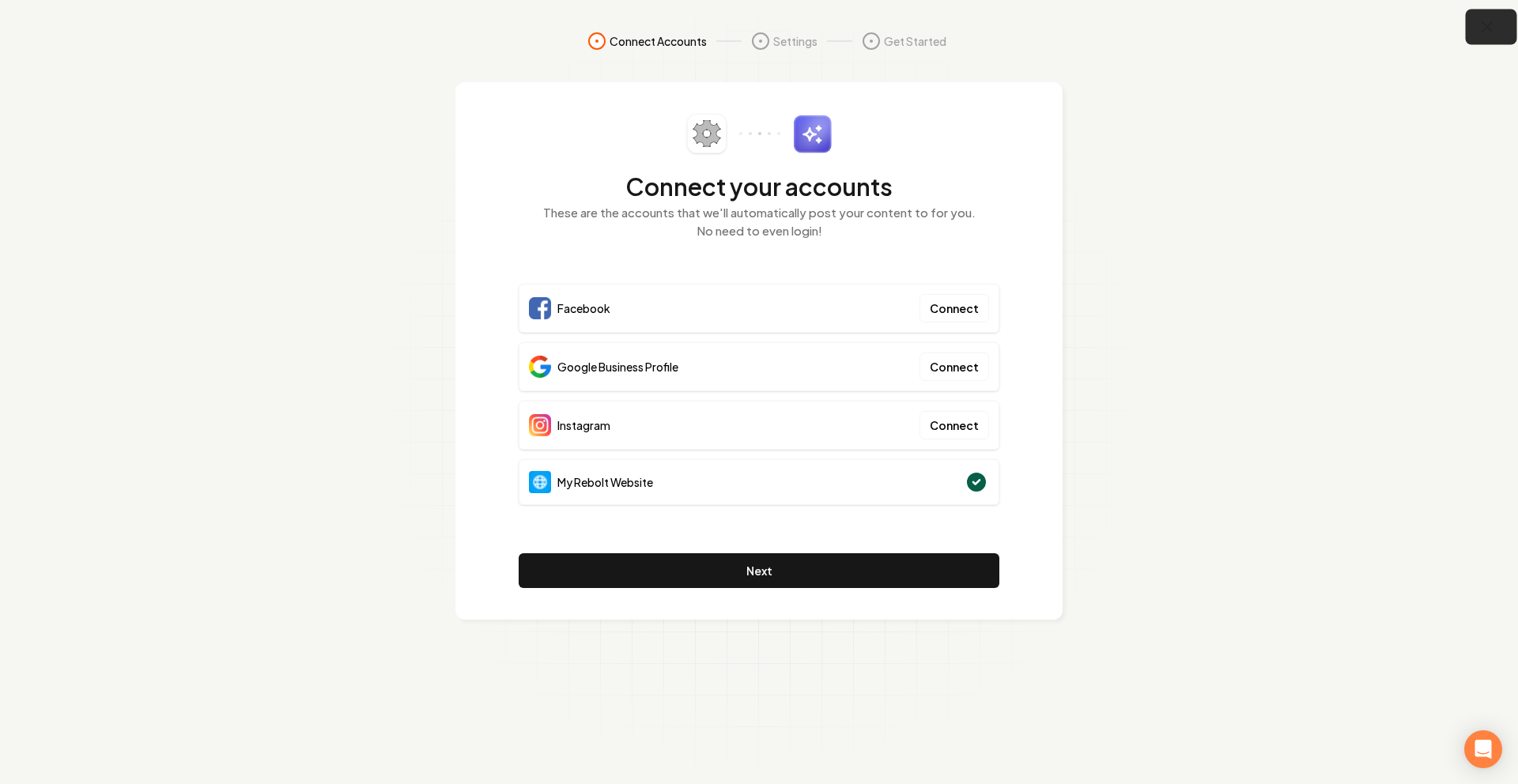
click at [1492, 35] on button "button" at bounding box center [1492, 27] width 52 height 36
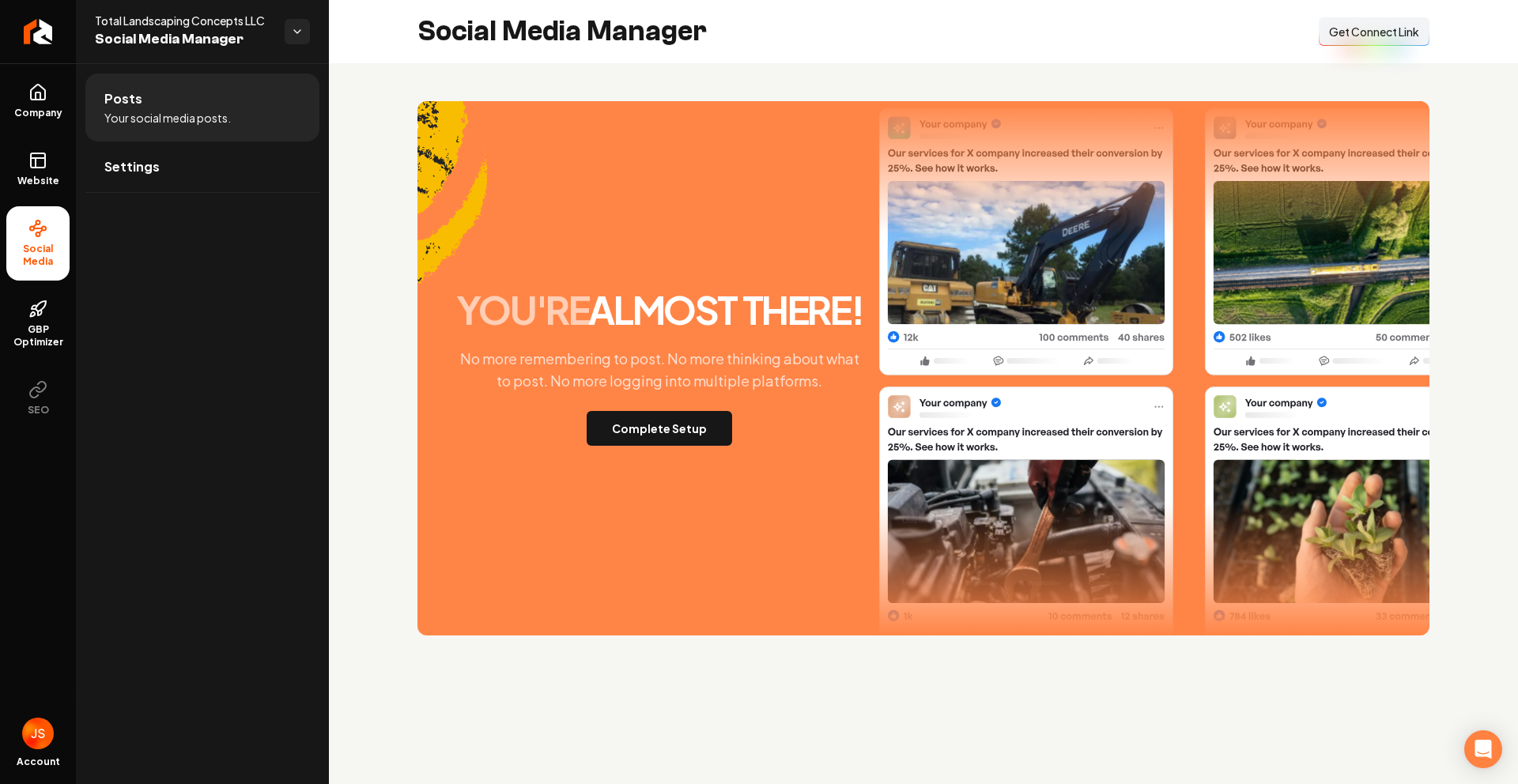
click at [1345, 24] on span "Get Connect Link" at bounding box center [1374, 32] width 90 height 16
click at [679, 429] on button "Complete Setup" at bounding box center [659, 428] width 146 height 35
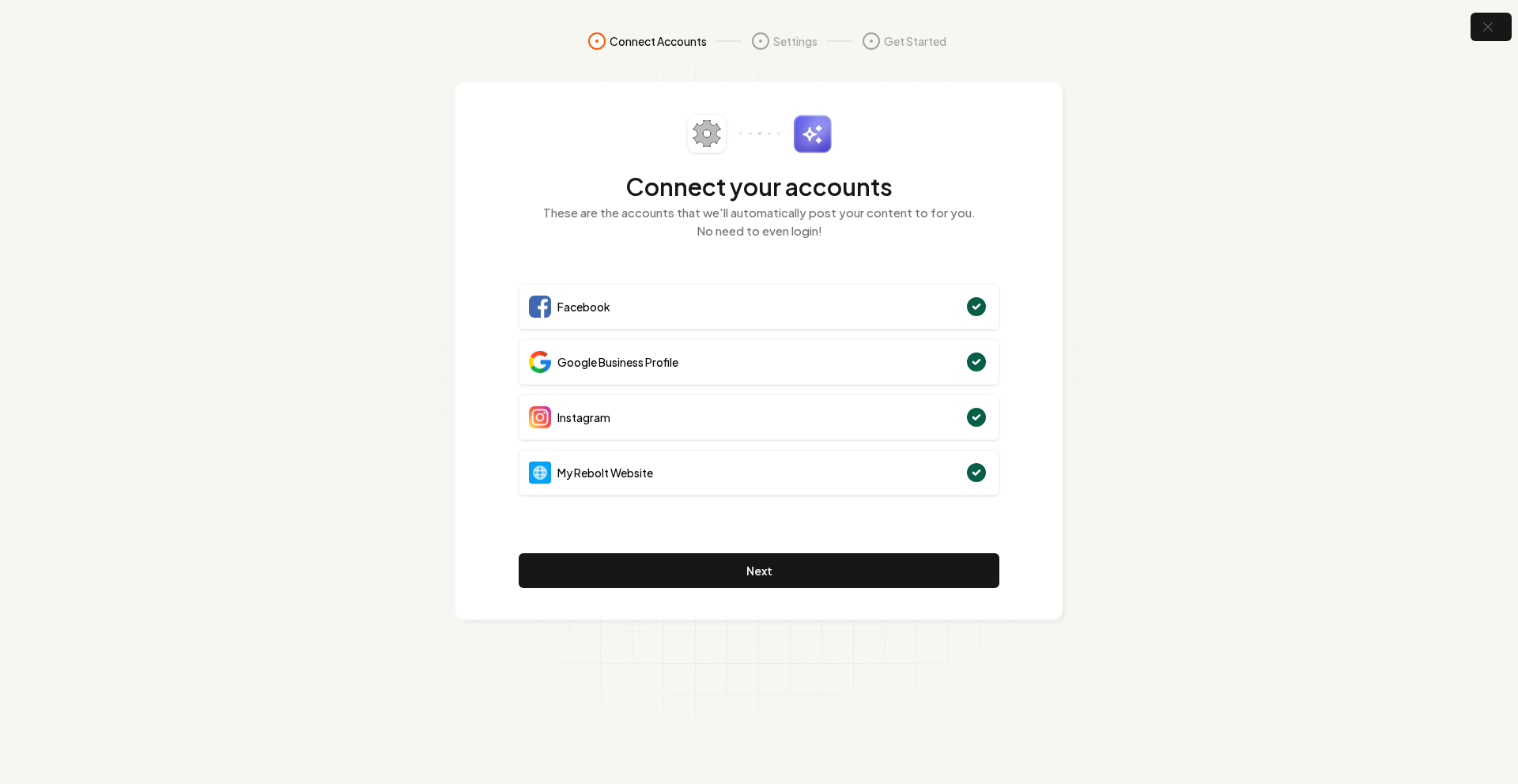
drag, startPoint x: 1328, startPoint y: 364, endPoint x: 942, endPoint y: 525, distance: 418.2
click at [1303, 367] on section "Connect Accounts Settings Get Started Connect your accounts These are the accou…" at bounding box center [759, 392] width 1518 height 784
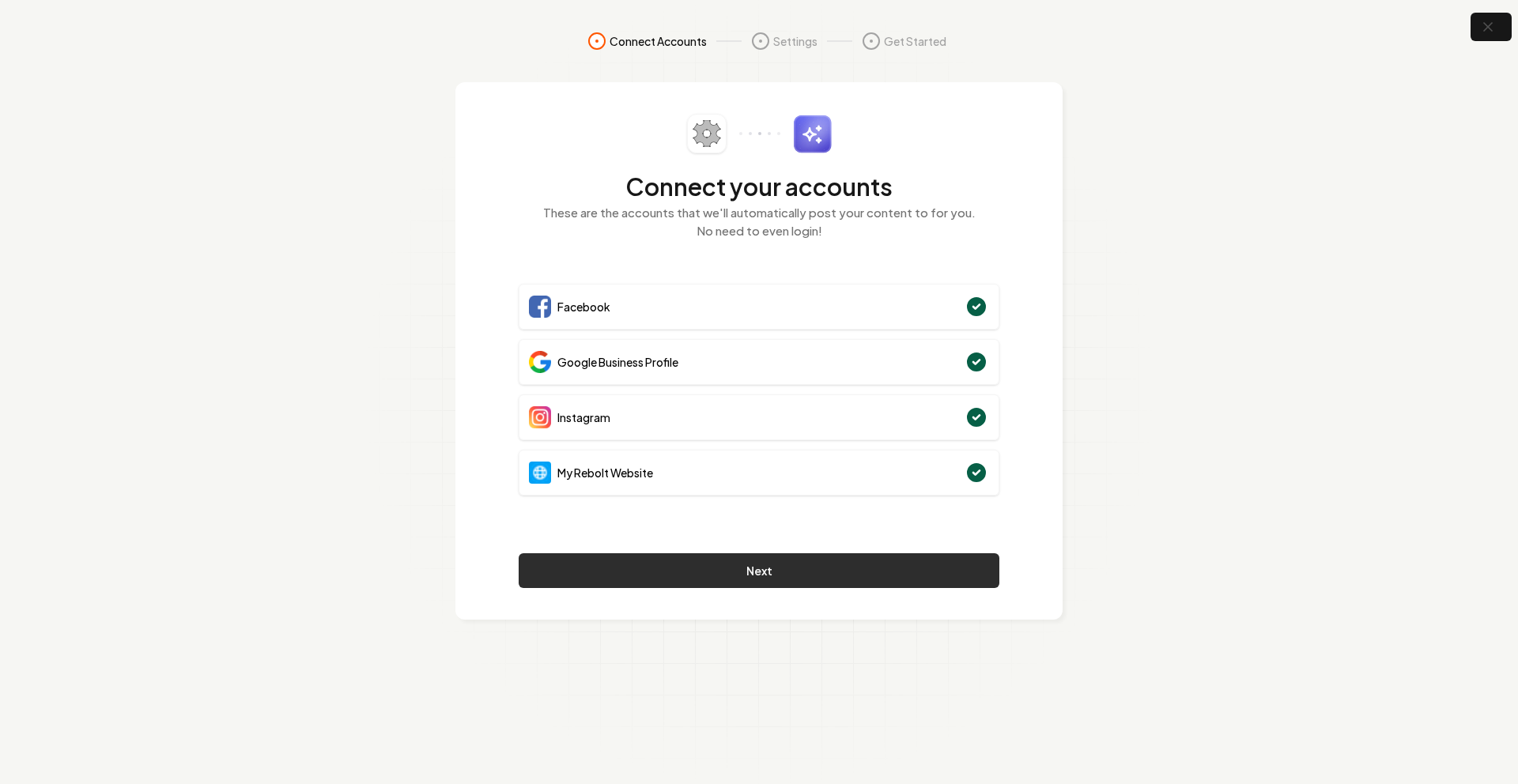
click at [809, 575] on button "Next" at bounding box center [759, 570] width 481 height 35
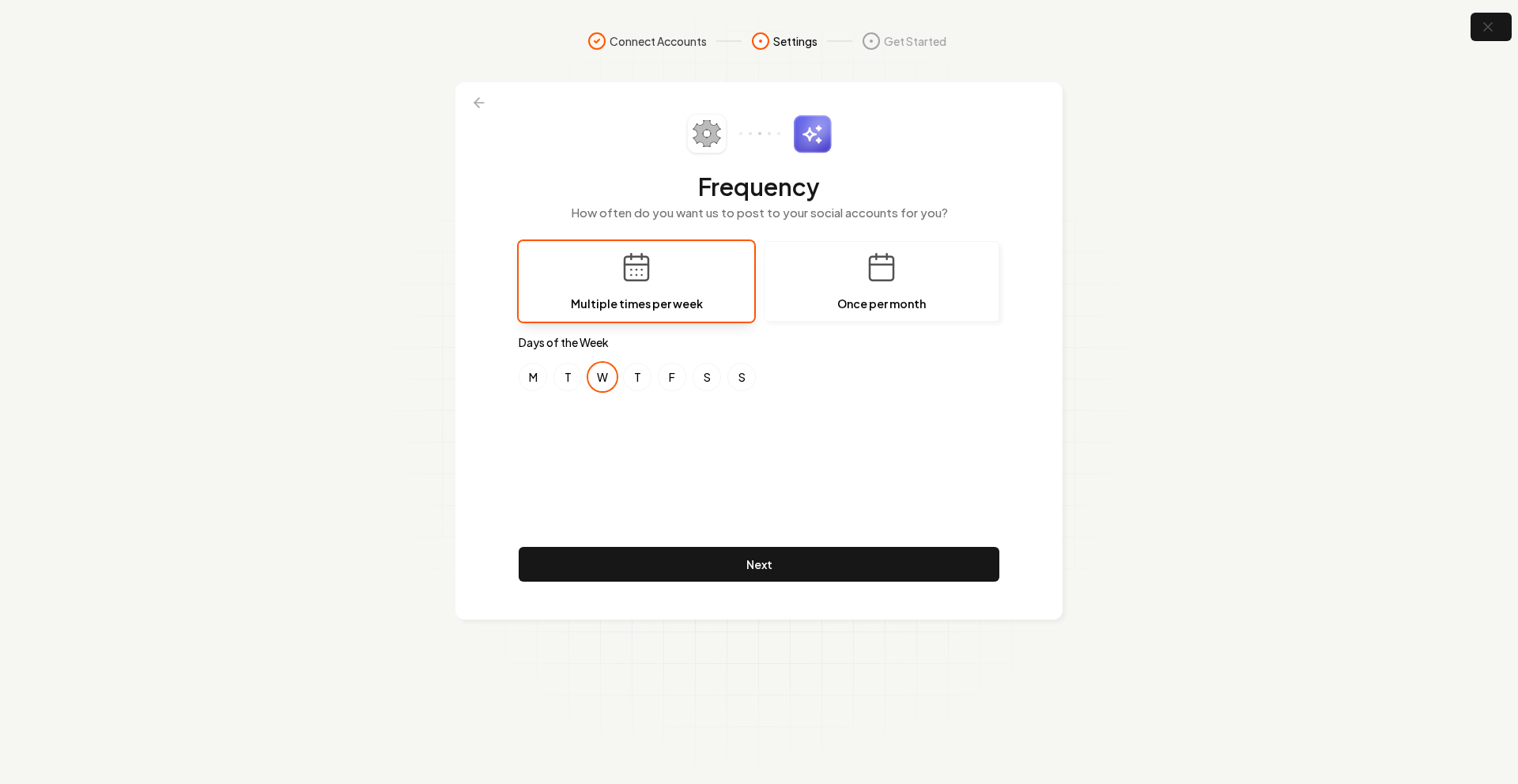
click at [416, 155] on section "Connect Accounts Settings Get Started Frequency How often do you want us to pos…" at bounding box center [759, 392] width 1518 height 784
click at [891, 419] on div "Frequency How often do you want us to post to your social accounts for you? Mul…" at bounding box center [759, 351] width 481 height 474
click at [560, 427] on div "Frequency How often do you want us to post to your social accounts for you? Mul…" at bounding box center [759, 351] width 481 height 474
click at [544, 385] on button "M" at bounding box center [533, 377] width 28 height 28
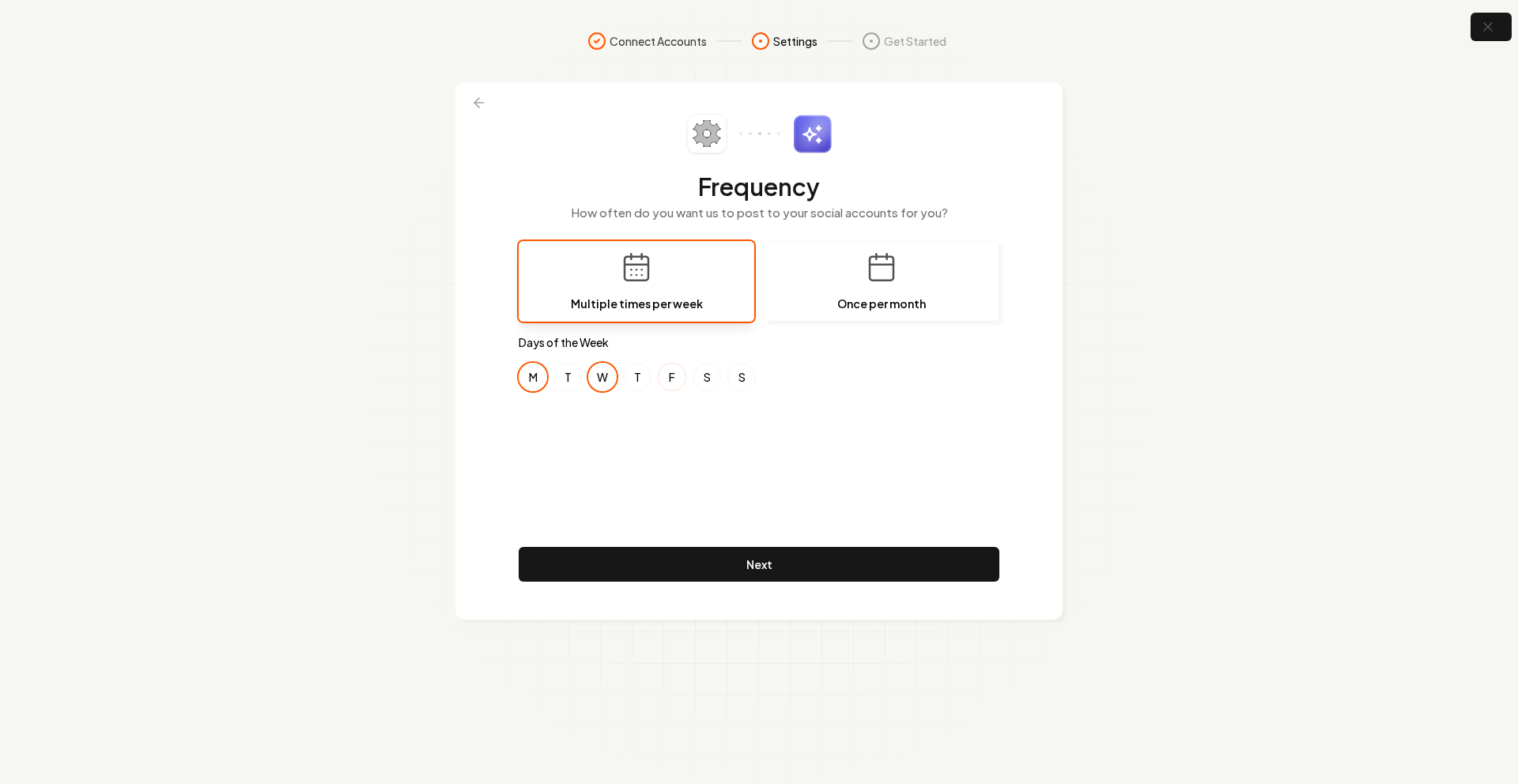
click at [680, 379] on button "F" at bounding box center [672, 377] width 28 height 28
click at [747, 468] on div "Frequency How often do you want us to post to your social accounts for you? Mul…" at bounding box center [759, 351] width 481 height 474
click at [747, 469] on div "Frequency How often do you want us to post to your social accounts for you? Mul…" at bounding box center [759, 351] width 481 height 474
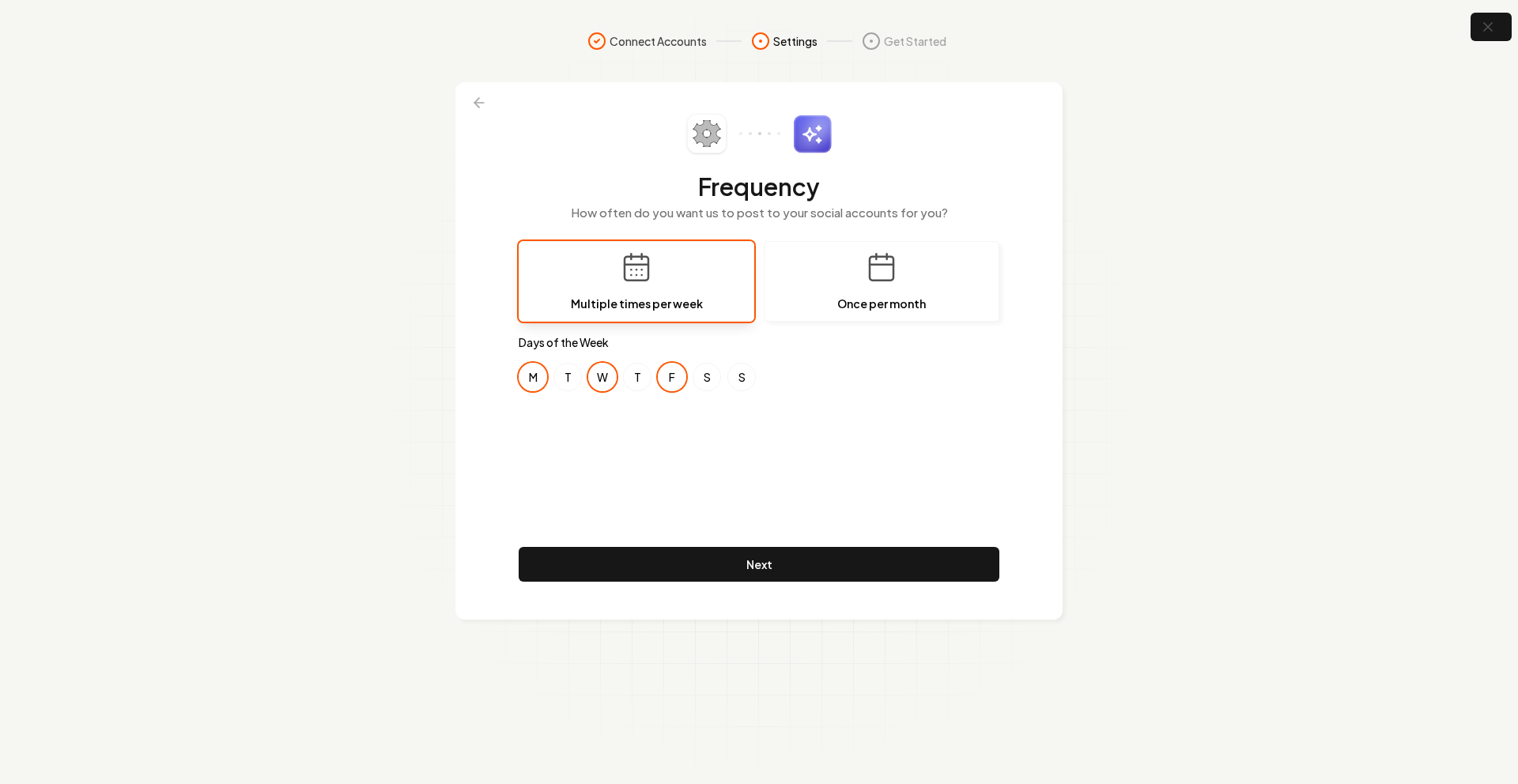
click at [747, 469] on div "Frequency How often do you want us to post to your social accounts for you? Mul…" at bounding box center [759, 351] width 481 height 474
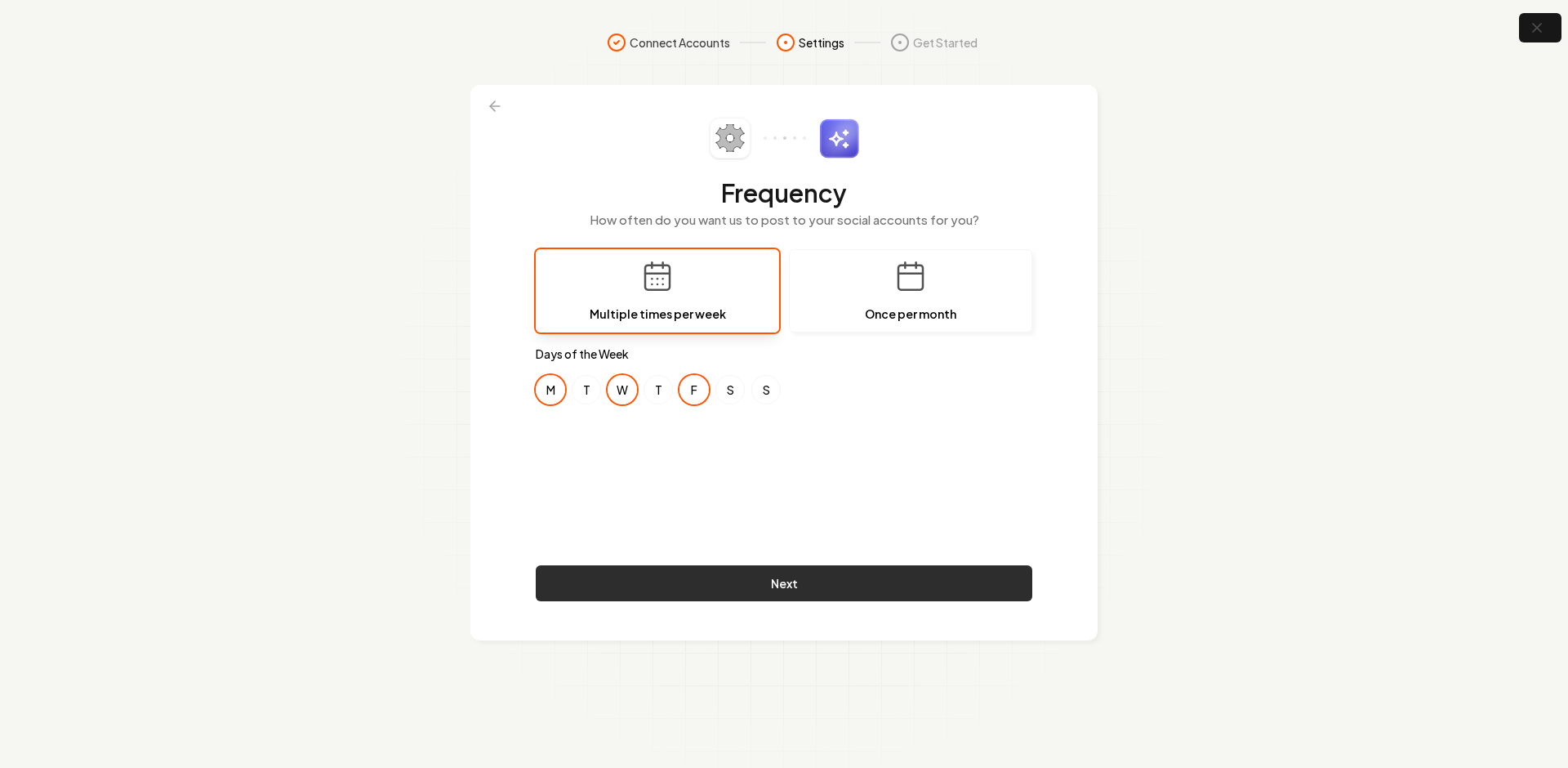
click at [796, 582] on button "Next" at bounding box center [784, 583] width 497 height 36
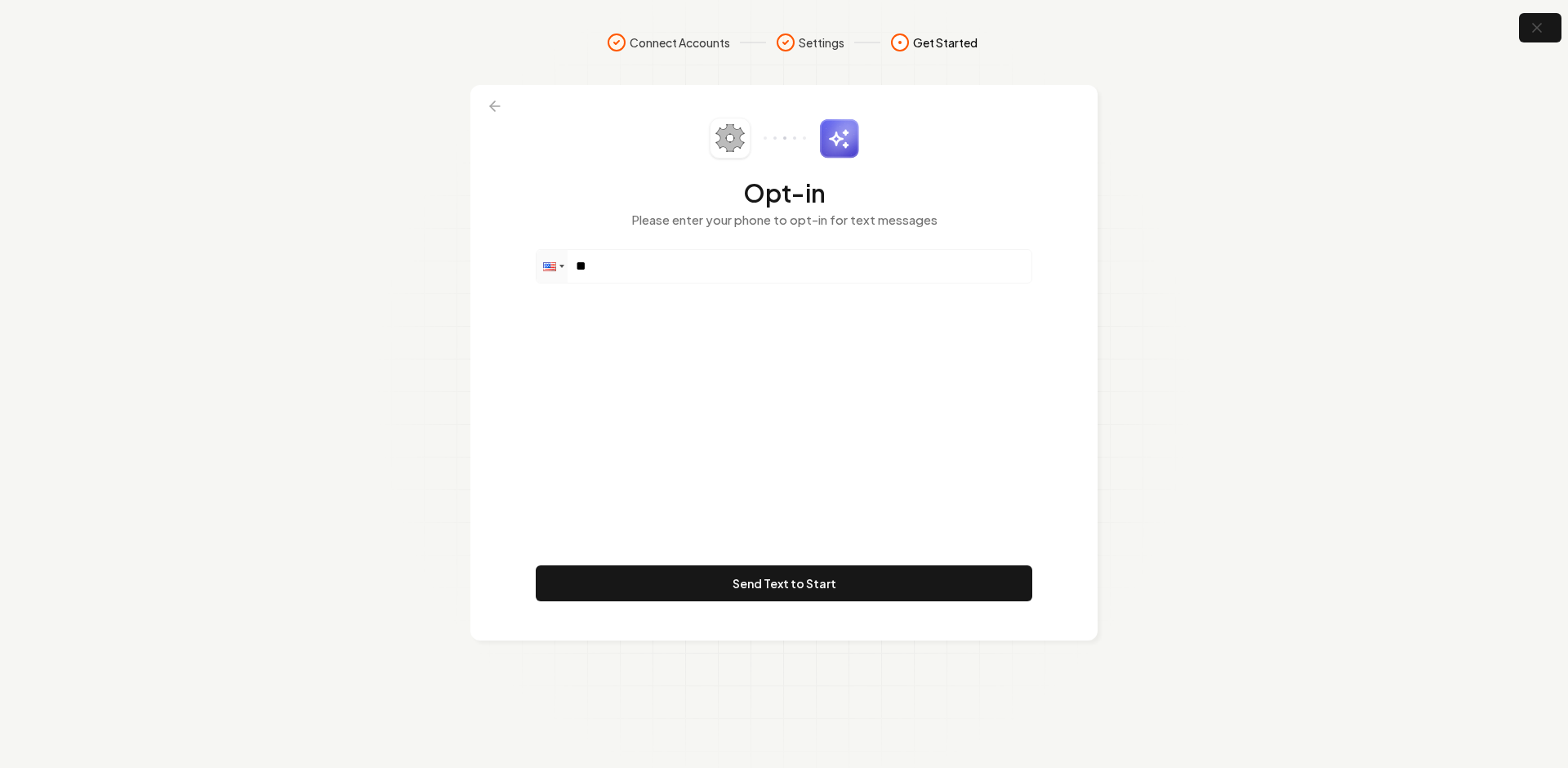
drag, startPoint x: 677, startPoint y: 235, endPoint x: 669, endPoint y: 259, distance: 25.3
click at [677, 238] on div "Opt-in Please enter your phone to opt-in for text messages" at bounding box center [784, 183] width 497 height 131
click at [664, 263] on input "**" at bounding box center [784, 266] width 495 height 33
paste input "**********"
type input "**********"
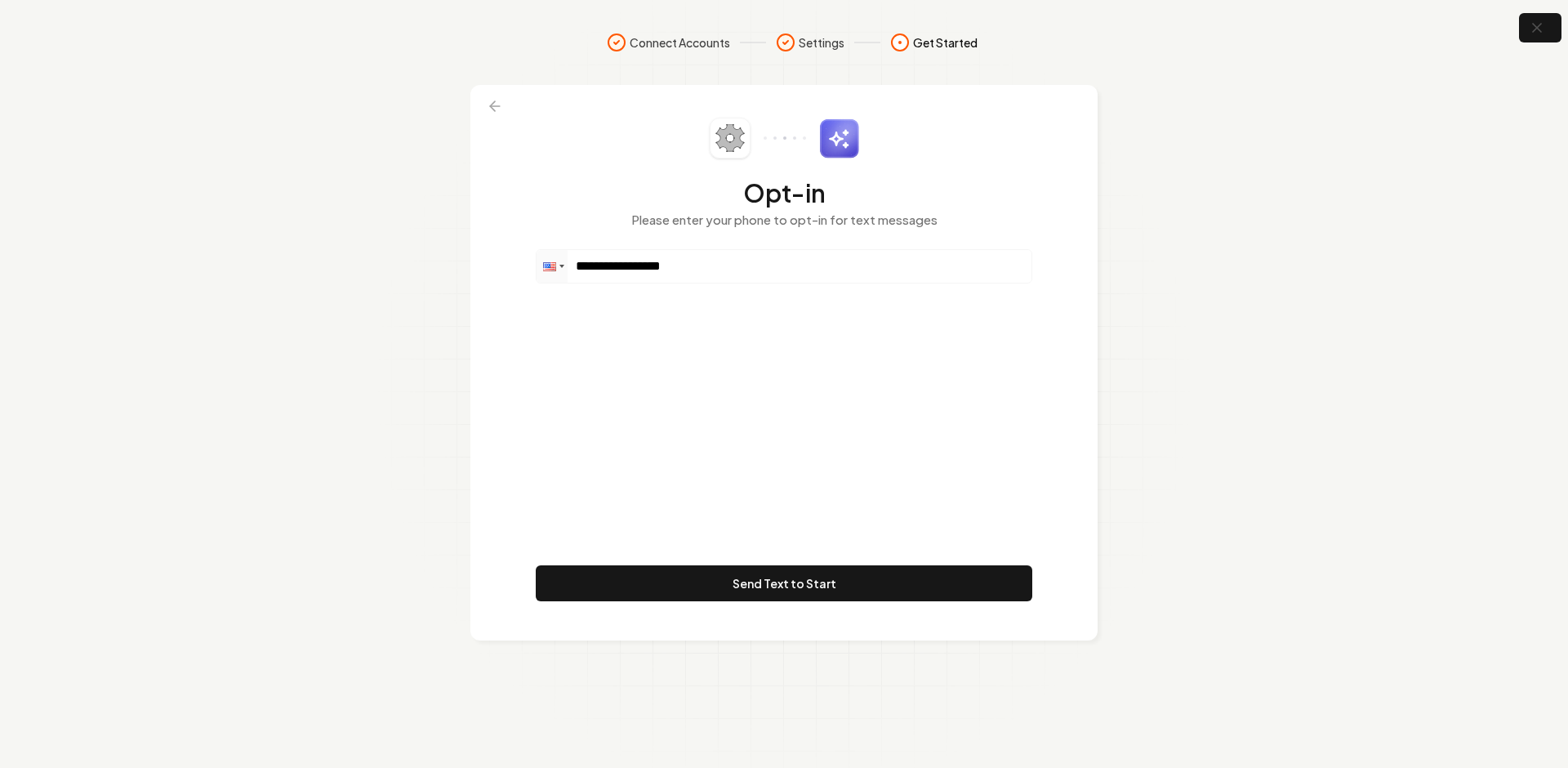
click at [674, 361] on div "**********" at bounding box center [784, 363] width 497 height 490
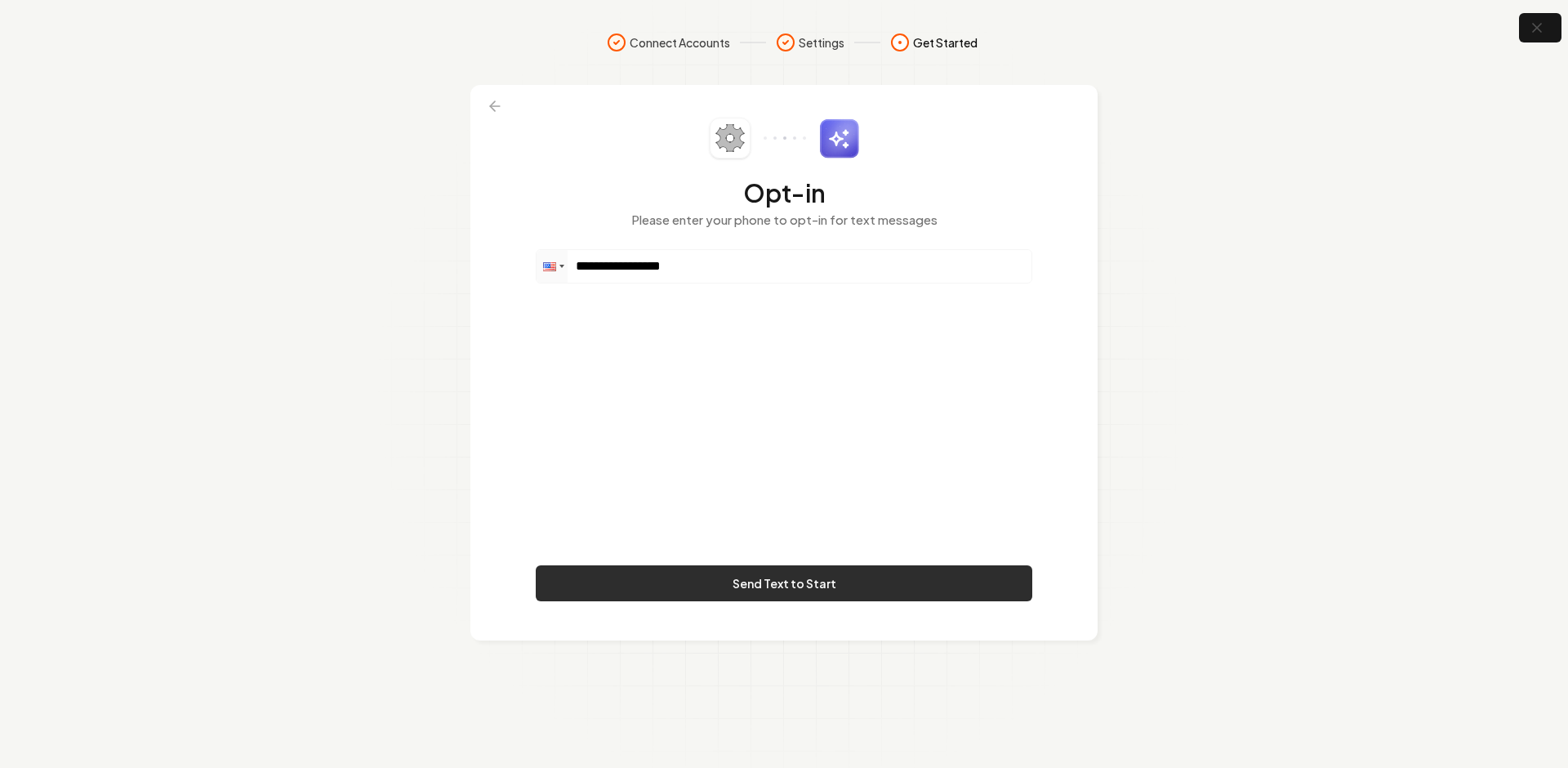
click at [741, 577] on button "Send Text to Start" at bounding box center [784, 583] width 497 height 36
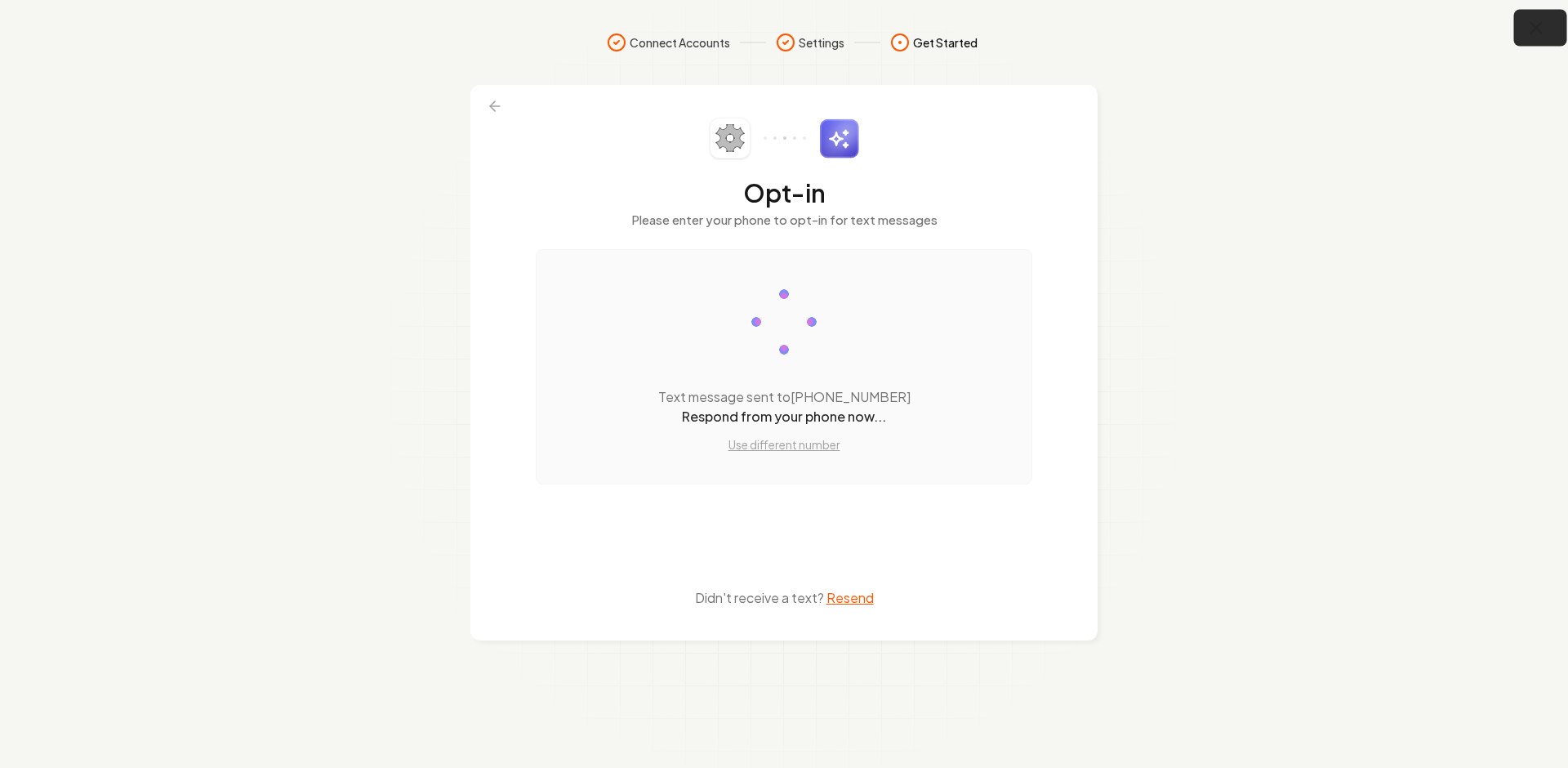
click at [1530, 22] on icon "button" at bounding box center [1537, 28] width 21 height 21
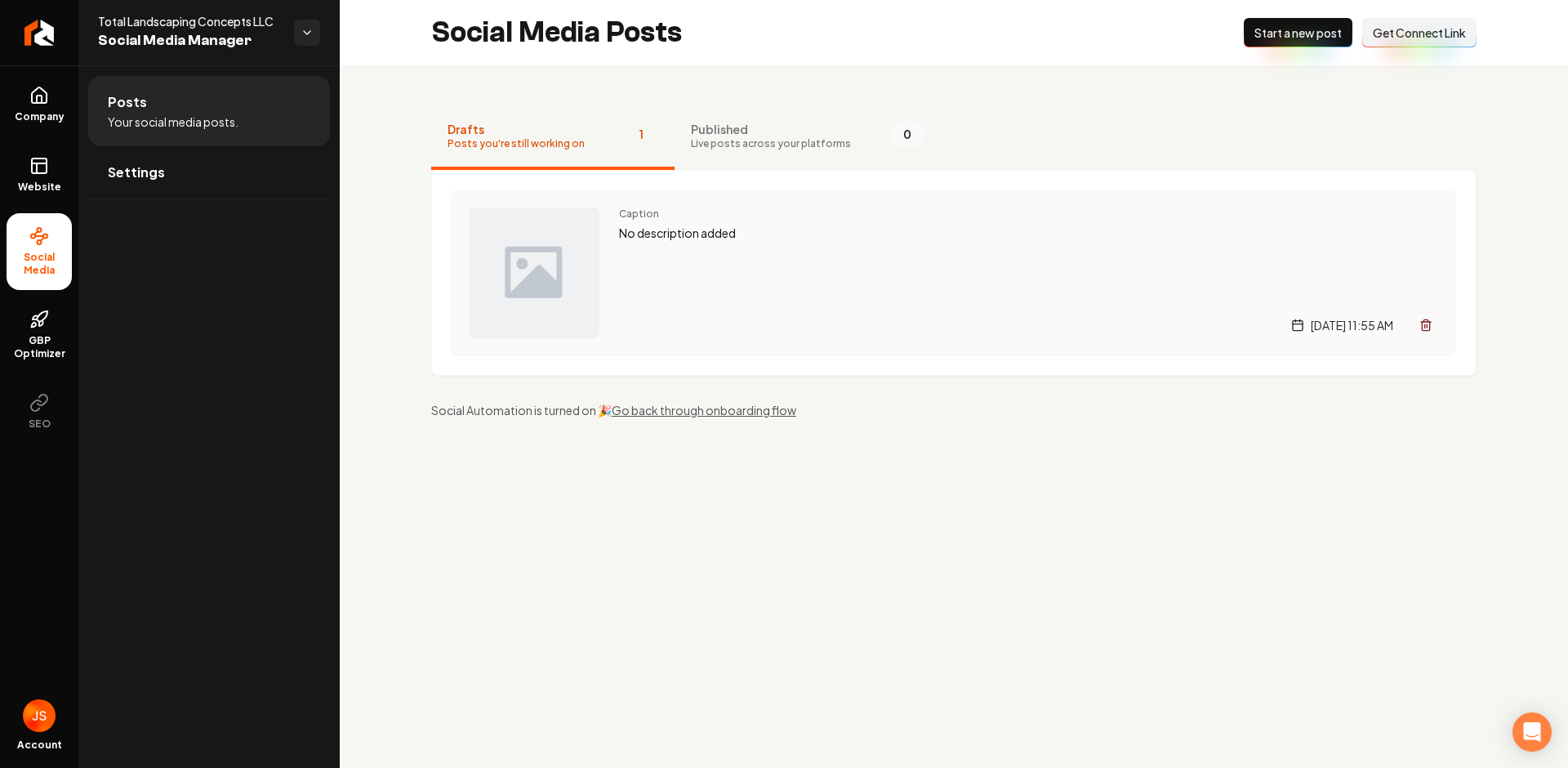
click at [644, 233] on p "No description added" at bounding box center [1029, 233] width 820 height 19
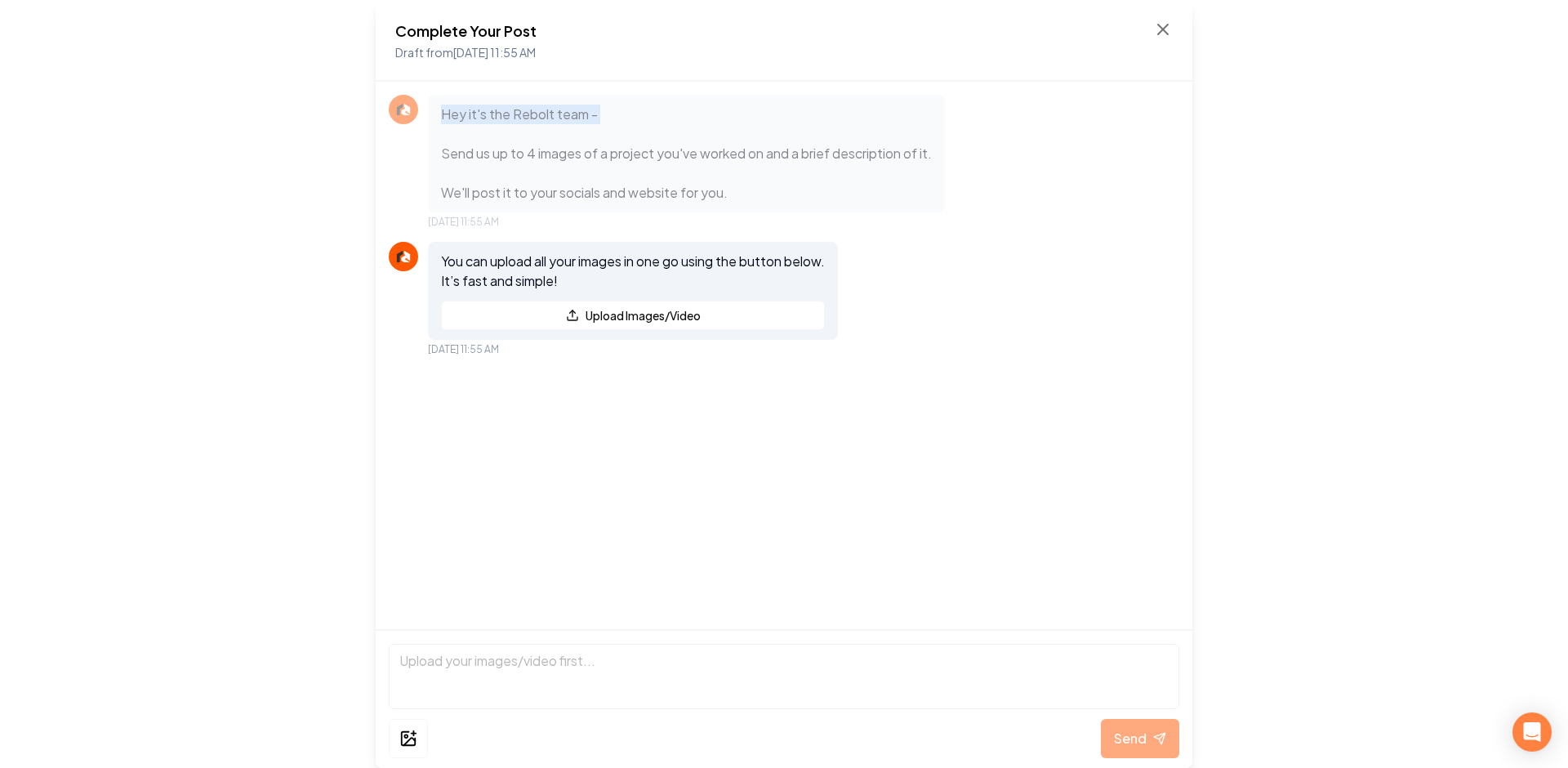
drag, startPoint x: 439, startPoint y: 108, endPoint x: 534, endPoint y: 137, distance: 99.3
click at [534, 137] on div "Hey it's the Rebolt team - Send us up to 4 images of a project you've worked on…" at bounding box center [686, 153] width 517 height 118
drag, startPoint x: 532, startPoint y: 148, endPoint x: 508, endPoint y: 150, distance: 24.1
click at [532, 148] on p "Hey it's the Rebolt team - Send us up to 4 images of a project you've worked on…" at bounding box center [686, 154] width 491 height 98
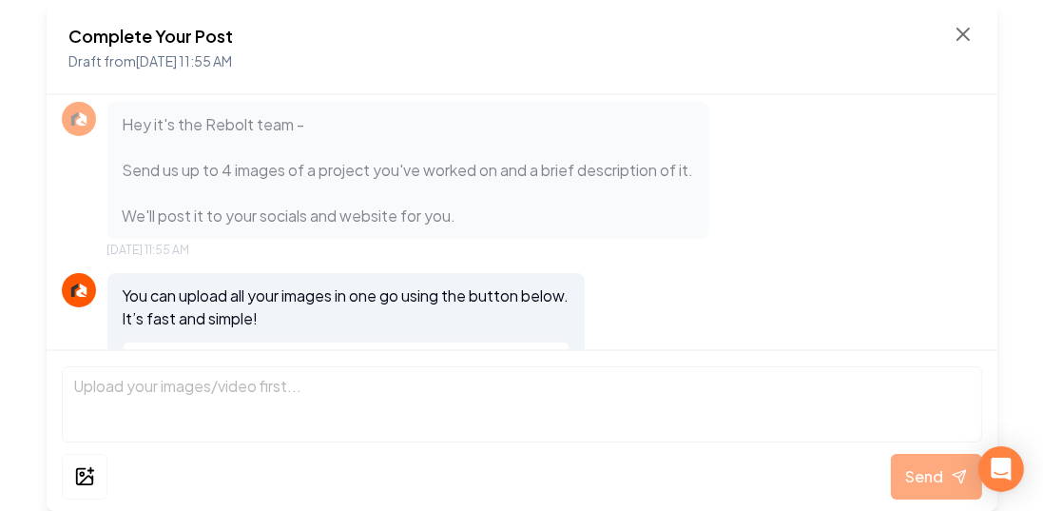
scroll to position [10, 0]
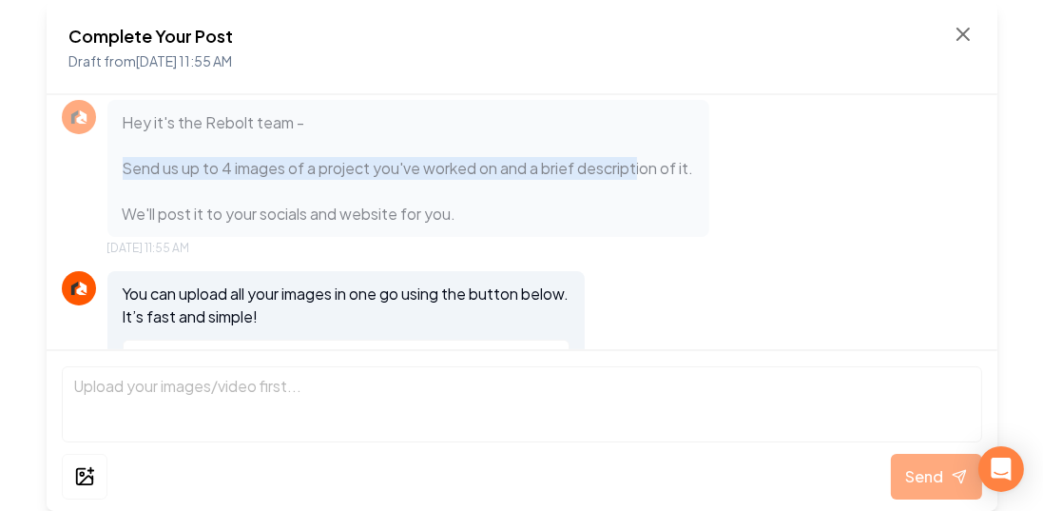
drag, startPoint x: 114, startPoint y: 166, endPoint x: 612, endPoint y: 171, distance: 498.2
click at [644, 164] on div "Hey it's the Rebolt team - Send us up to 4 images of a project you've worked on…" at bounding box center [408, 168] width 602 height 137
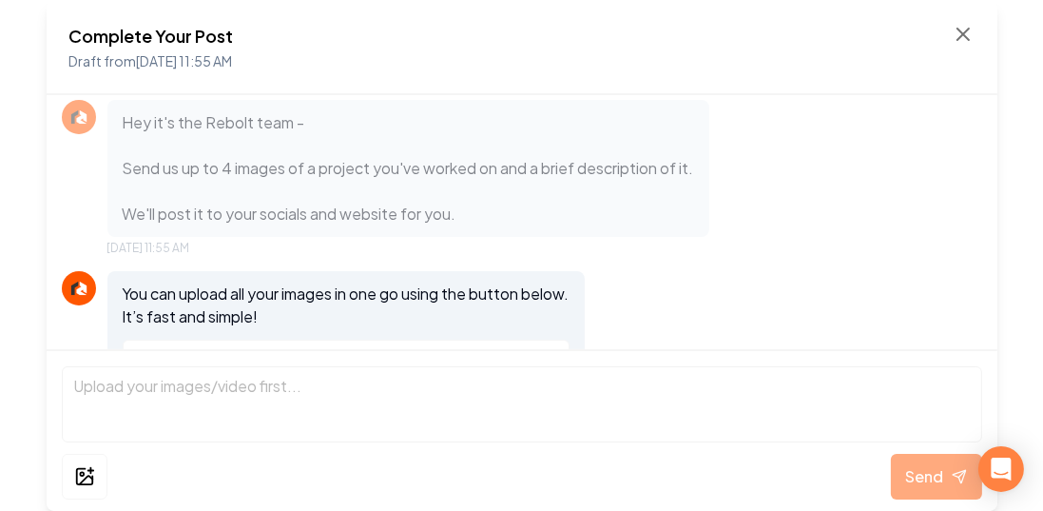
click at [498, 155] on p "Hey it's the Rebolt team - Send us up to 4 images of a project you've worked on…" at bounding box center [408, 168] width 571 height 114
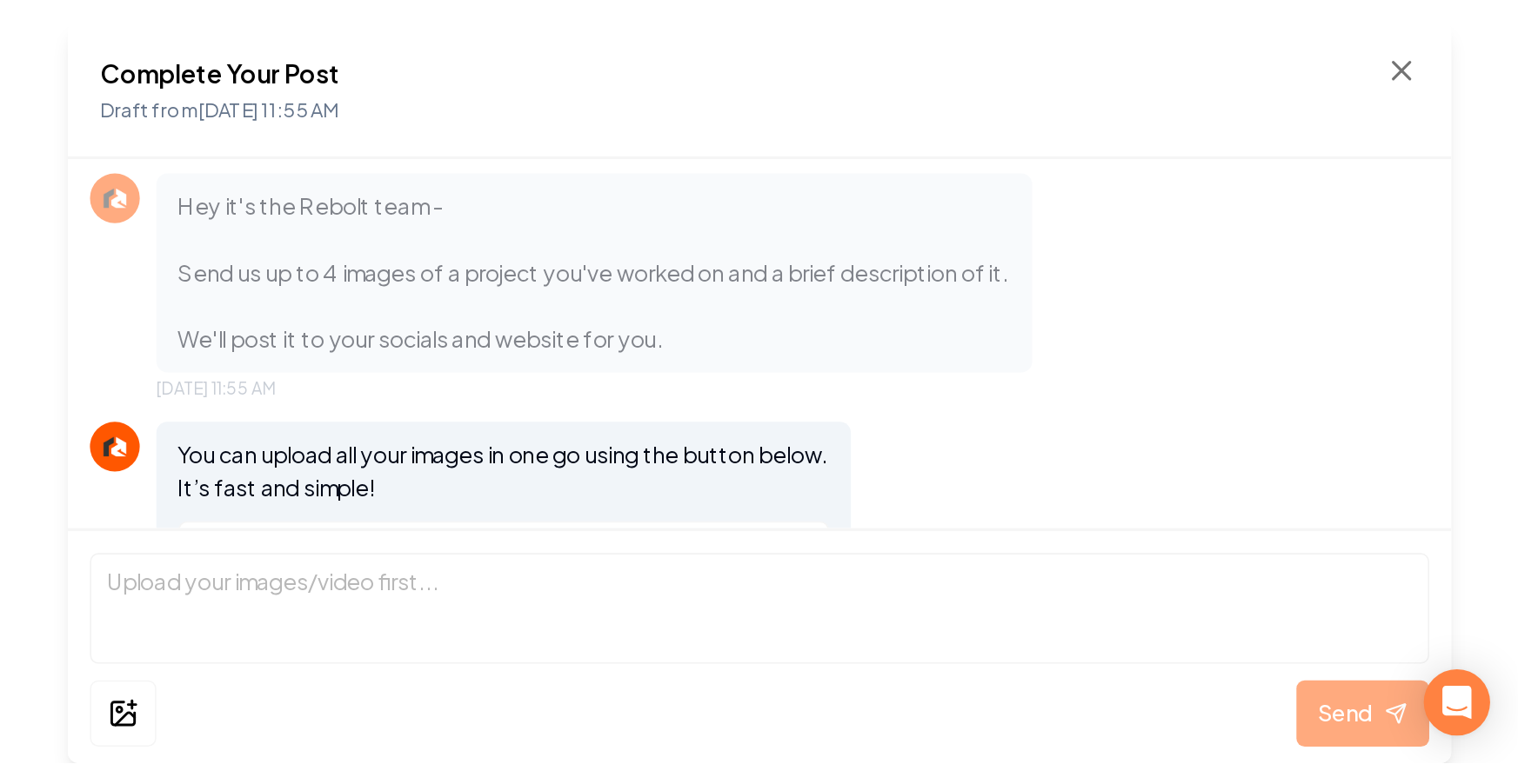
scroll to position [0, 0]
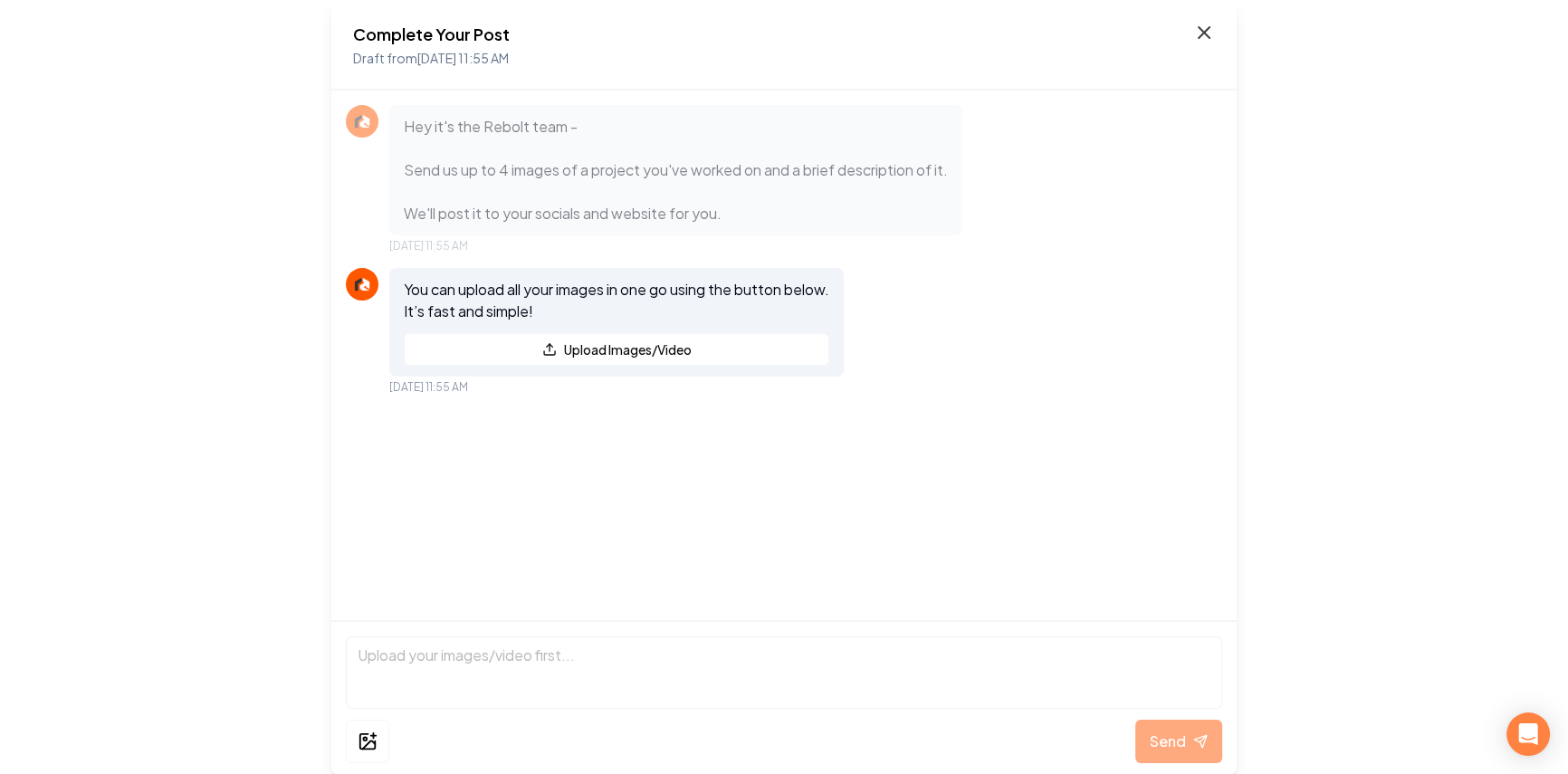
click at [1201, 30] on icon at bounding box center [1203, 32] width 22 height 22
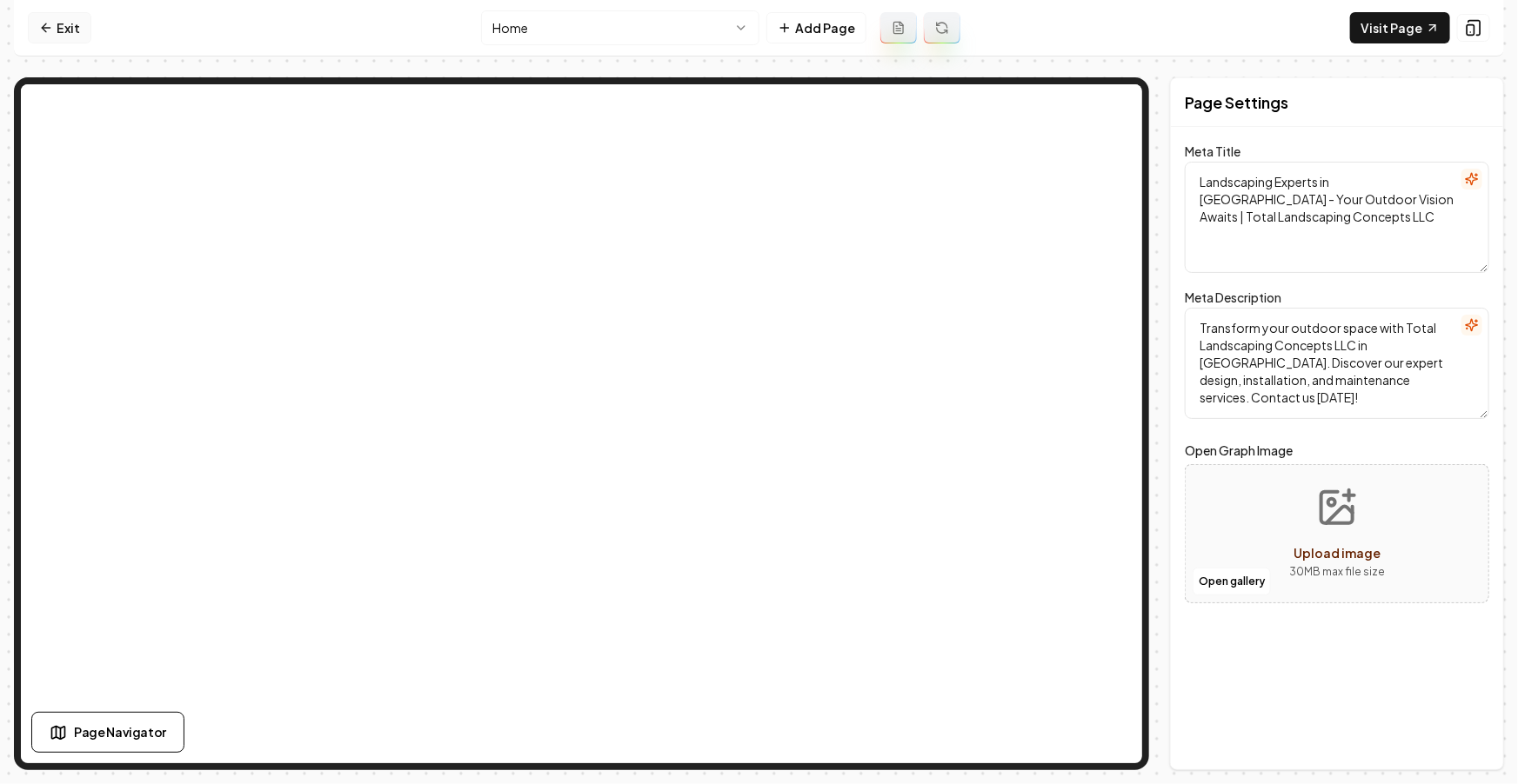
click at [48, 21] on icon at bounding box center [46, 27] width 14 height 14
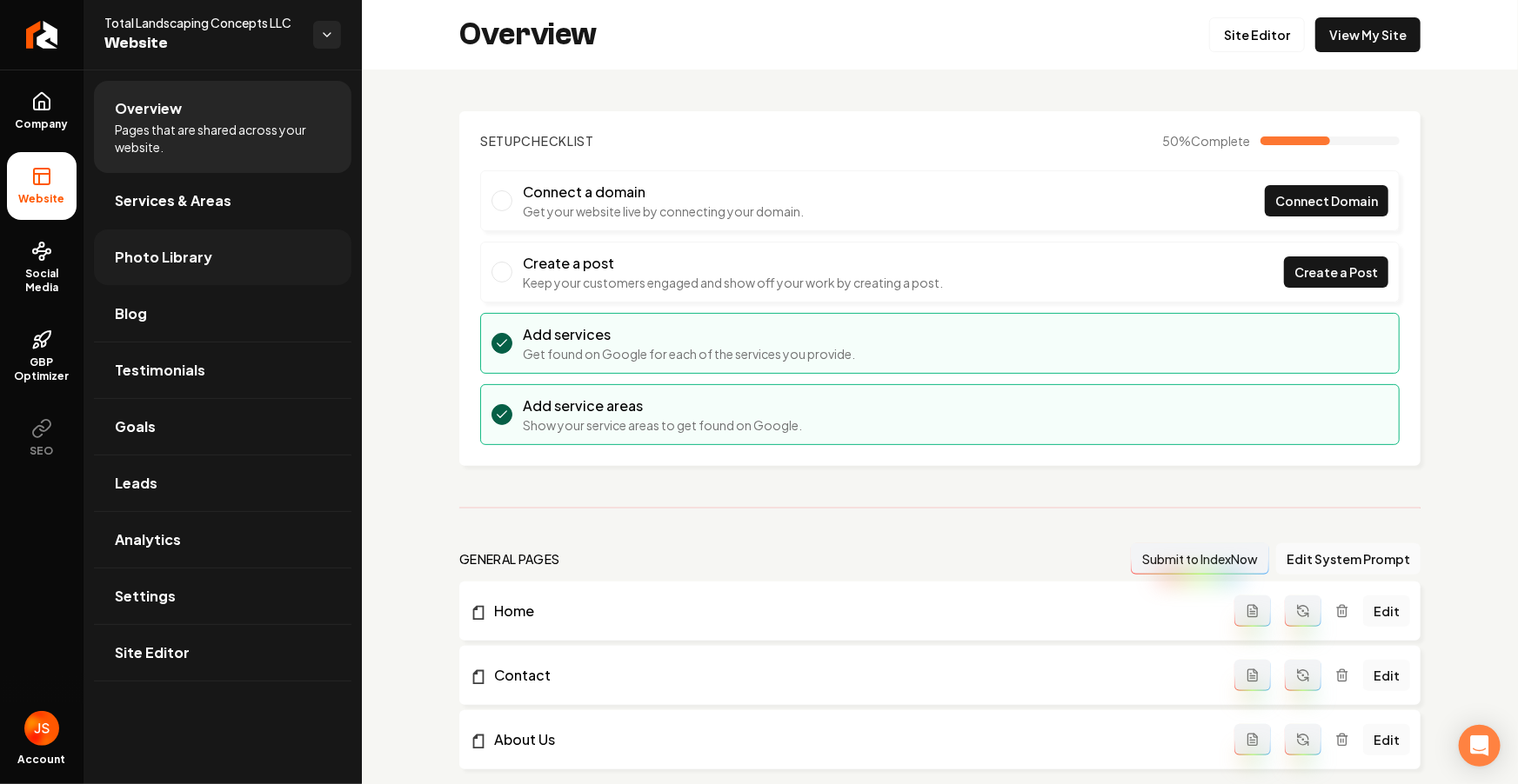
click at [171, 258] on span "Photo Library" at bounding box center [163, 257] width 97 height 21
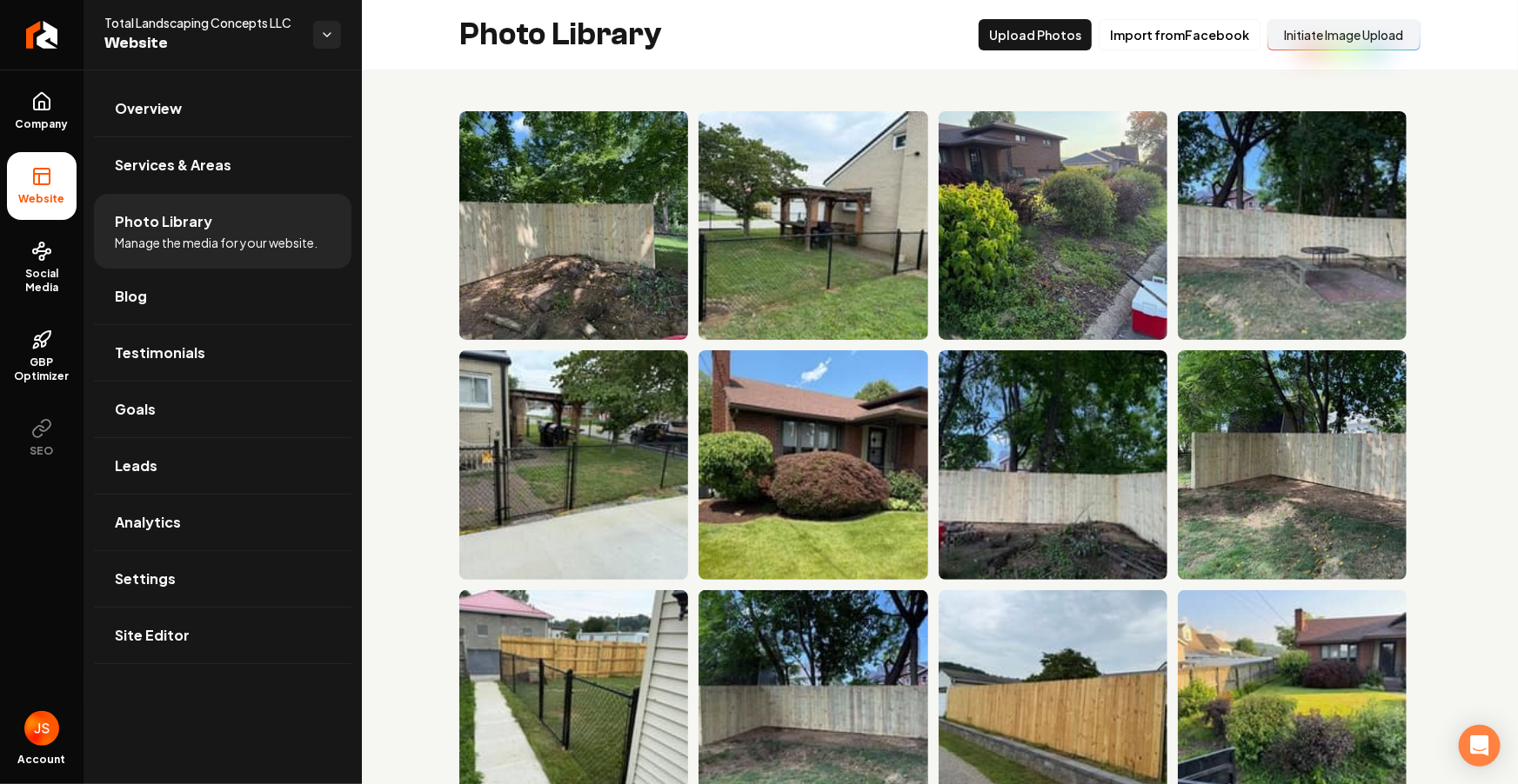
click at [1348, 32] on button "Initiate Image Upload" at bounding box center [1343, 35] width 153 height 31
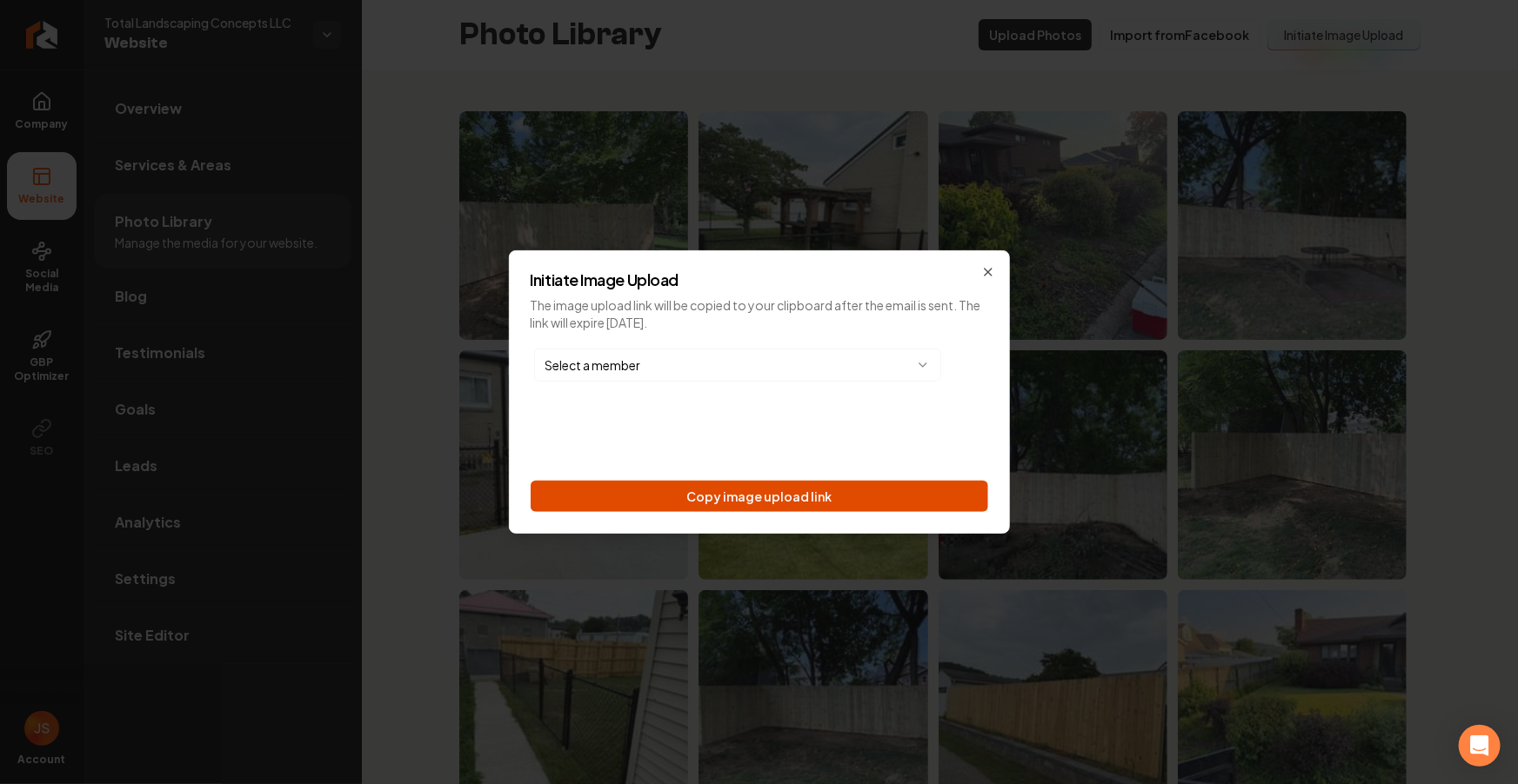
click at [778, 491] on button "Copy image upload link" at bounding box center [759, 497] width 458 height 31
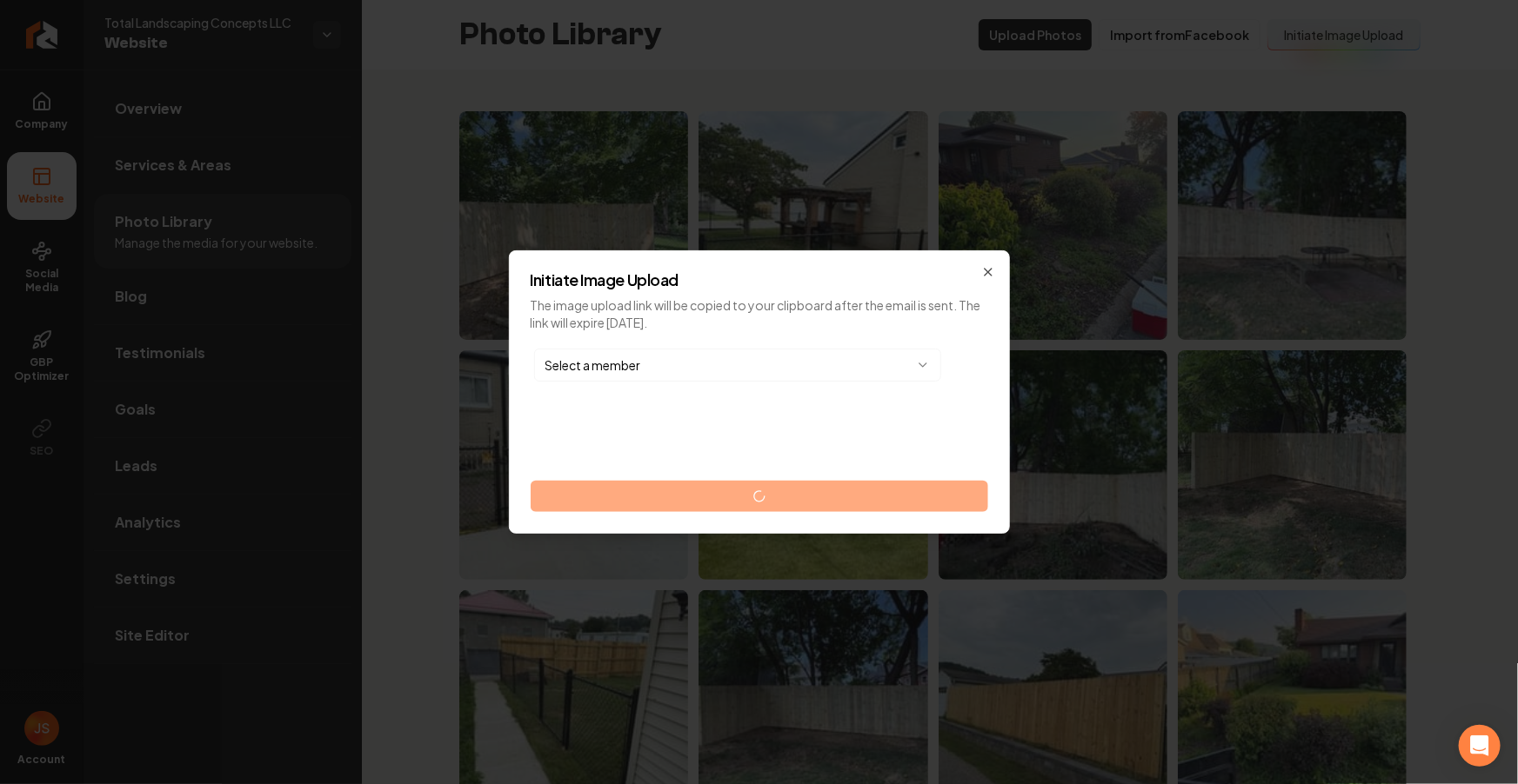
drag, startPoint x: 1367, startPoint y: 467, endPoint x: 1415, endPoint y: 341, distance: 134.8
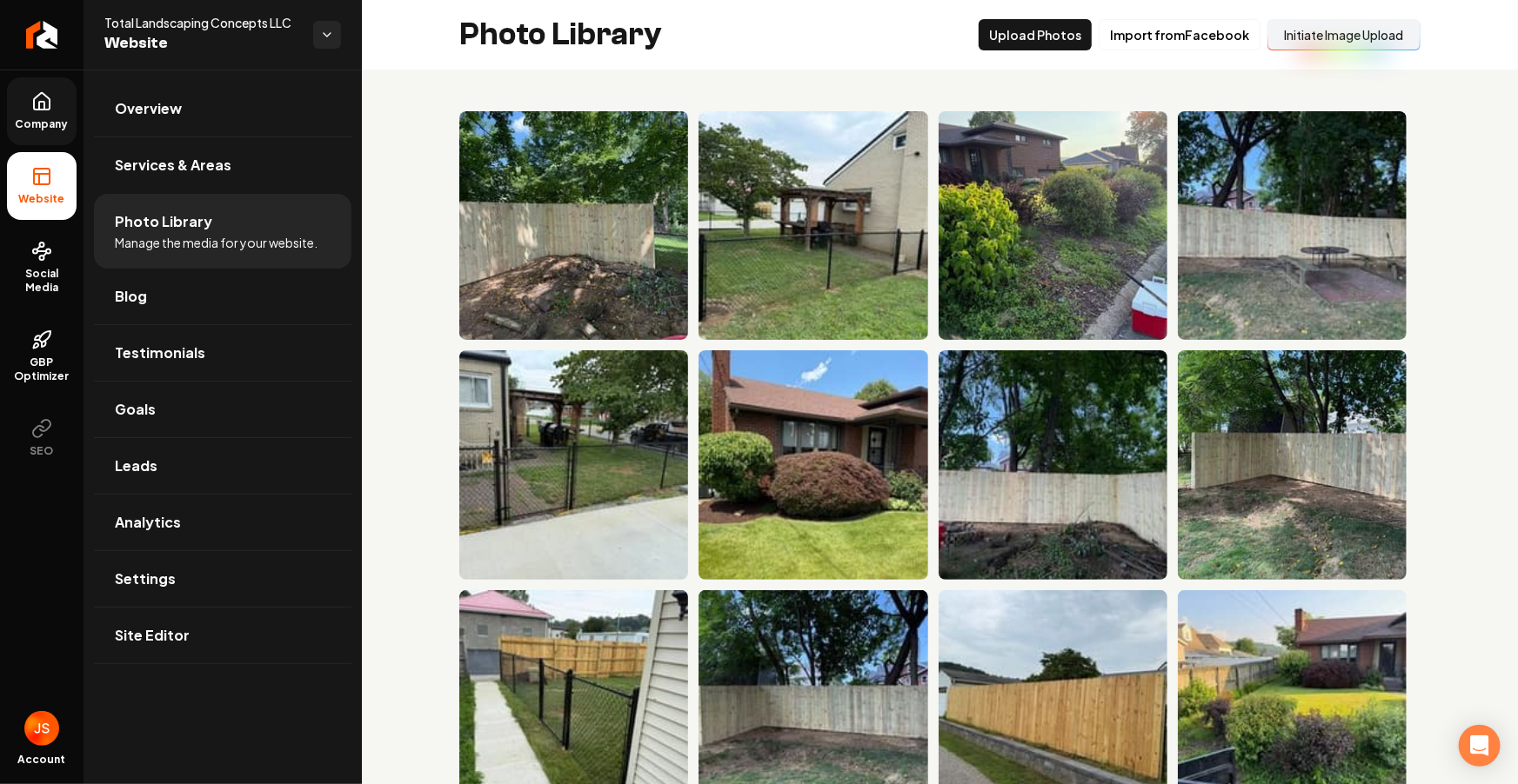
click at [41, 137] on link "Company" at bounding box center [42, 112] width 70 height 68
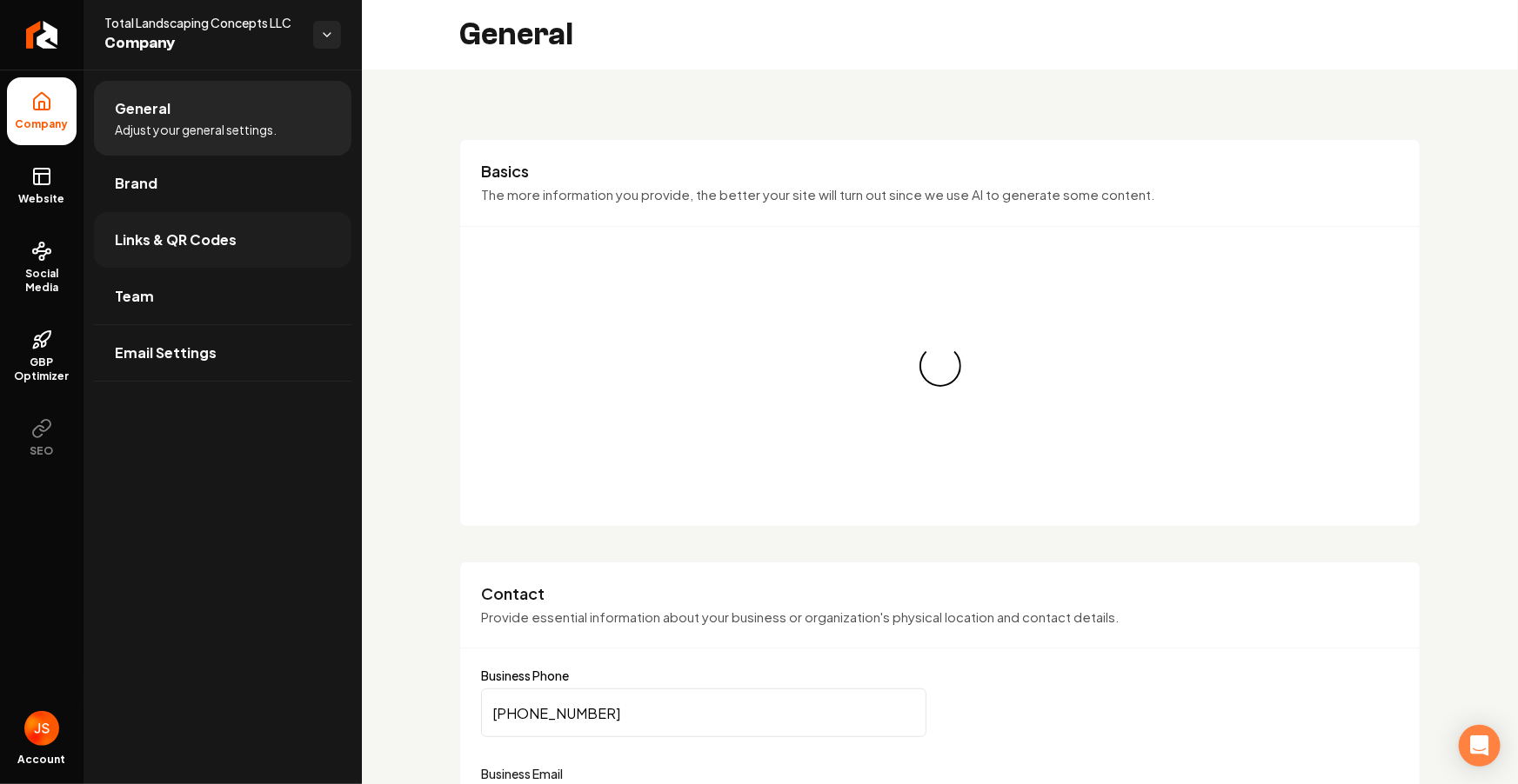
click at [158, 230] on span "Links & QR Codes" at bounding box center [175, 240] width 122 height 21
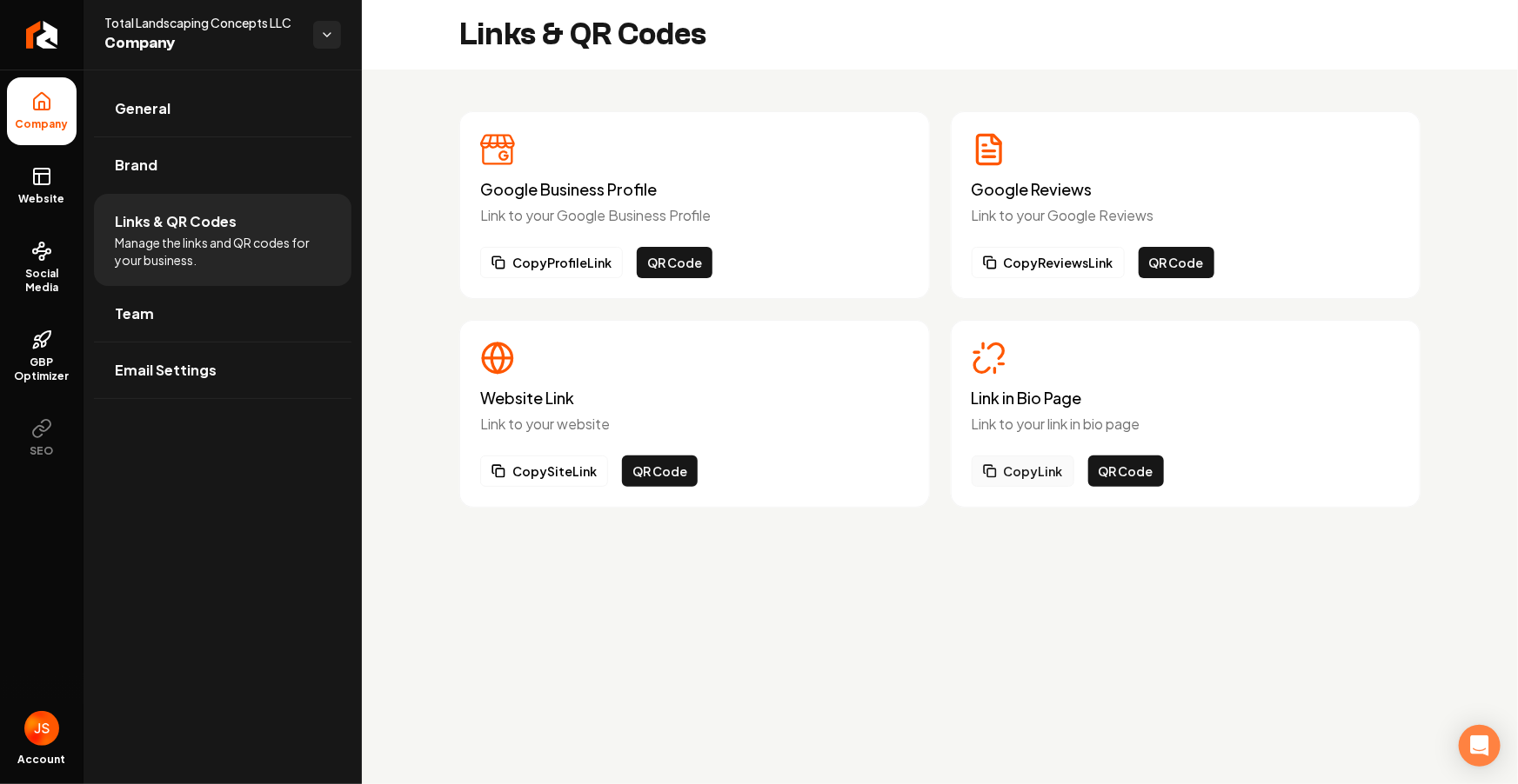
click at [1026, 481] on button "Copy Link" at bounding box center [1023, 471] width 102 height 31
click at [47, 184] on rect at bounding box center [41, 176] width 16 height 16
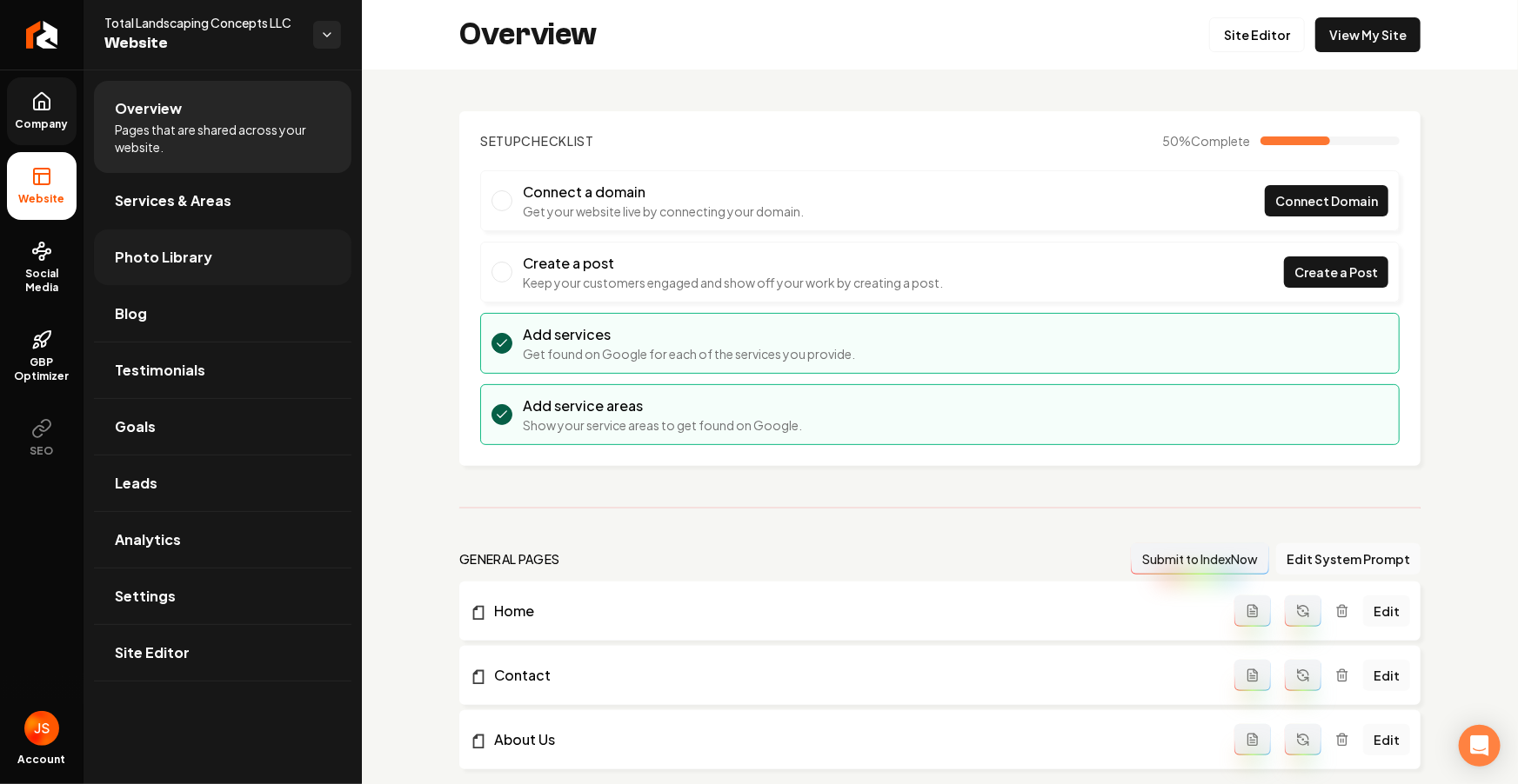
click at [186, 263] on span "Photo Library" at bounding box center [163, 257] width 97 height 21
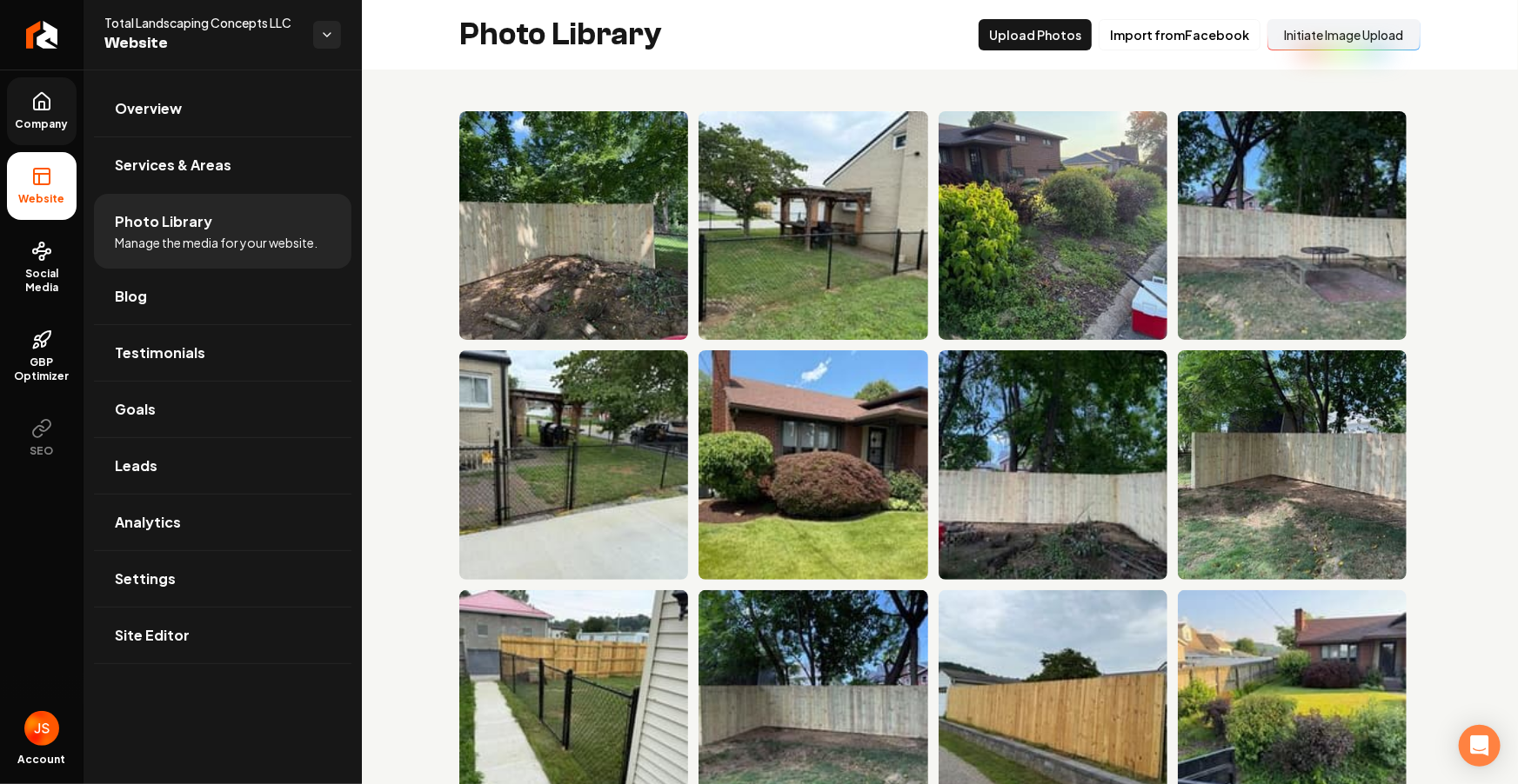
click at [1324, 42] on button "Initiate Image Upload" at bounding box center [1343, 35] width 153 height 31
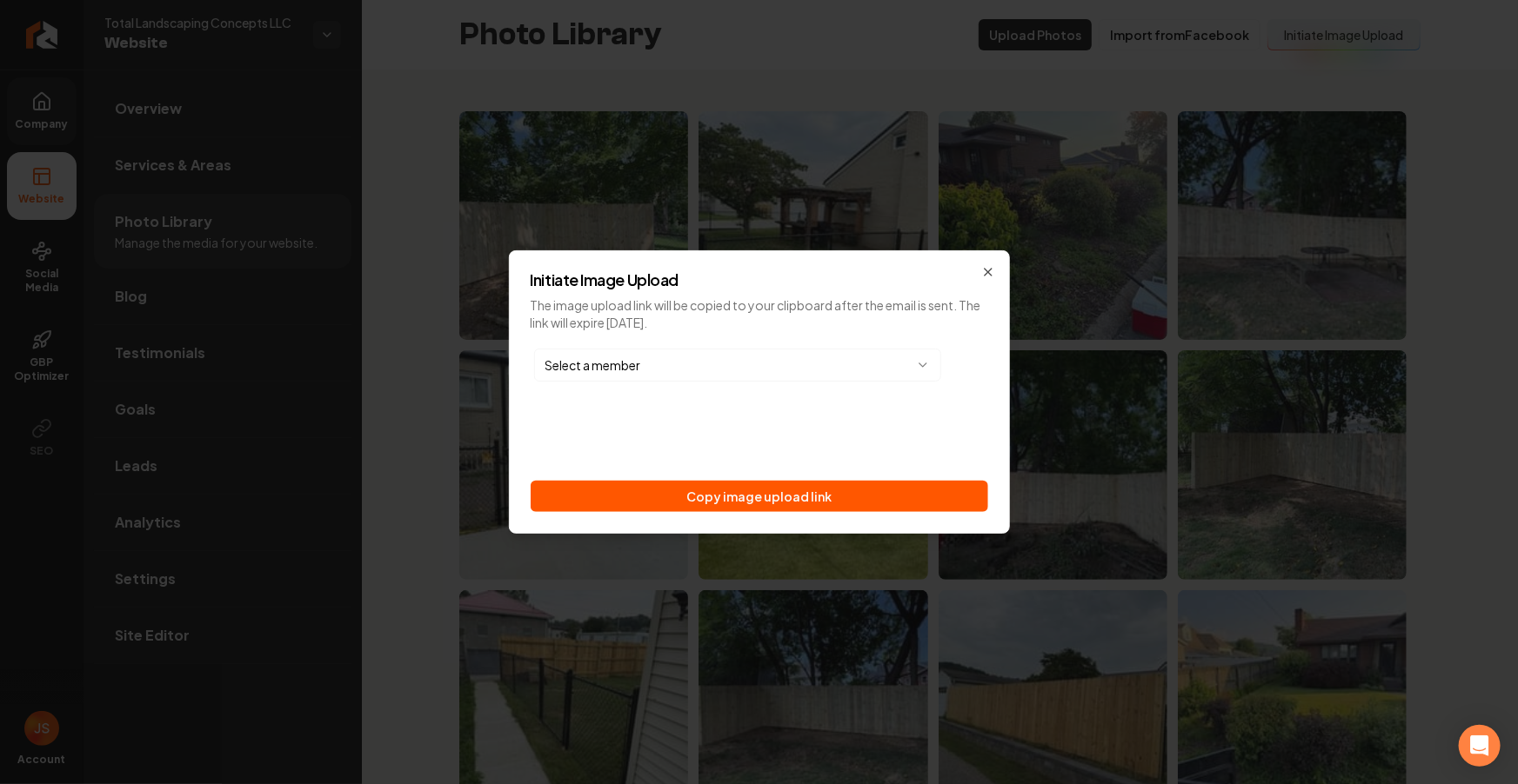
drag, startPoint x: 805, startPoint y: 501, endPoint x: 720, endPoint y: 407, distance: 126.7
click at [805, 501] on button "Copy image upload link" at bounding box center [759, 497] width 458 height 31
